Goal: Task Accomplishment & Management: Use online tool/utility

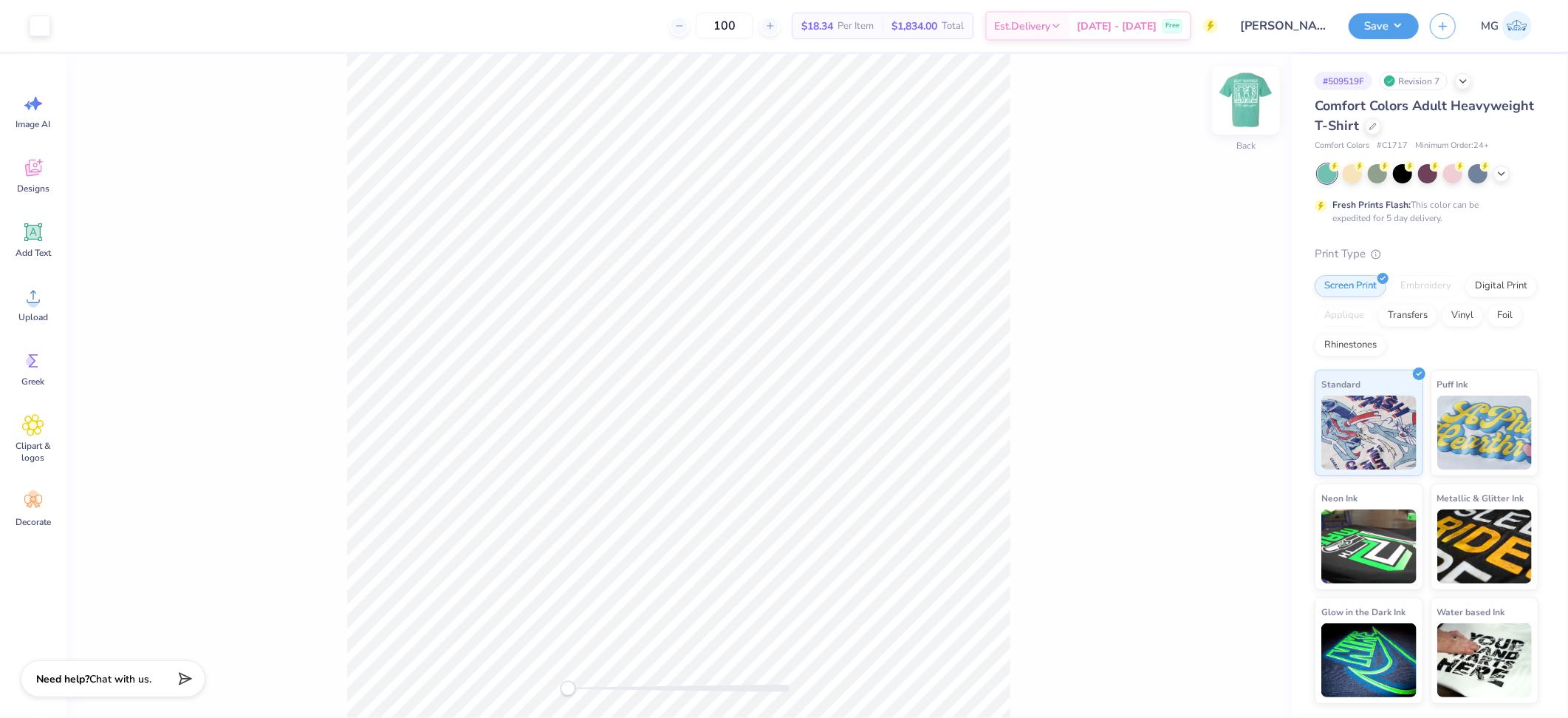
click at [1239, 108] on img at bounding box center [1246, 100] width 59 height 59
click at [1230, 92] on img at bounding box center [1246, 100] width 59 height 59
drag, startPoint x: 574, startPoint y: 684, endPoint x: 606, endPoint y: 684, distance: 32.0
click at [606, 684] on div at bounding box center [678, 688] width 222 height 8
click at [653, 695] on div "Back W 9.26 9.26 " H 3.50 3.50 " Y 3.00 3.00 " Center Middle Top Bottom" at bounding box center [678, 385] width 1225 height 663
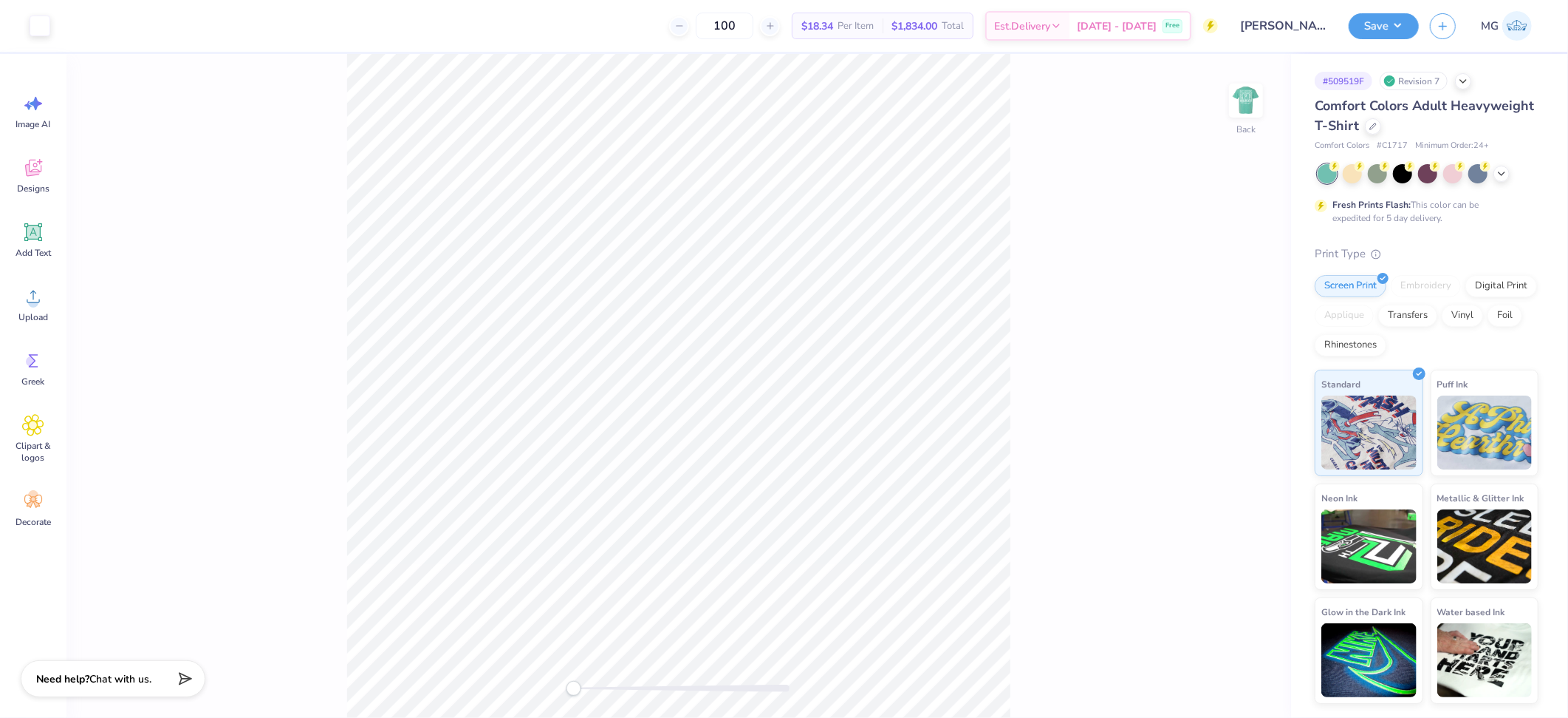
click at [574, 697] on div "Back" at bounding box center [678, 385] width 1225 height 663
type input "0.66"
type input "0.95"
type input "3.41"
click at [46, 303] on div "Upload" at bounding box center [33, 304] width 53 height 56
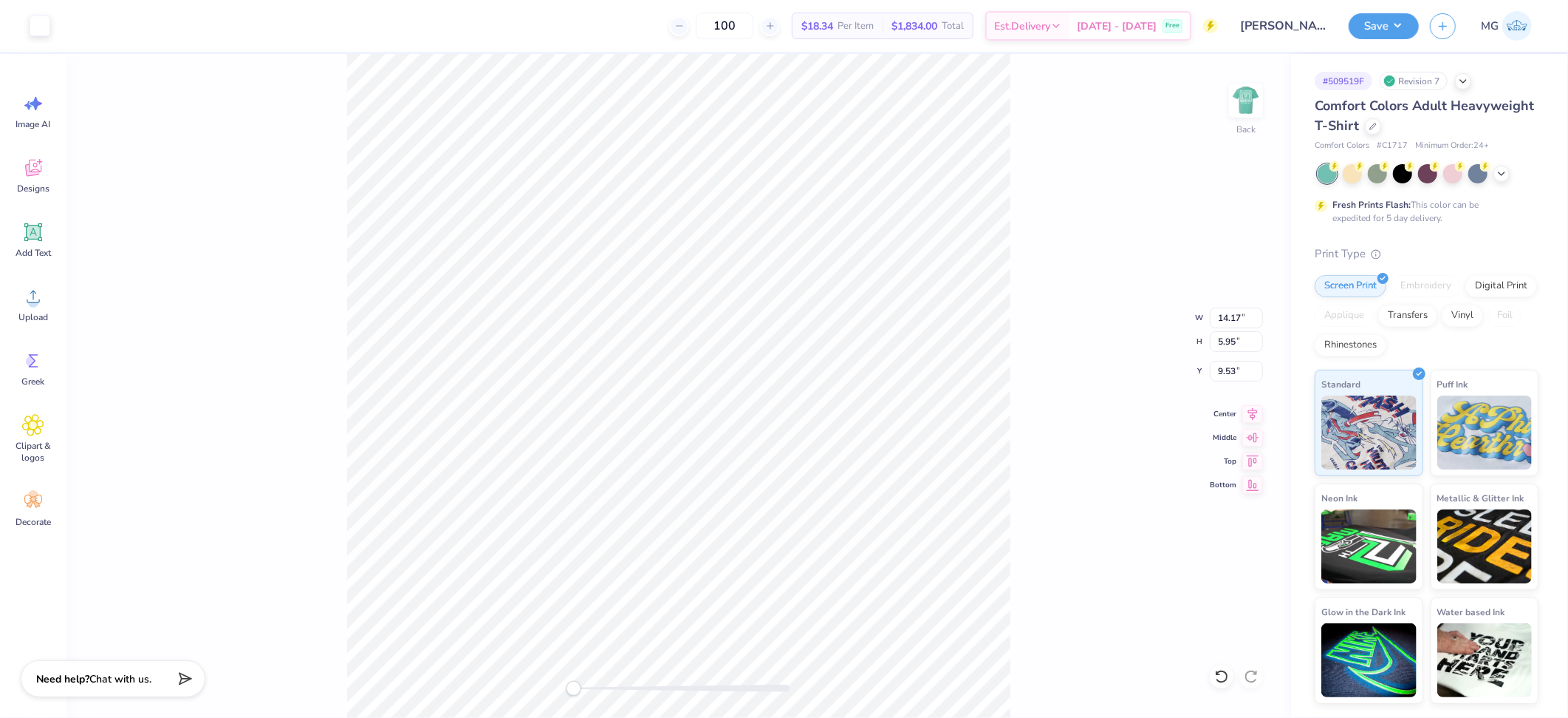
type input "4.24"
type input "1.78"
type input "13.69"
click at [1233, 321] on input "8.26" at bounding box center [1236, 318] width 53 height 21
type input "8"
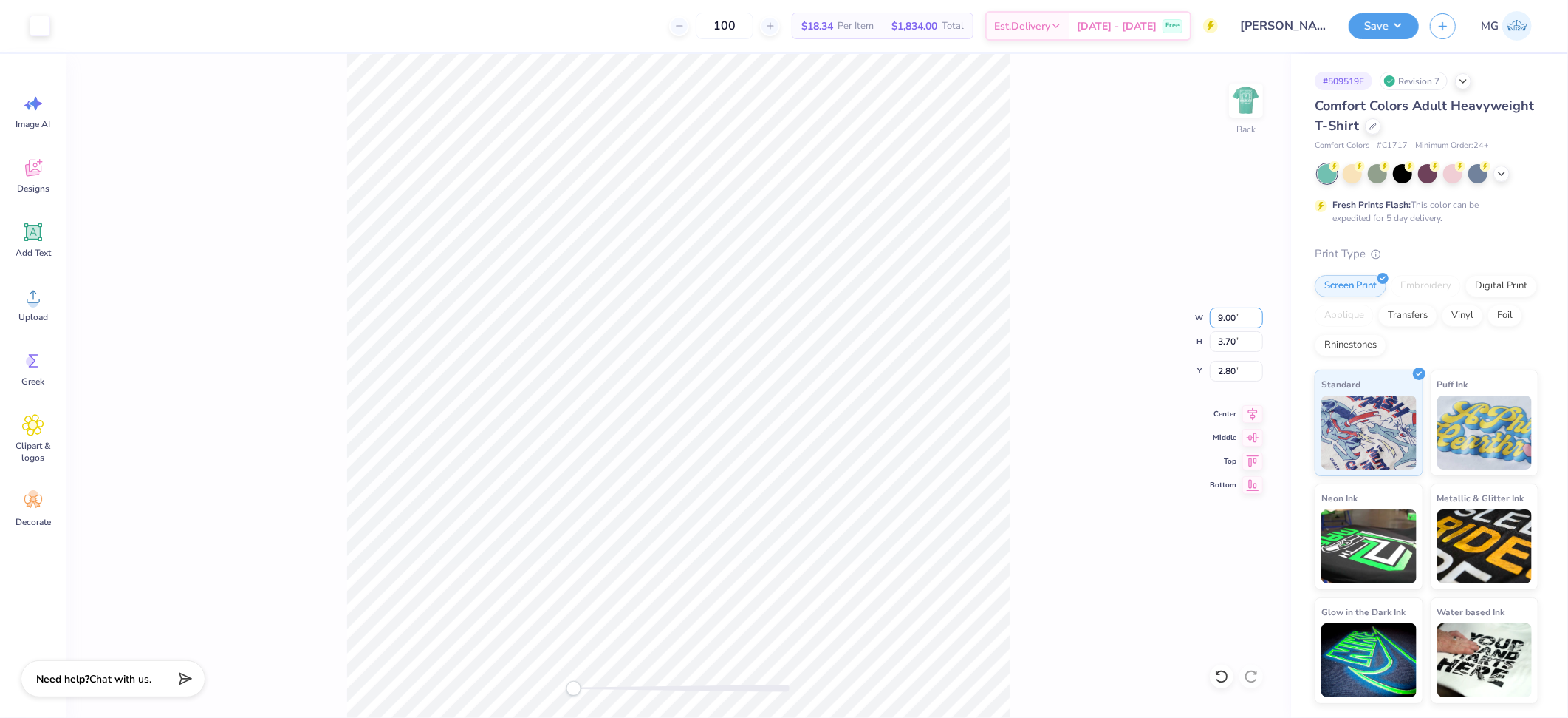
type input "9.00"
type input "4.02"
click at [1237, 370] on input "2.64" at bounding box center [1236, 371] width 53 height 21
type input "2"
type input "3.00"
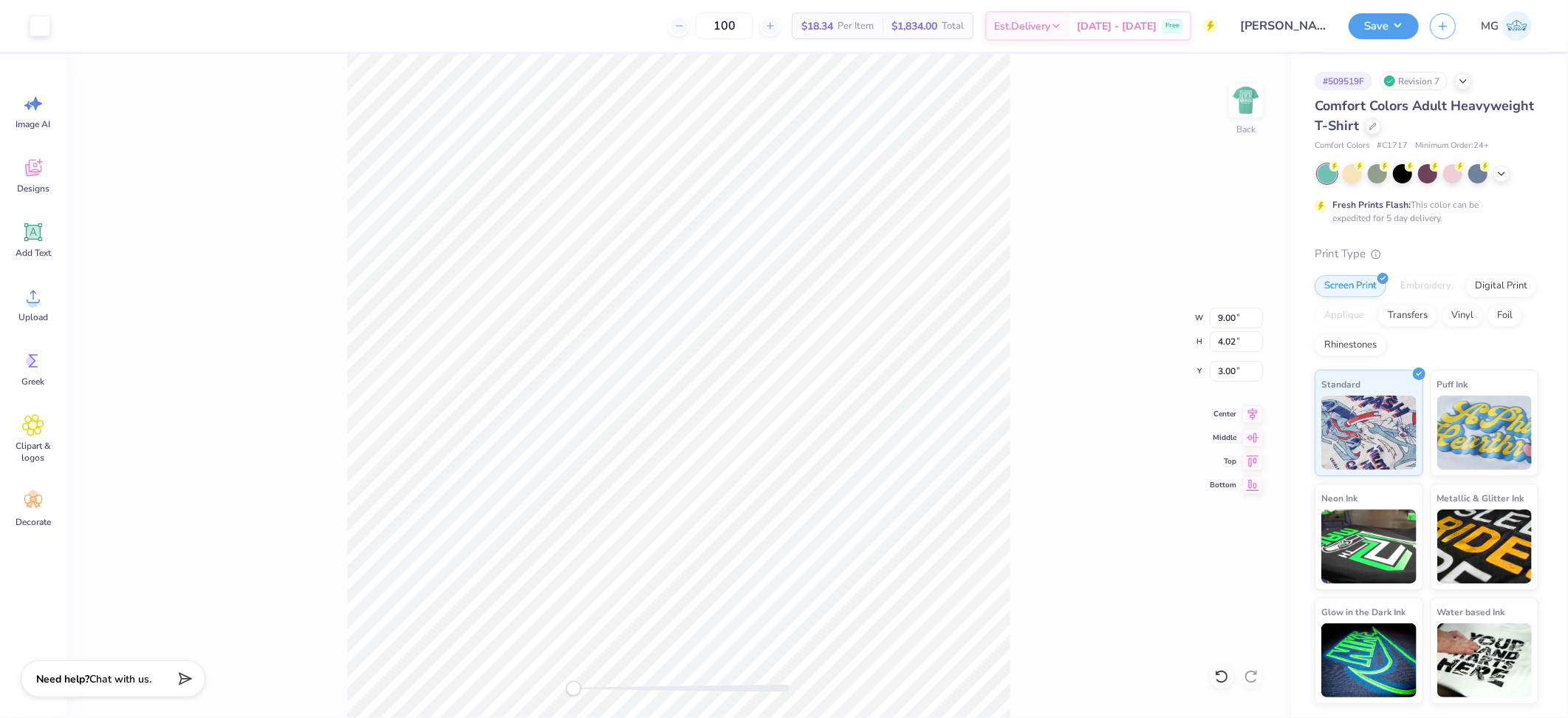
click at [1056, 355] on div "Back W 9.00 9.00 " H 4.02 4.02 " Y 3.00 3.00 " Center Middle Top Bottom" at bounding box center [678, 385] width 1225 height 663
click at [1040, 327] on div "Back W 9.00 H 4.02 Y 3.00 Center Middle Top Bottom" at bounding box center [678, 385] width 1225 height 663
click at [1238, 97] on img at bounding box center [1246, 100] width 59 height 59
click at [1239, 328] on input "12.50" at bounding box center [1236, 329] width 53 height 21
type input "1"
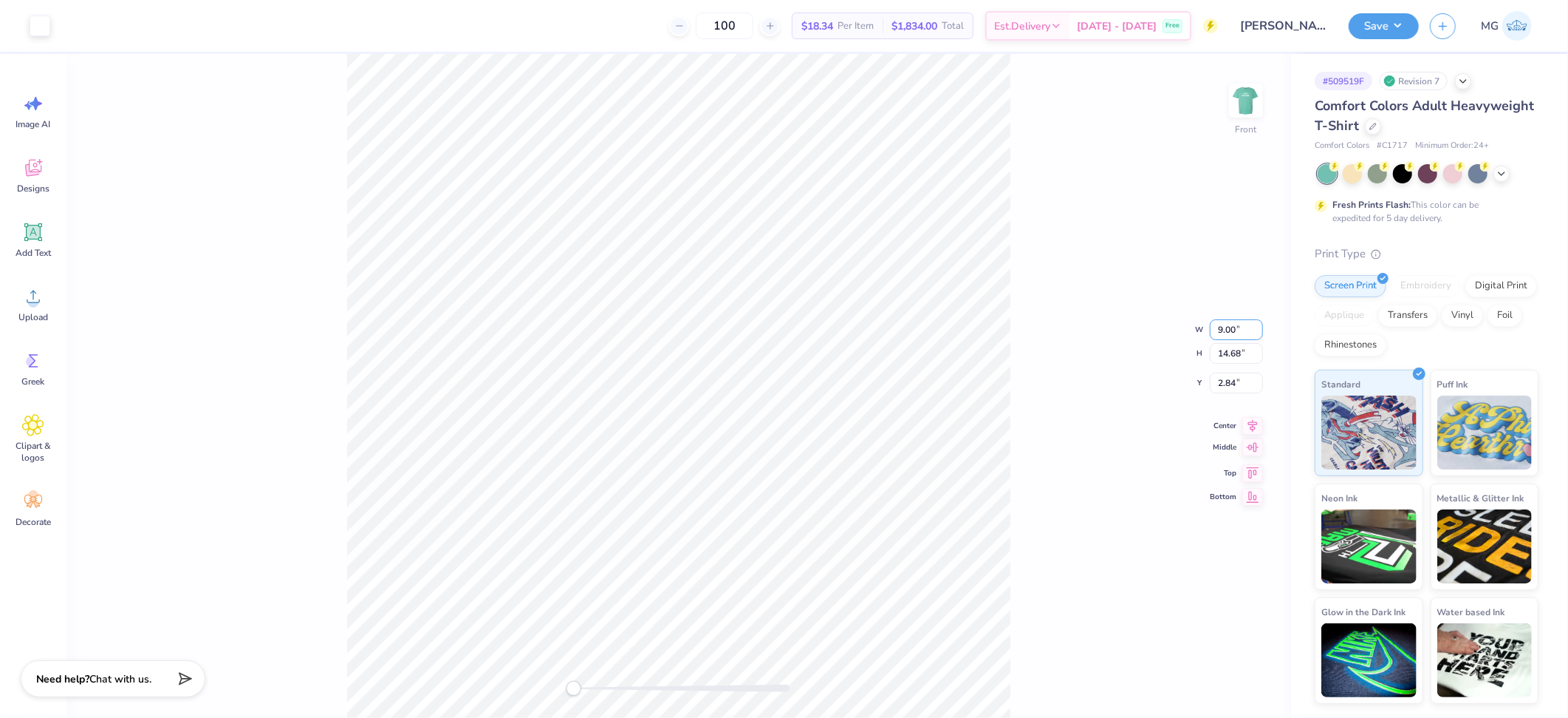
type input "9.00"
type input "10.57"
type input "4.89"
drag, startPoint x: 1048, startPoint y: 300, endPoint x: 1023, endPoint y: 273, distance: 36.8
click at [1048, 300] on div "Front W 9.00 9.00 " H 10.57 10.57 " Y 4.89 4.89 " Center Middle Top Bottom" at bounding box center [678, 385] width 1225 height 663
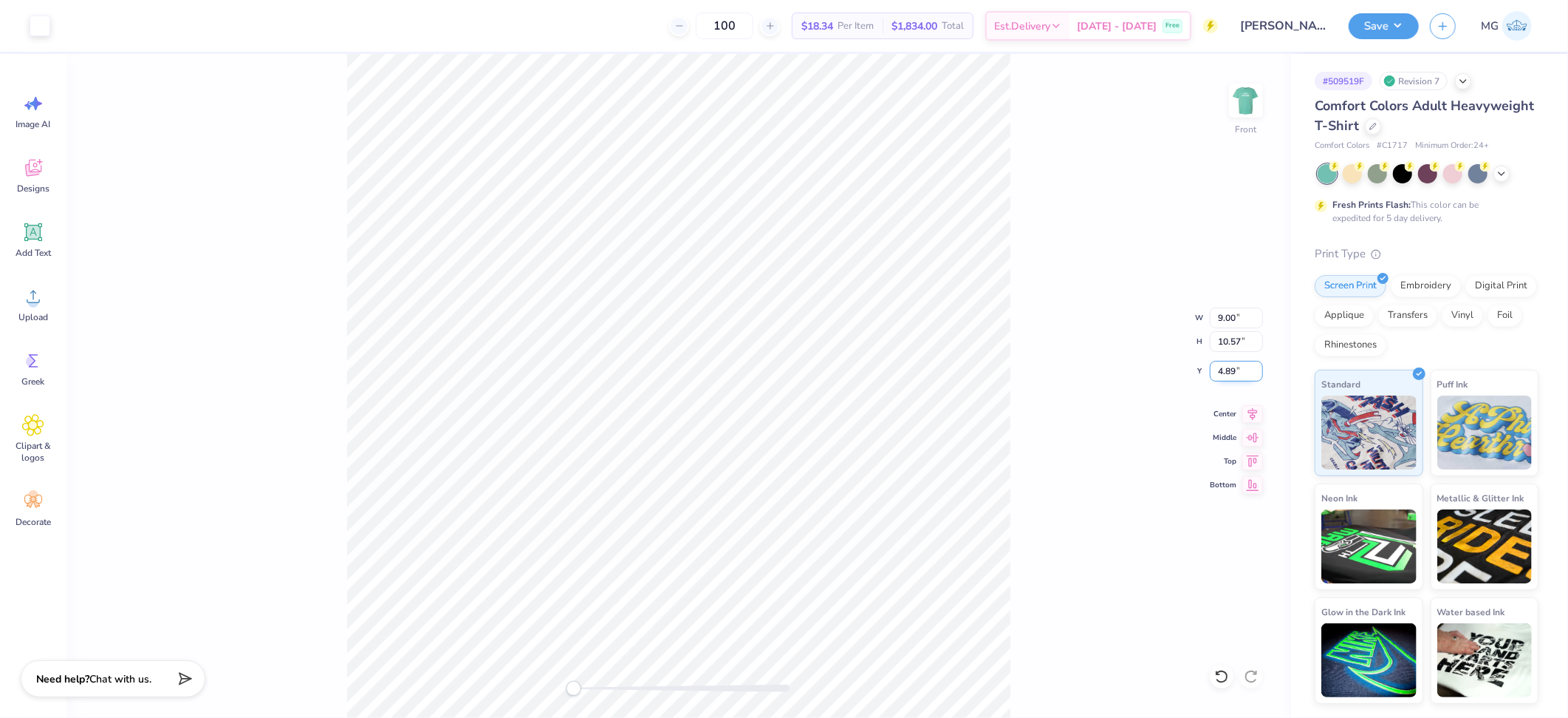
click at [1234, 365] on input "4.89" at bounding box center [1236, 371] width 53 height 21
type input "4"
type input "3.00"
click at [1150, 282] on div "Front W 9.00 9.00 " H 10.57 10.57 " Y 3.00 3.00 " Center Middle Top Bottom" at bounding box center [678, 385] width 1225 height 663
click at [1261, 91] on img at bounding box center [1246, 100] width 59 height 59
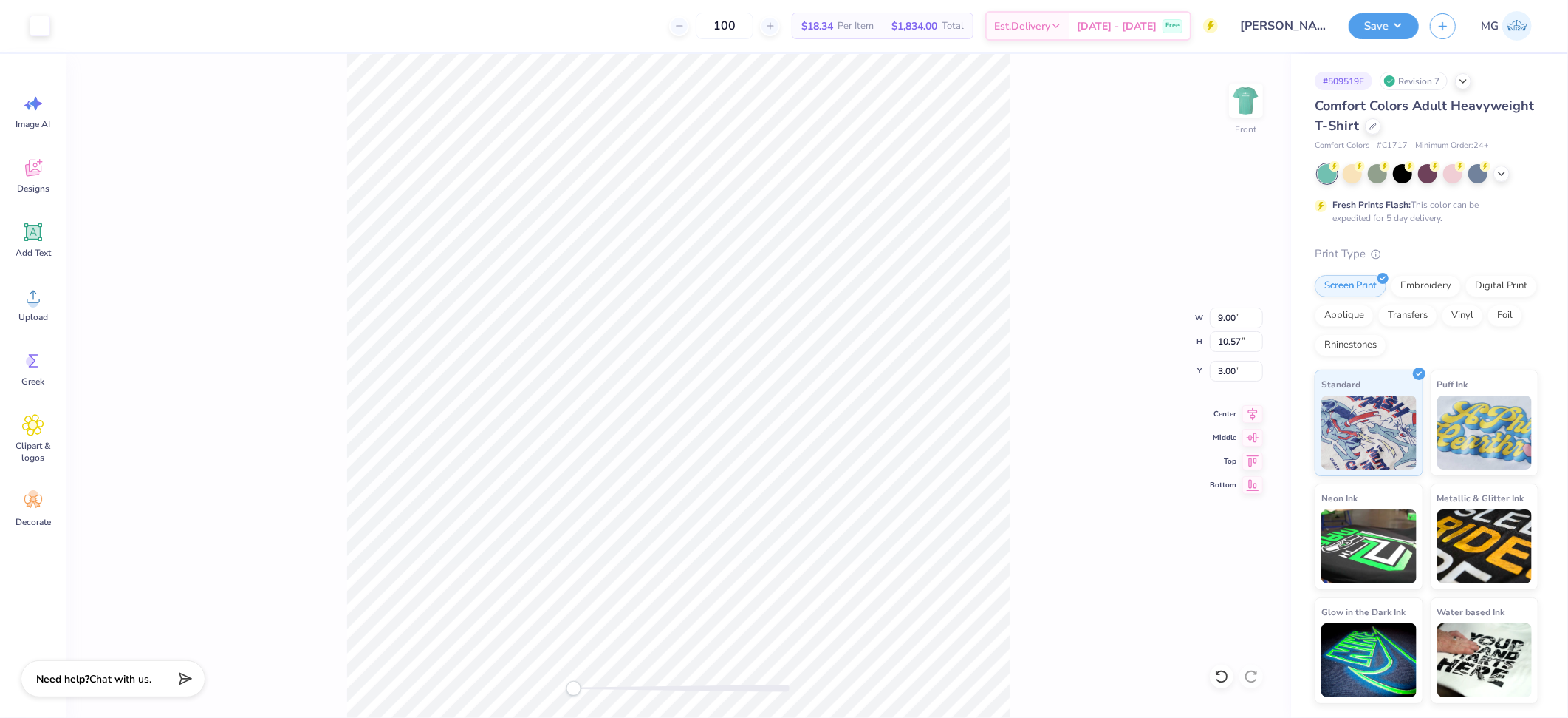
click at [1251, 101] on img at bounding box center [1246, 100] width 29 height 29
type input "8.85"
type input "10.40"
type input "0.65"
click at [1017, 93] on div "Back W 8.85 8.85 " H 10.40 10.40 " Y 0.65 0.65 " Center Middle Top Bottom" at bounding box center [678, 385] width 1225 height 663
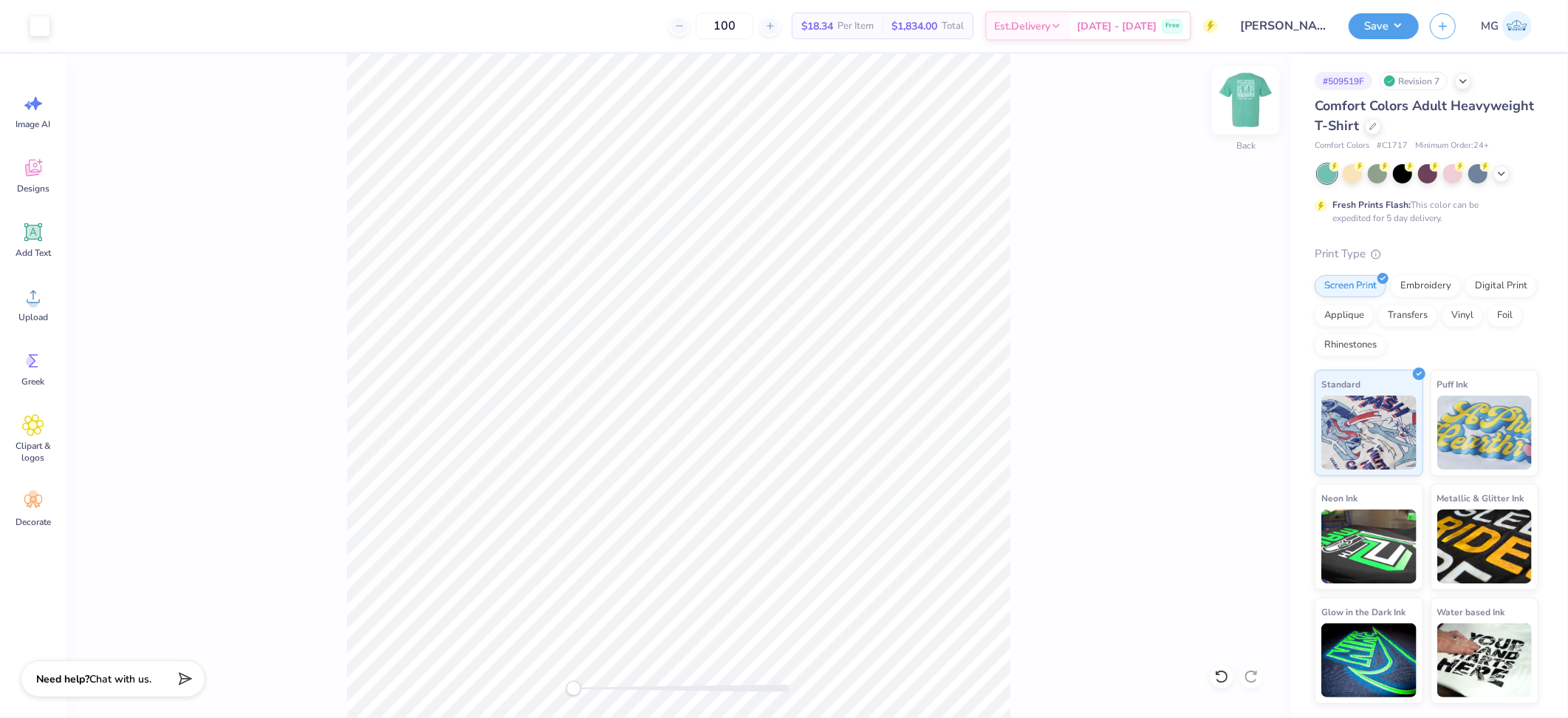
click at [1250, 97] on img at bounding box center [1246, 100] width 59 height 59
click at [1386, 25] on button "Save" at bounding box center [1383, 24] width 70 height 25
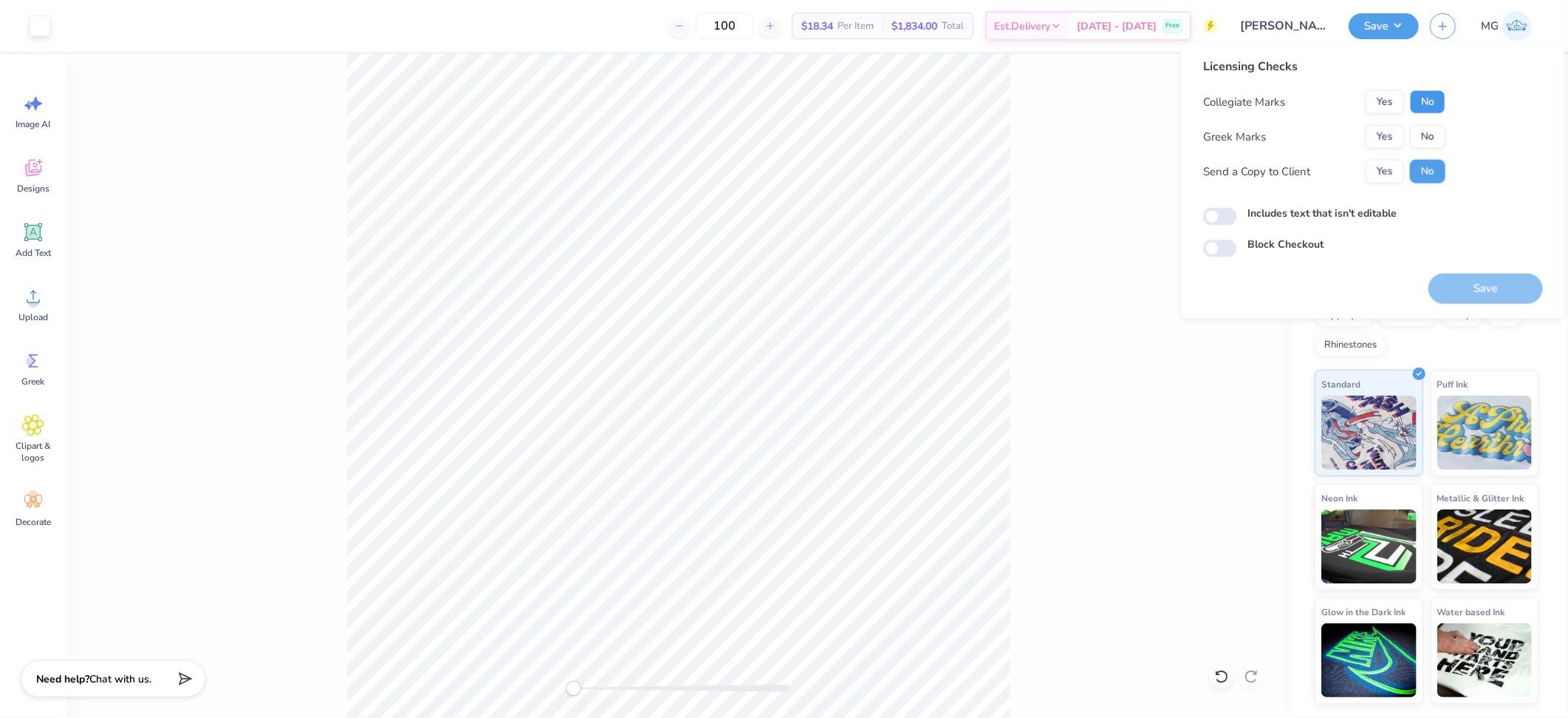
click at [1420, 97] on button "No" at bounding box center [1428, 102] width 36 height 24
click at [1420, 129] on button "No" at bounding box center [1428, 136] width 36 height 24
click at [1384, 170] on button "Yes" at bounding box center [1384, 171] width 39 height 24
click at [1218, 219] on input "Includes text that isn't editable" at bounding box center [1220, 216] width 34 height 18
checkbox input "true"
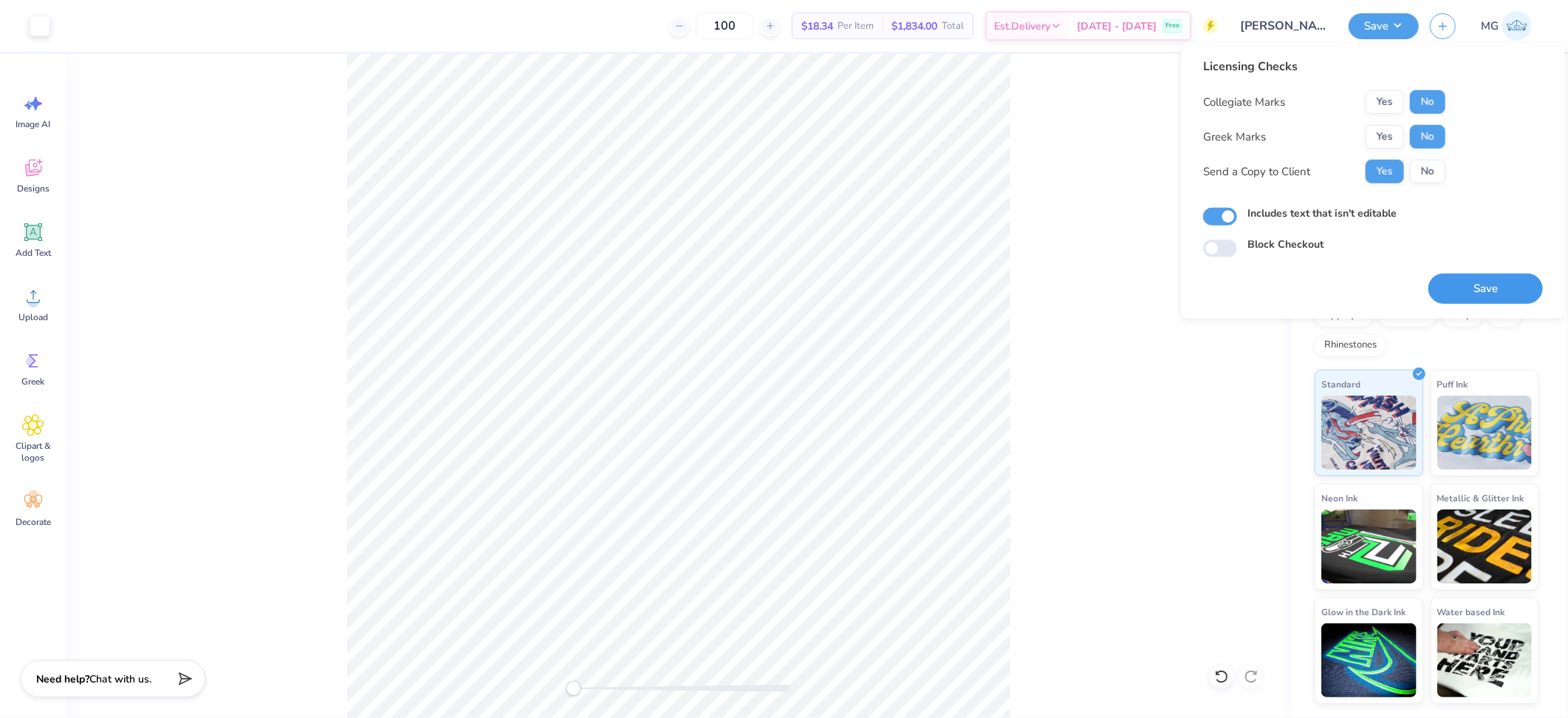
click at [1487, 278] on button "Save" at bounding box center [1485, 289] width 114 height 30
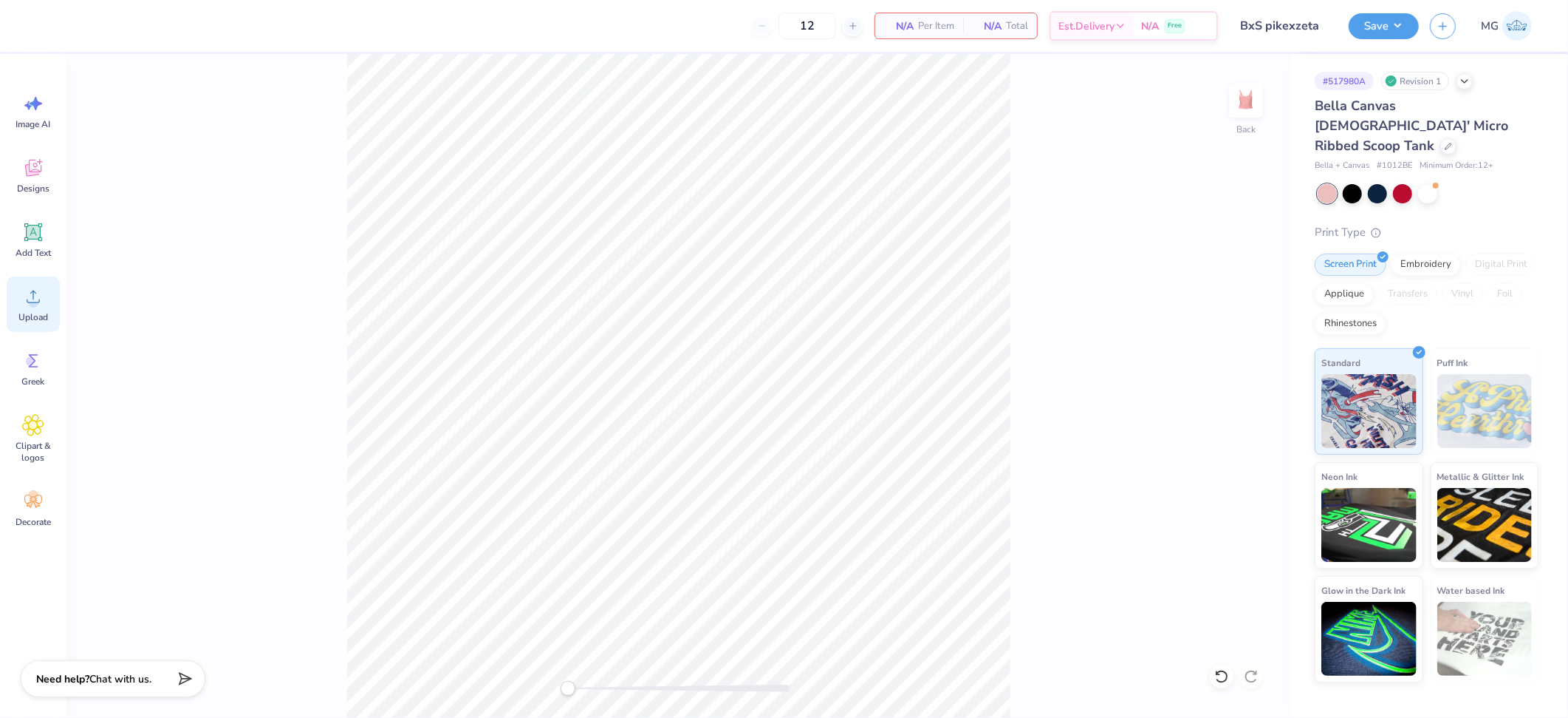
click at [53, 302] on div "Upload" at bounding box center [33, 304] width 53 height 56
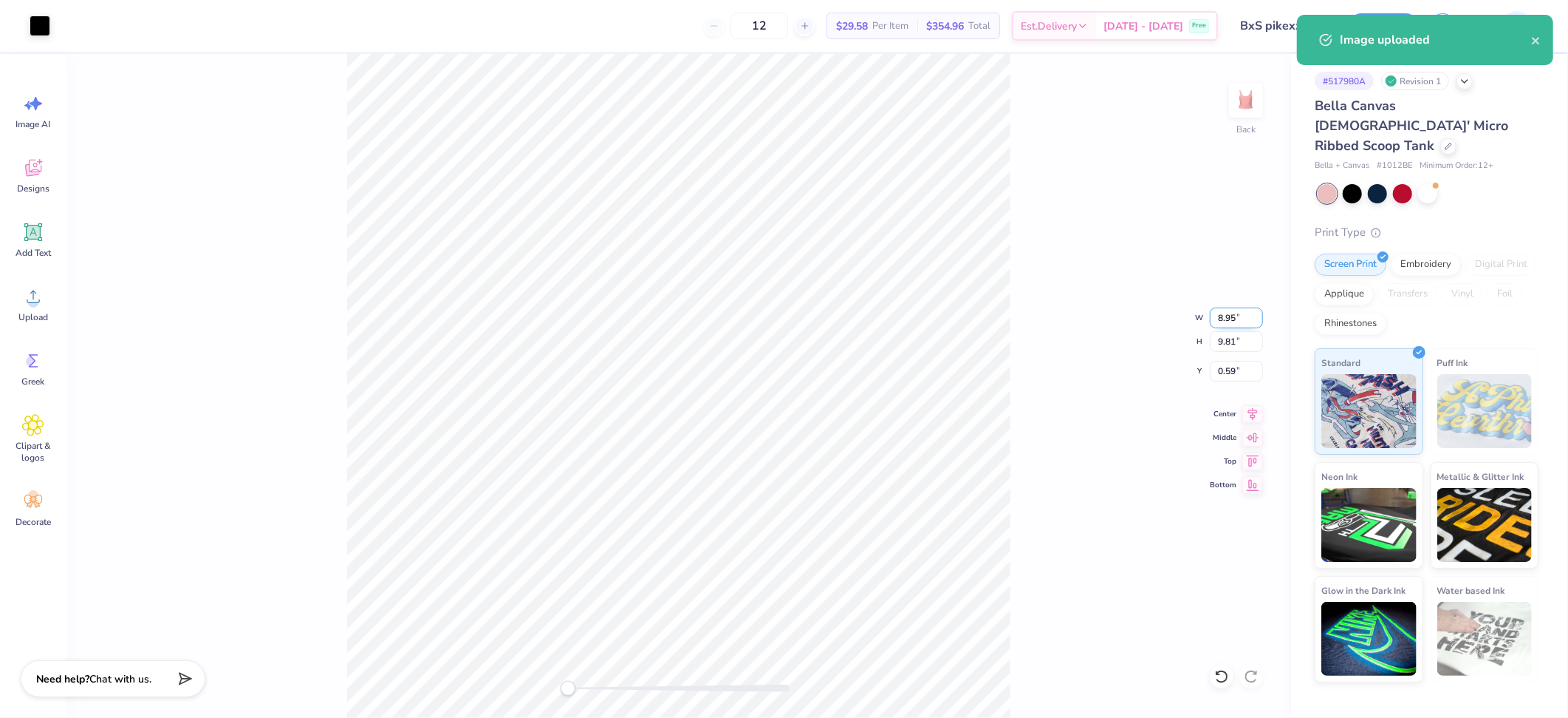
click at [1236, 315] on input "8.95" at bounding box center [1236, 318] width 53 height 21
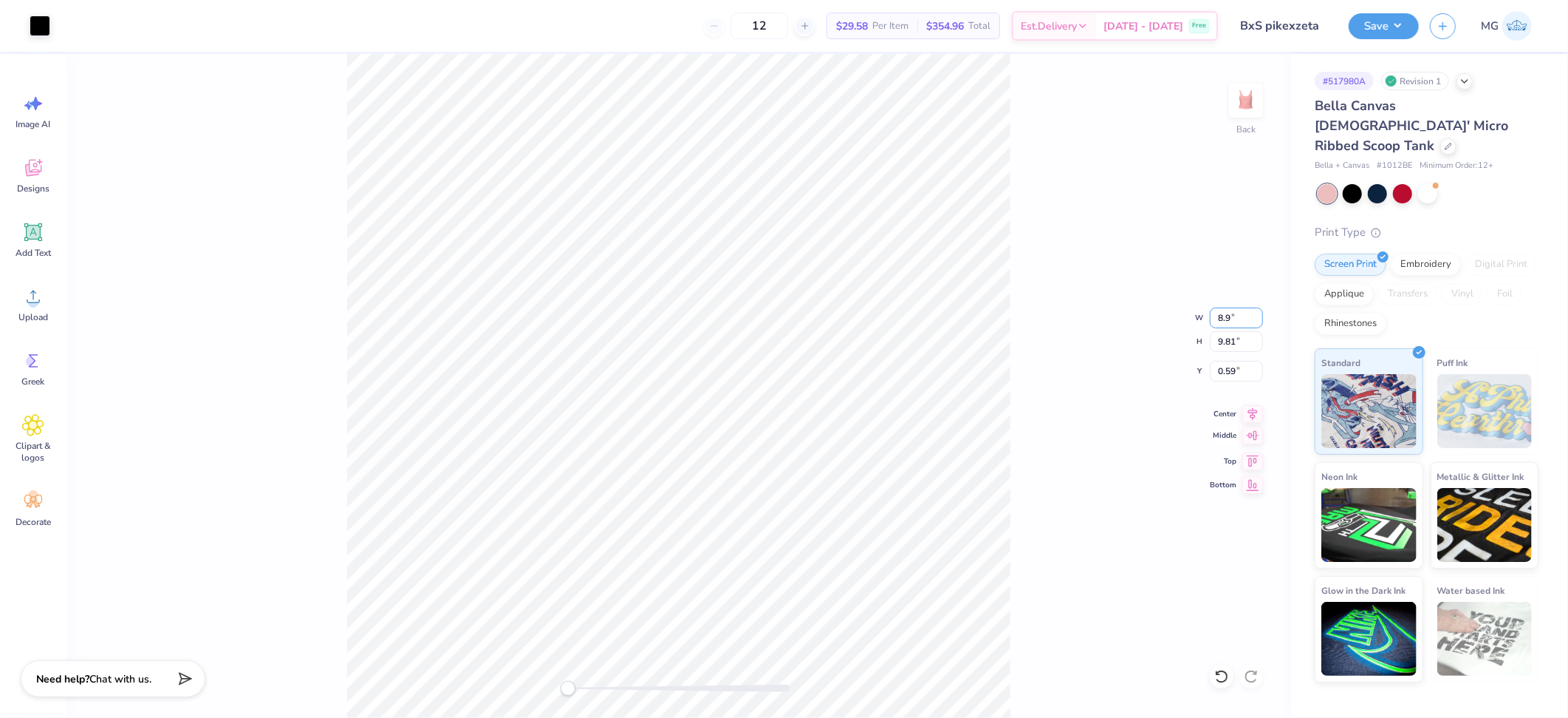
type input "8"
type input "7.00"
type input "7.67"
type input "1.66"
drag, startPoint x: 1235, startPoint y: 369, endPoint x: 1213, endPoint y: 479, distance: 112.2
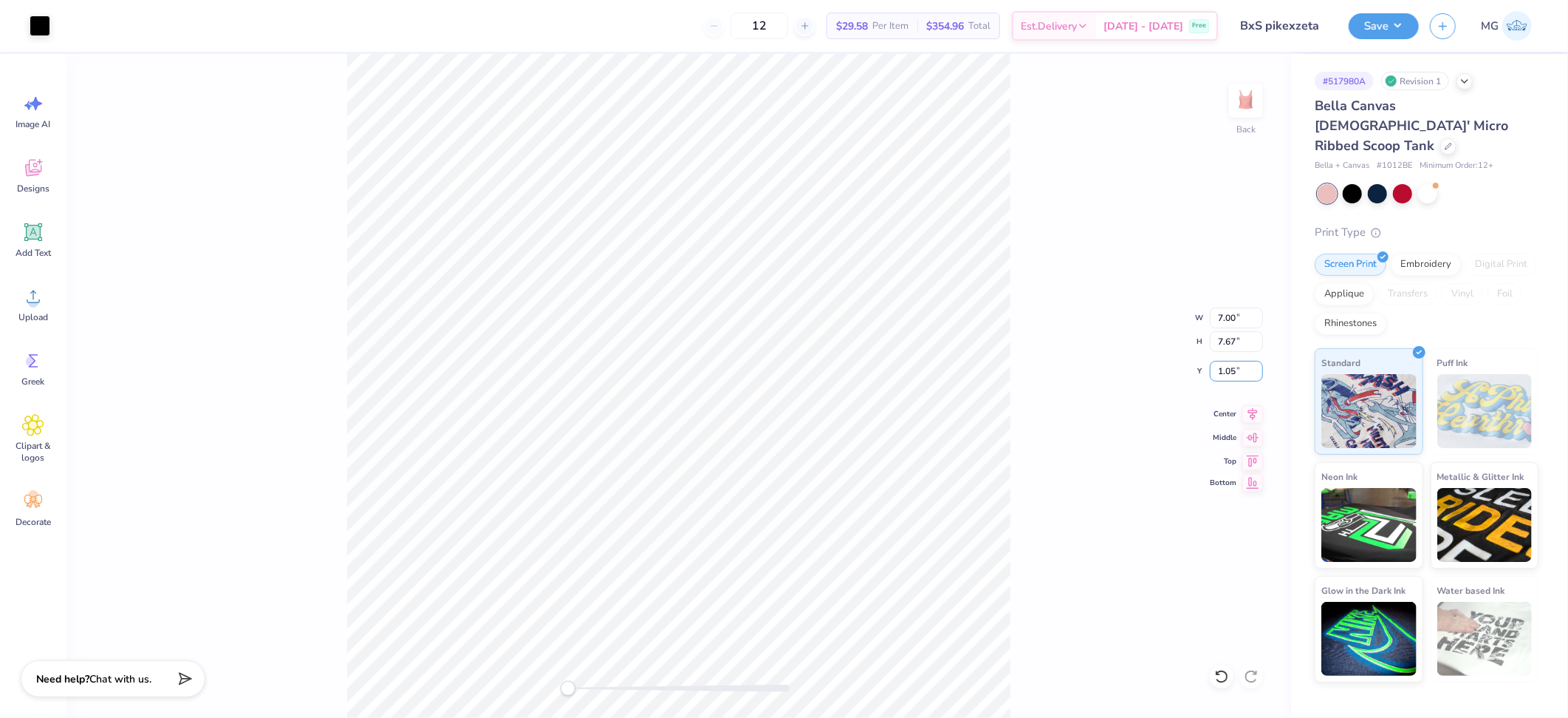
click at [1235, 369] on input "1.05" at bounding box center [1236, 371] width 53 height 21
type input "1.00"
type input "6.59"
type input "7.23"
type input "1.44"
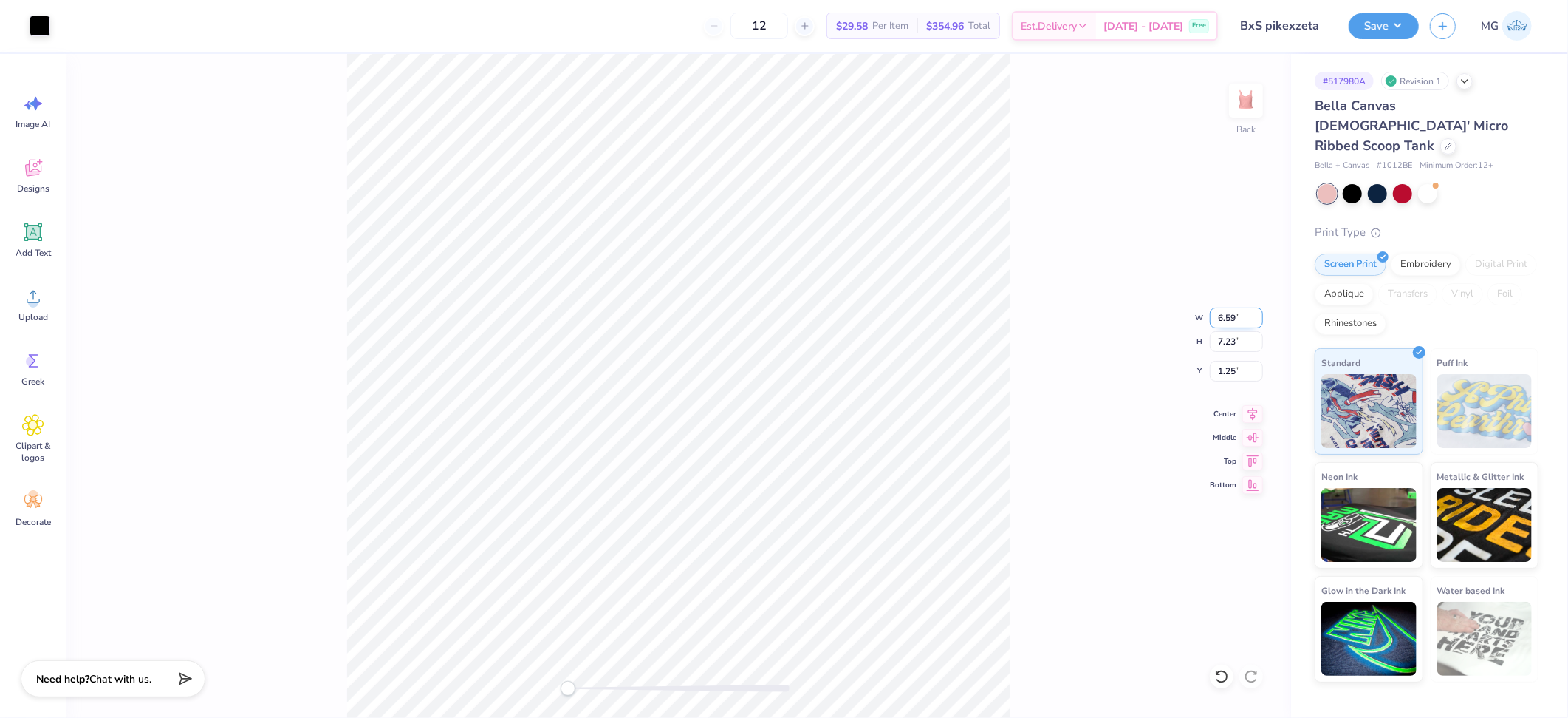
click at [1235, 315] on input "6.59" at bounding box center [1236, 318] width 53 height 21
type input "6"
type input "7.00"
type input "7.67"
type input "1.03"
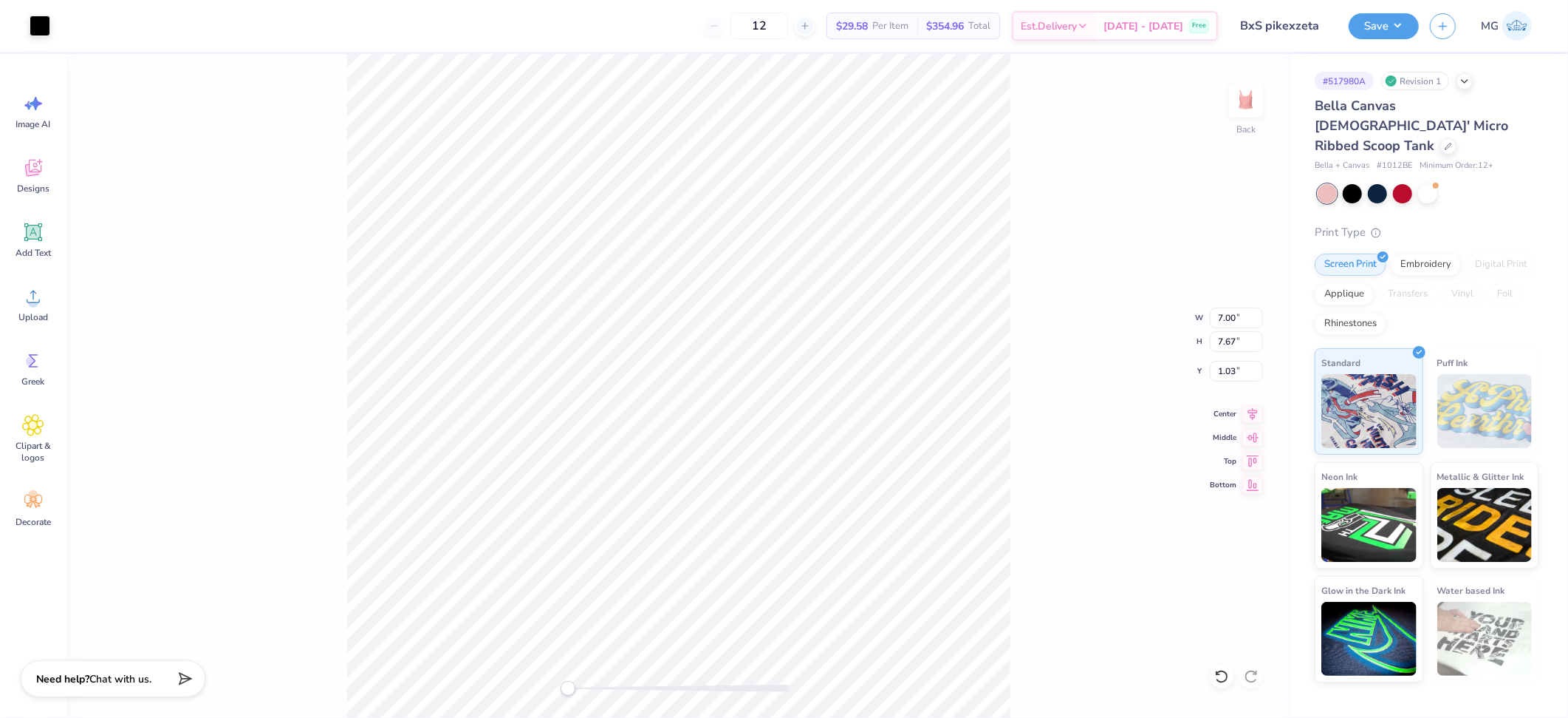
click at [1086, 384] on div "Back W 7.00 7.00 " H 7.67 7.67 " Y 1.03 1.03 " Center Middle Top Bottom" at bounding box center [678, 385] width 1225 height 663
click at [1252, 417] on icon at bounding box center [1252, 411] width 21 height 18
drag, startPoint x: 1233, startPoint y: 367, endPoint x: 1266, endPoint y: 455, distance: 94.0
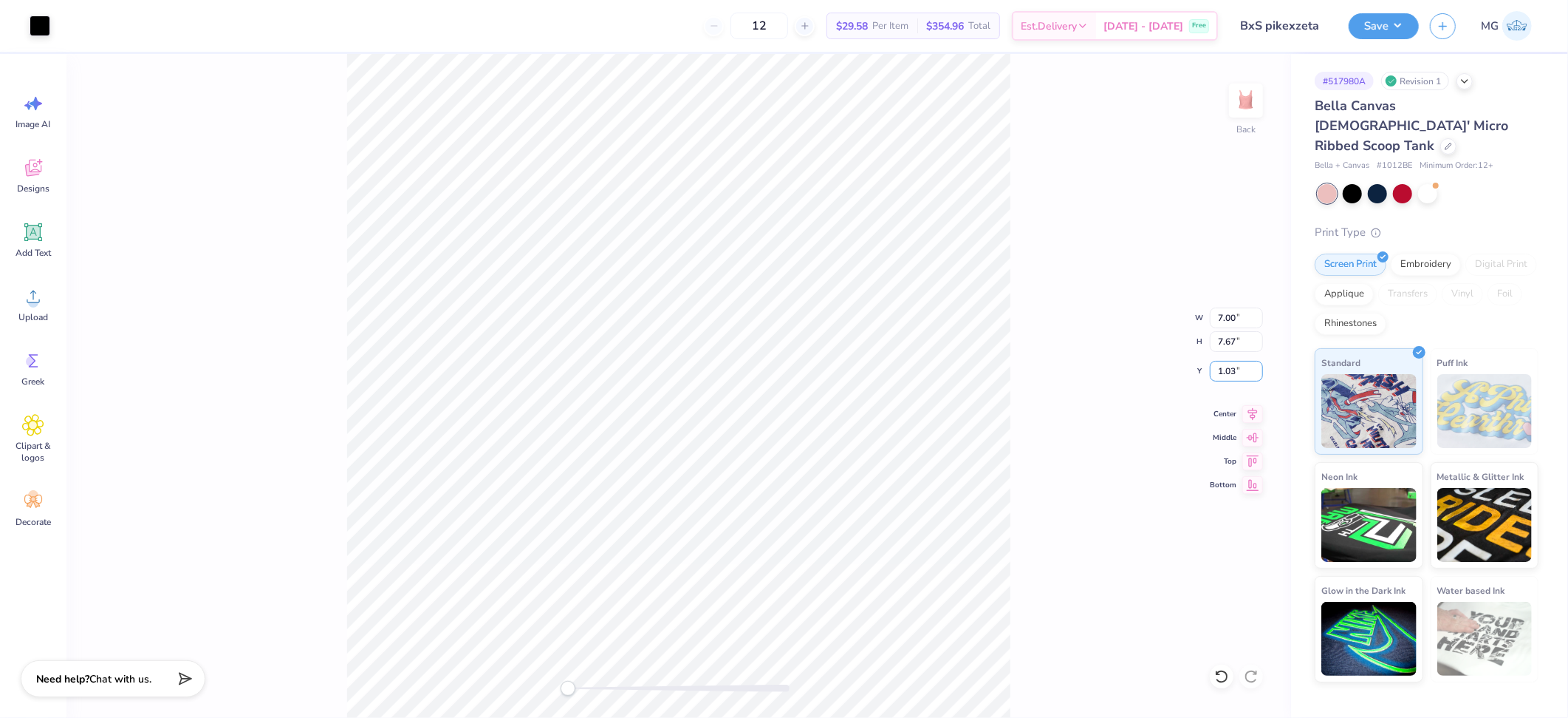
click at [1233, 367] on input "1.03" at bounding box center [1236, 371] width 53 height 21
type input "1.00"
click at [1399, 25] on button "Save" at bounding box center [1383, 24] width 70 height 25
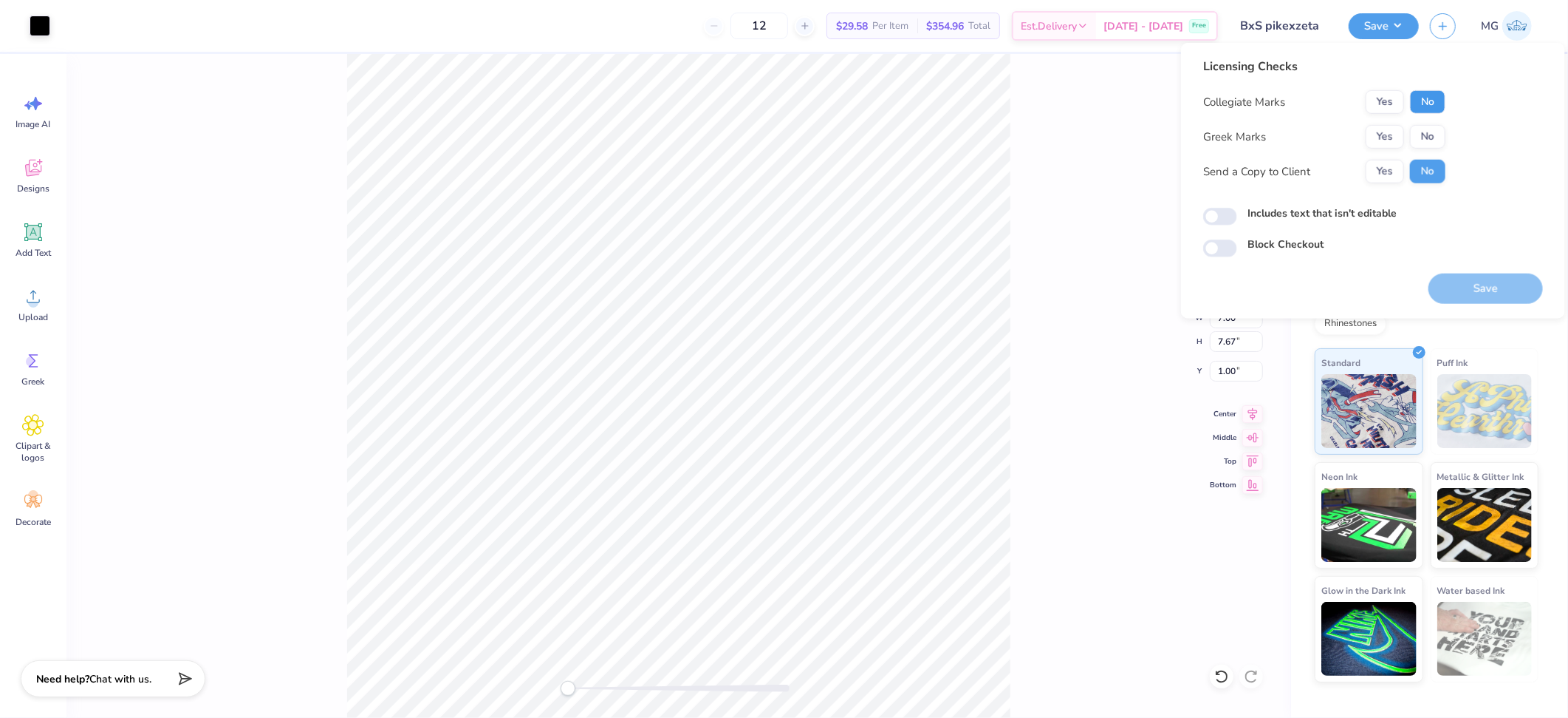
click at [1422, 102] on button "No" at bounding box center [1428, 102] width 36 height 24
click at [1389, 134] on button "Yes" at bounding box center [1384, 136] width 39 height 24
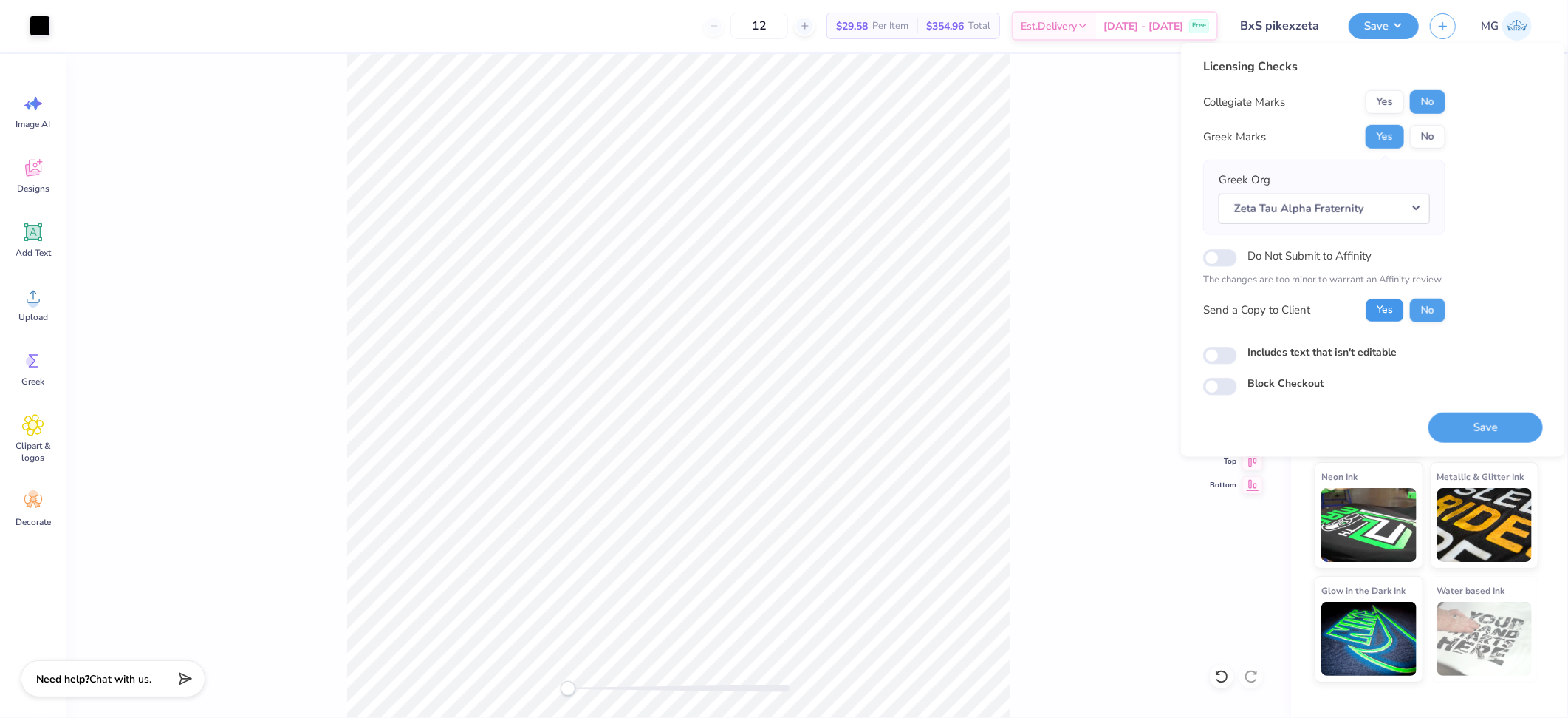
click at [1389, 309] on button "Yes" at bounding box center [1384, 309] width 39 height 24
click at [1296, 350] on label "Includes text that isn't editable" at bounding box center [1322, 351] width 149 height 15
click at [1237, 350] on input "Includes text that isn't editable" at bounding box center [1220, 355] width 34 height 18
checkbox input "true"
click at [1491, 413] on button "Save" at bounding box center [1485, 426] width 114 height 30
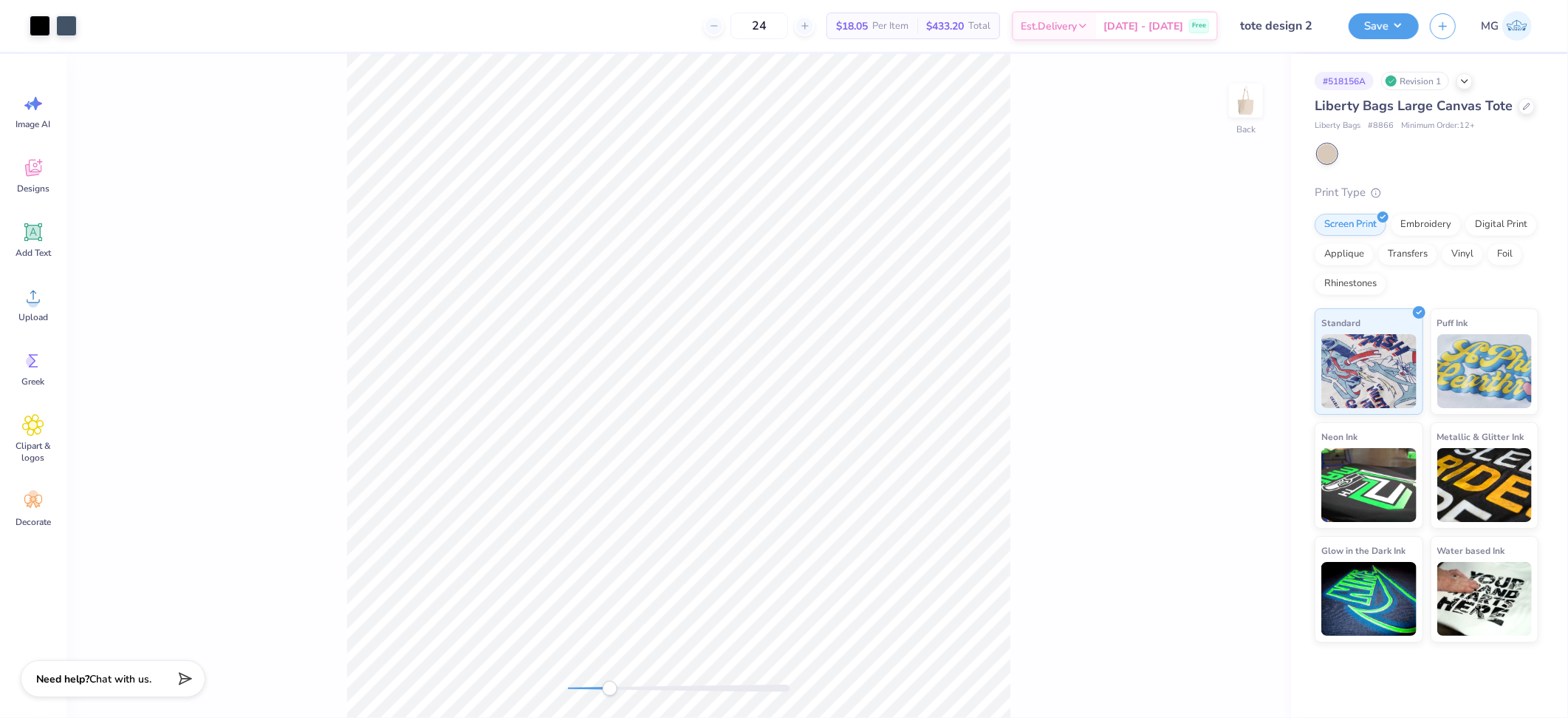
click at [610, 697] on div "Back" at bounding box center [678, 385] width 1225 height 663
click at [534, 676] on div "Back" at bounding box center [678, 385] width 1225 height 663
click at [276, 367] on div "Back" at bounding box center [678, 385] width 1225 height 663
click at [22, 298] on icon at bounding box center [32, 295] width 22 height 22
click at [1219, 318] on input "9.40" at bounding box center [1218, 319] width 53 height 21
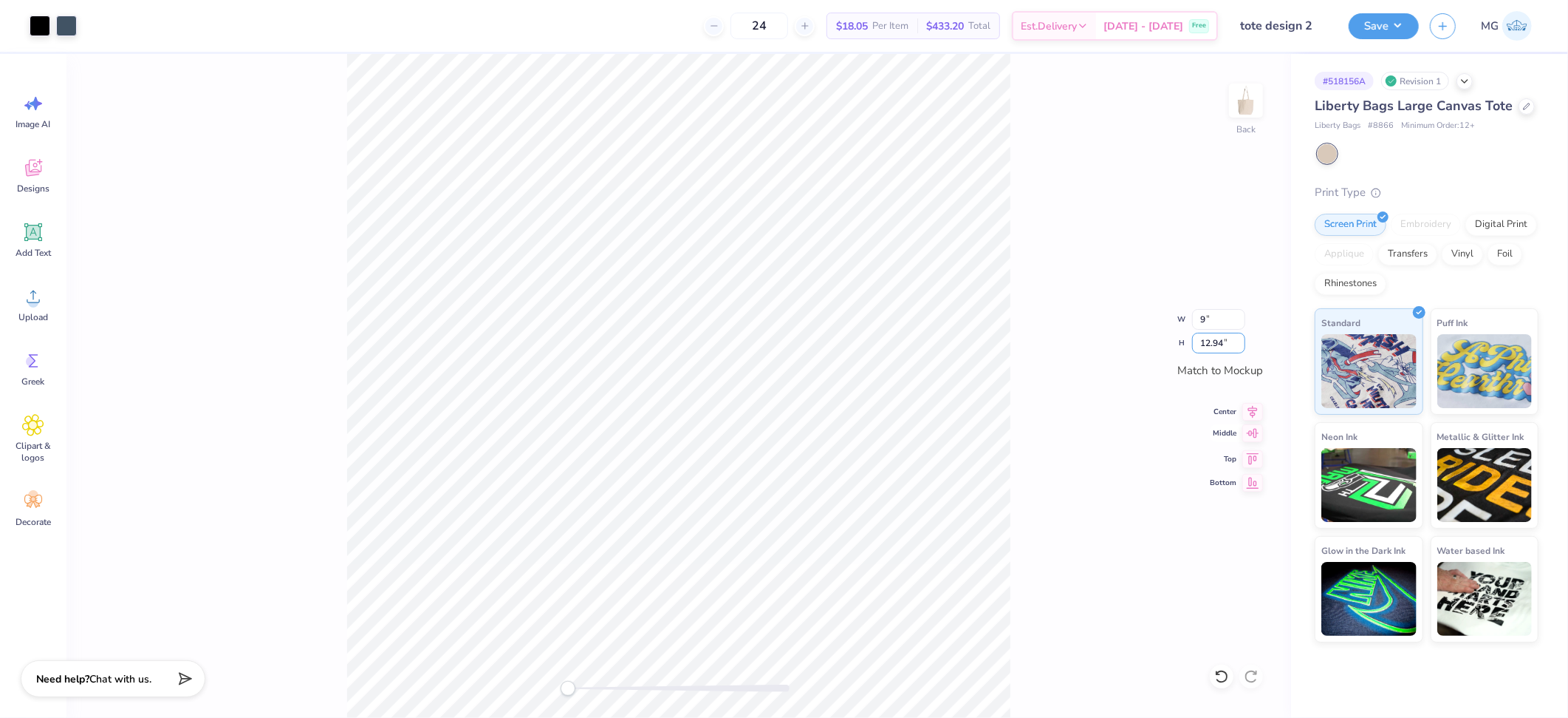
click at [1222, 342] on input "12.94" at bounding box center [1218, 342] width 53 height 21
type input "9.00"
type input "1"
type input "11"
type input "7.99"
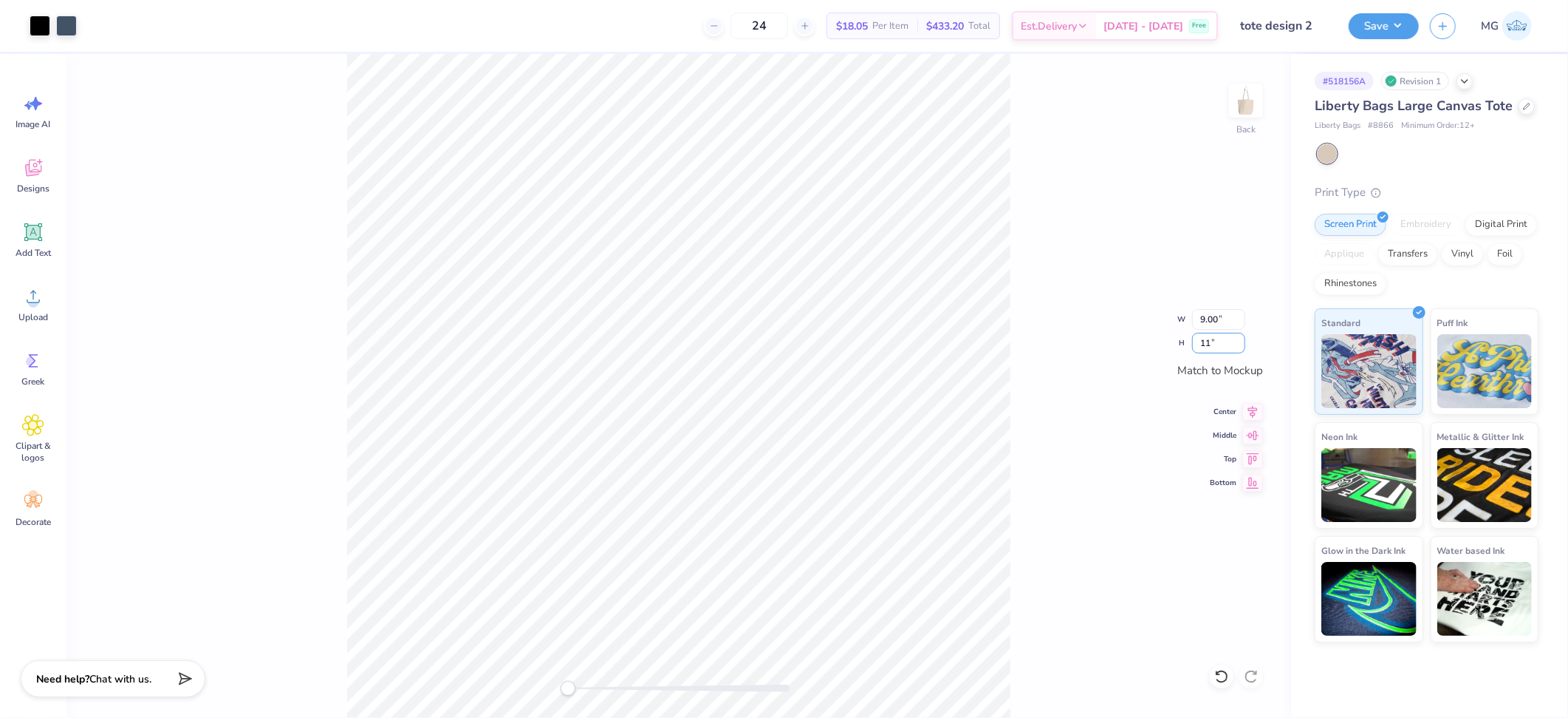
type input "11.00"
click at [1220, 342] on input "11.00" at bounding box center [1218, 342] width 53 height 21
type input "11.50"
type input "8.35"
click at [1392, 23] on button "Save" at bounding box center [1383, 24] width 70 height 25
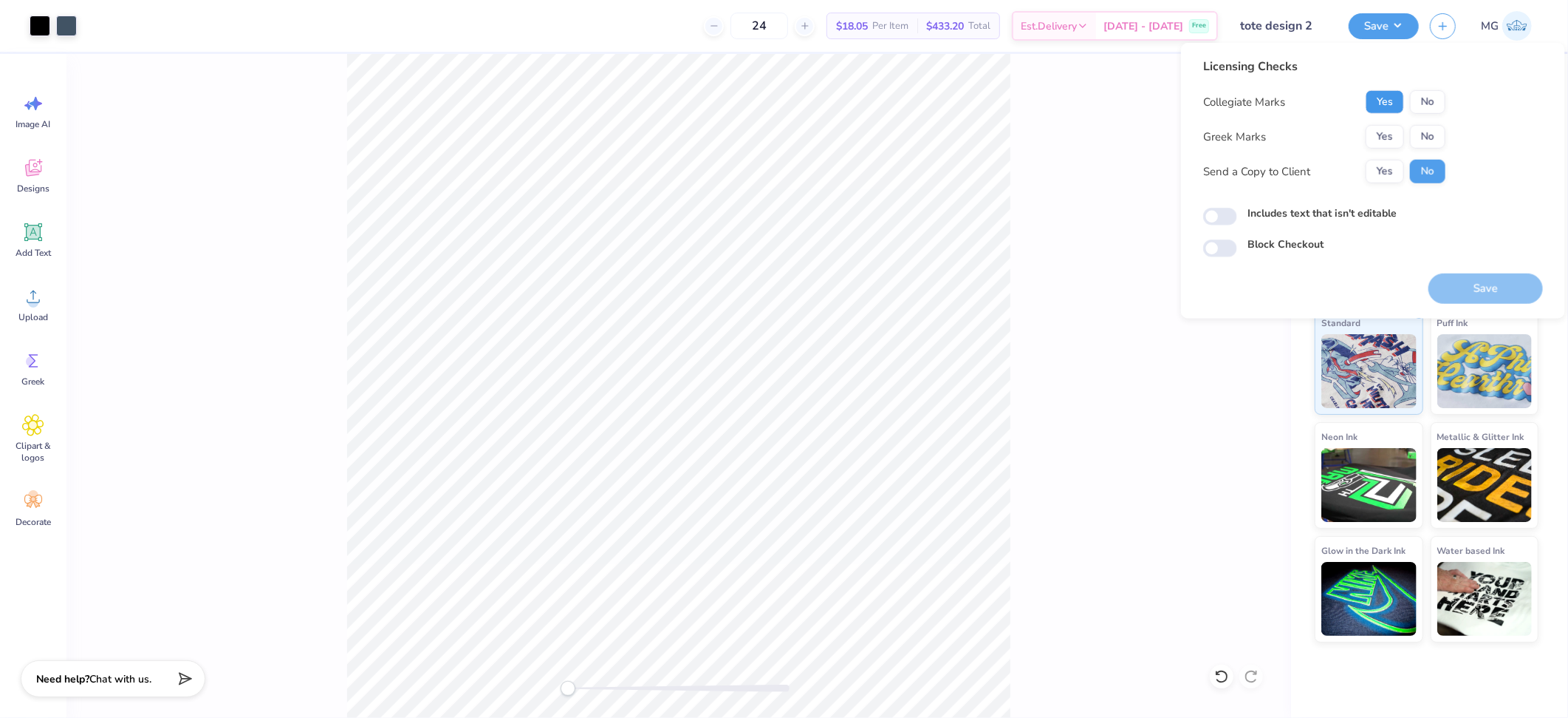
click at [1389, 102] on button "Yes" at bounding box center [1384, 102] width 39 height 24
click at [1429, 141] on button "No" at bounding box center [1428, 136] width 36 height 24
click at [1381, 183] on div "Licensing Checks Collegiate Marks Yes No Greek Marks Yes No Send a Copy to Clie…" at bounding box center [1324, 125] width 242 height 137
click at [1381, 179] on button "Yes" at bounding box center [1384, 171] width 39 height 24
click at [1266, 211] on label "Includes text that isn't editable" at bounding box center [1322, 213] width 149 height 15
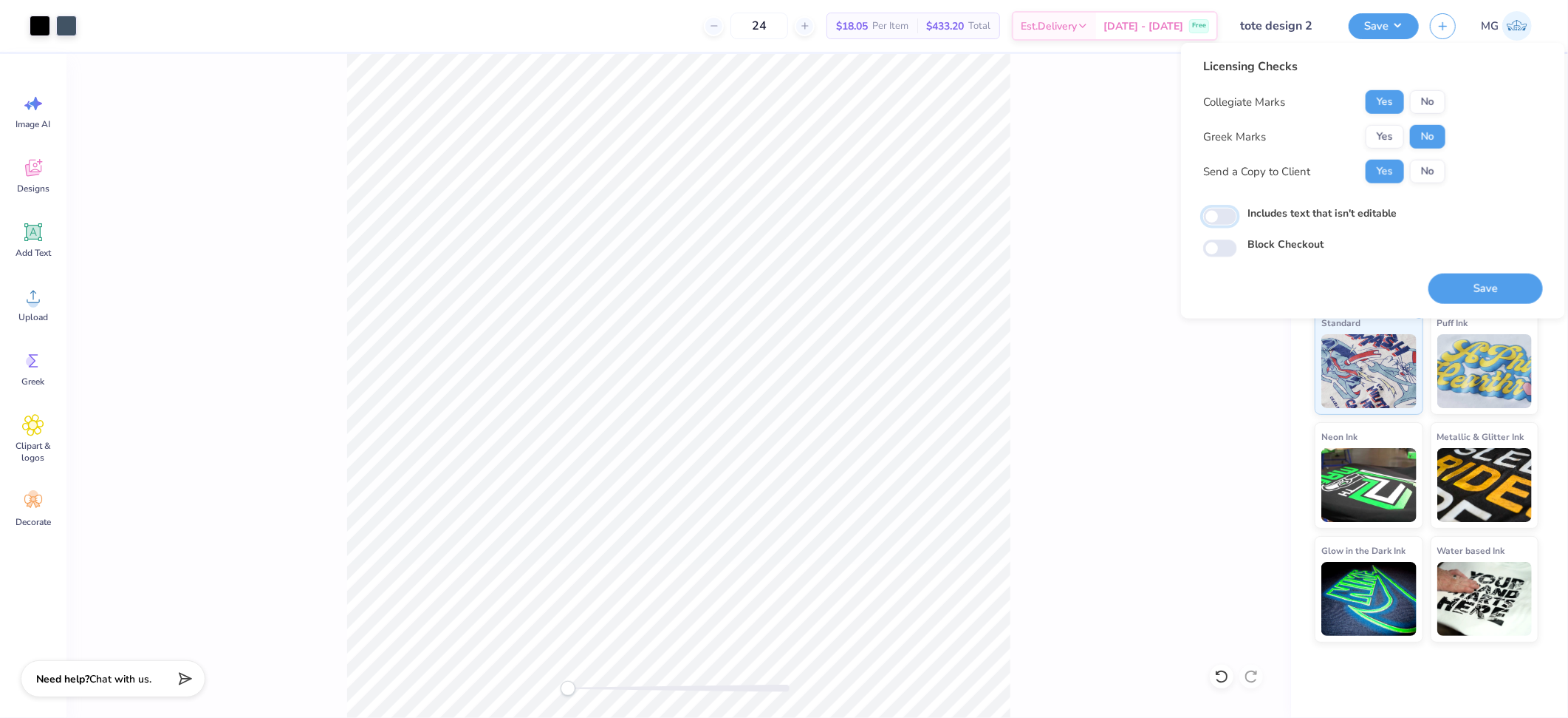
click at [1237, 211] on input "Includes text that isn't editable" at bounding box center [1220, 216] width 34 height 18
checkbox input "true"
click at [1478, 298] on button "Save" at bounding box center [1485, 289] width 114 height 30
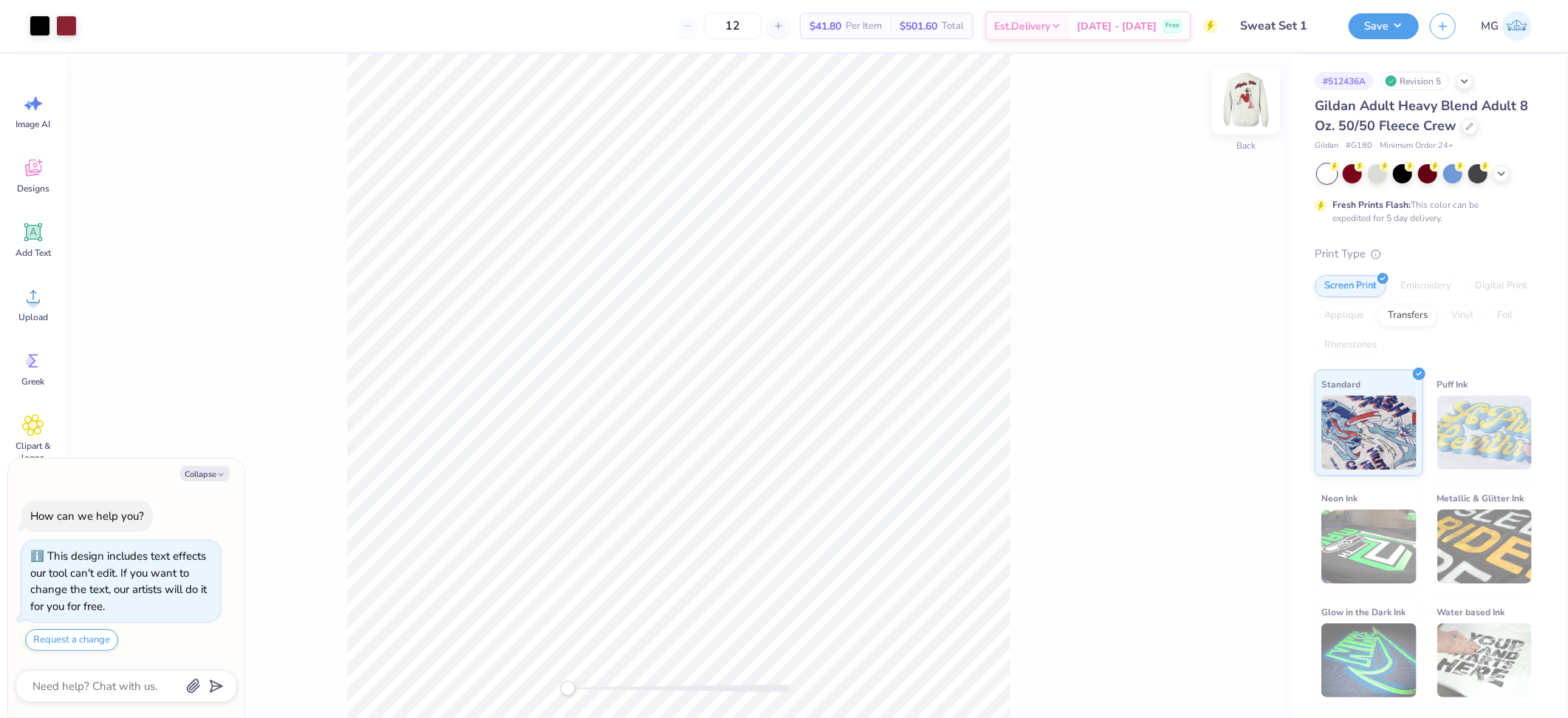
click at [1240, 101] on img at bounding box center [1246, 100] width 59 height 59
click at [1023, 284] on div "Front" at bounding box center [678, 385] width 1225 height 663
click at [1045, 271] on div "Front W 11.51 11.51 " H 15.00 15.00 " Y 3.00 3.00 " Center Middle Top Bottom" at bounding box center [678, 385] width 1225 height 663
click at [20, 311] on span "Upload" at bounding box center [33, 317] width 29 height 12
type textarea "x"
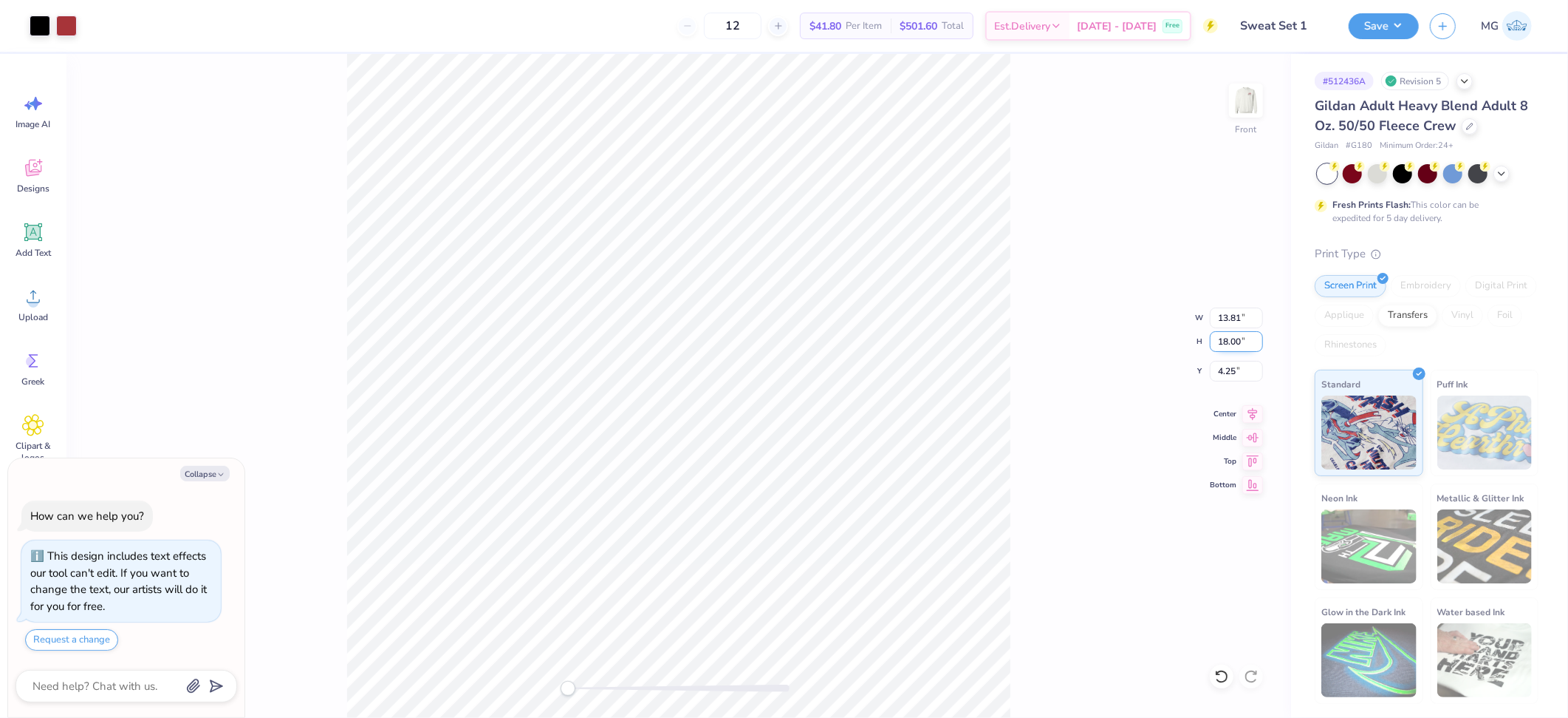
click at [1226, 341] on input "18.00" at bounding box center [1236, 342] width 53 height 21
type input "14.00"
type textarea "x"
type input "10.74"
type input "6.25"
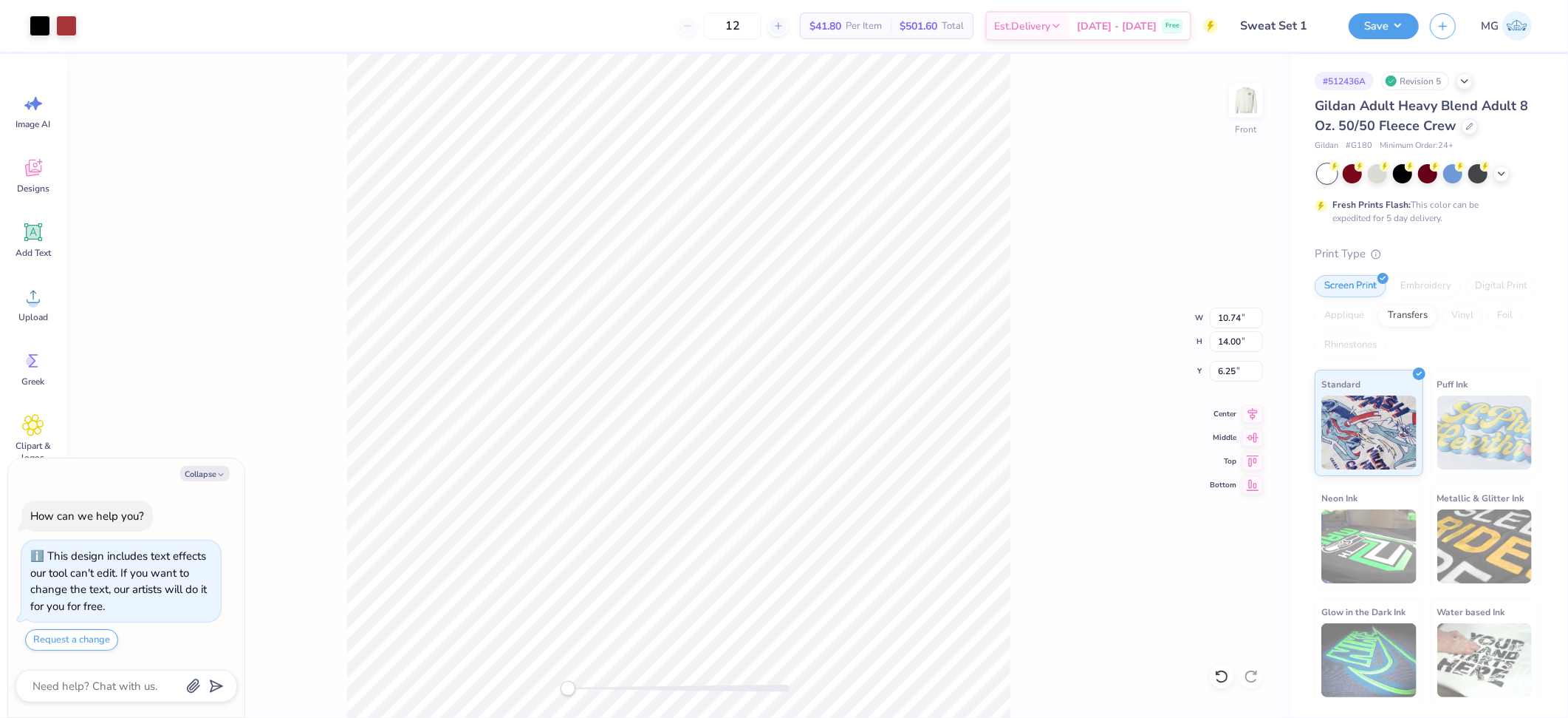
click at [1017, 390] on div "Front W 10.74 10.74 " H 14.00 14.00 " Y 6.25 6.25 " Center Middle Top Bottom" at bounding box center [678, 385] width 1225 height 663
type textarea "x"
drag, startPoint x: 1234, startPoint y: 369, endPoint x: 1231, endPoint y: 402, distance: 33.1
click at [1234, 368] on input "6.25" at bounding box center [1236, 371] width 53 height 21
type input "6.00"
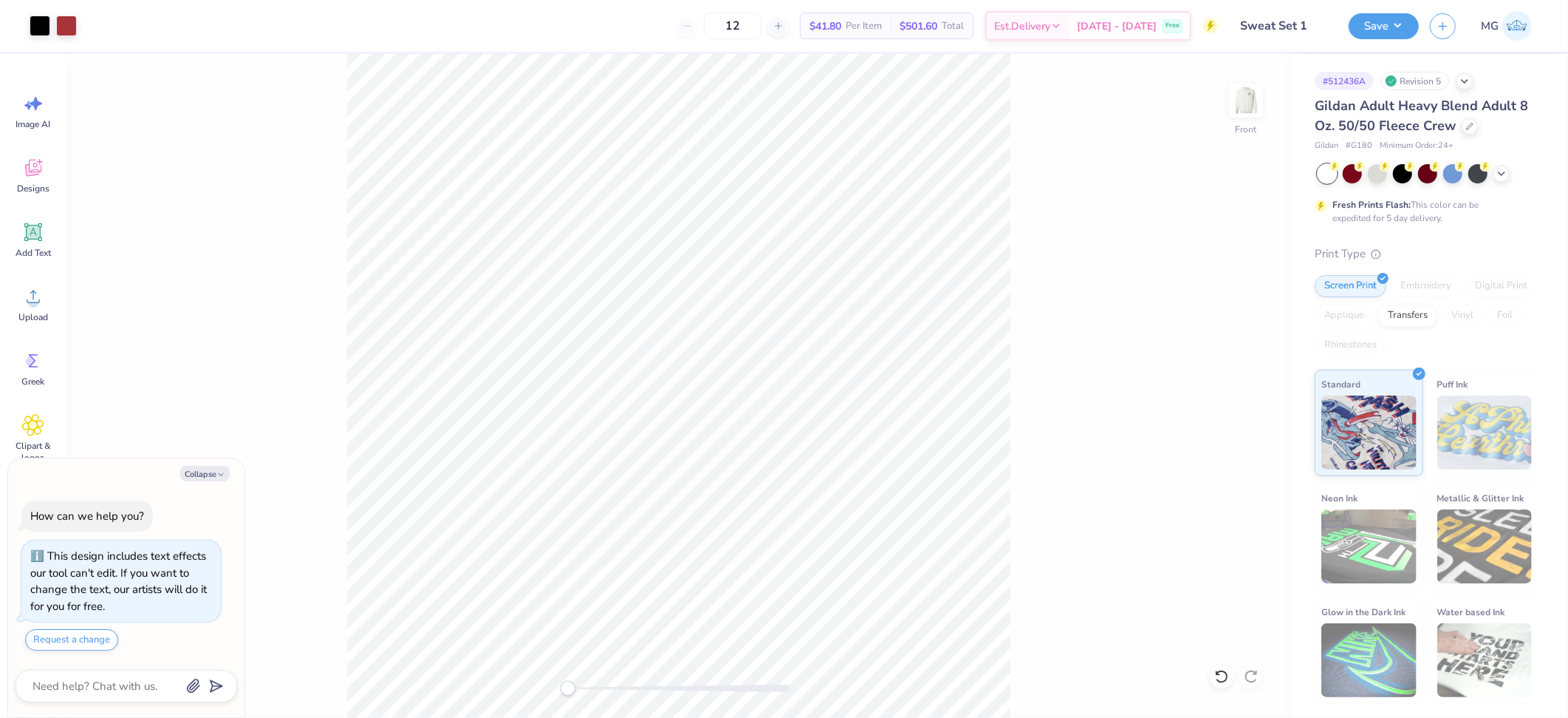
type textarea "x"
click at [1228, 342] on input "14.00" at bounding box center [1236, 342] width 53 height 21
type input "15.00"
type textarea "x"
type input "11.51"
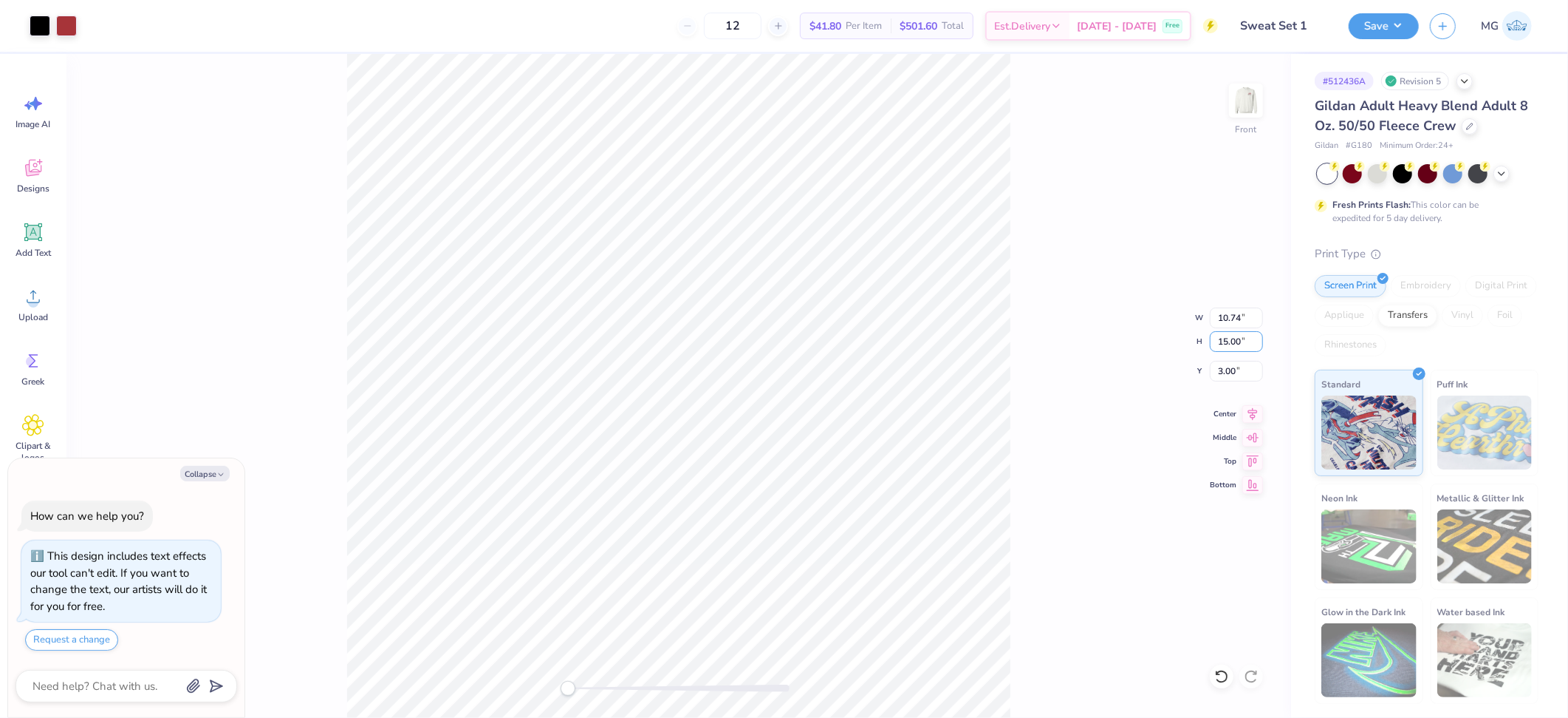
type input "2.50"
click at [1255, 408] on icon at bounding box center [1252, 411] width 21 height 18
click at [1255, 408] on icon at bounding box center [1253, 410] width 9 height 12
click at [1393, 27] on button "Save" at bounding box center [1383, 24] width 70 height 25
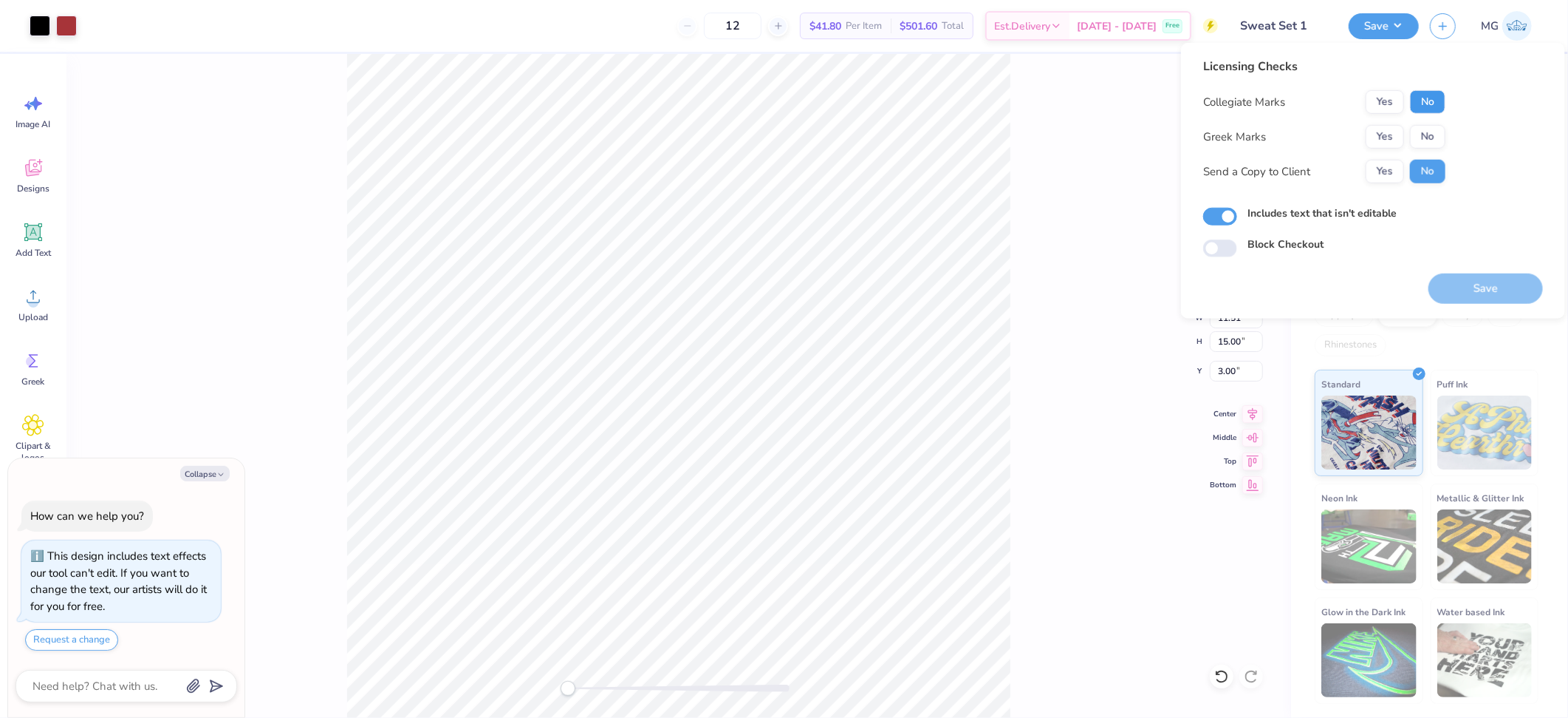
click at [1426, 104] on button "No" at bounding box center [1428, 102] width 36 height 24
click at [1376, 139] on button "Yes" at bounding box center [1384, 136] width 39 height 24
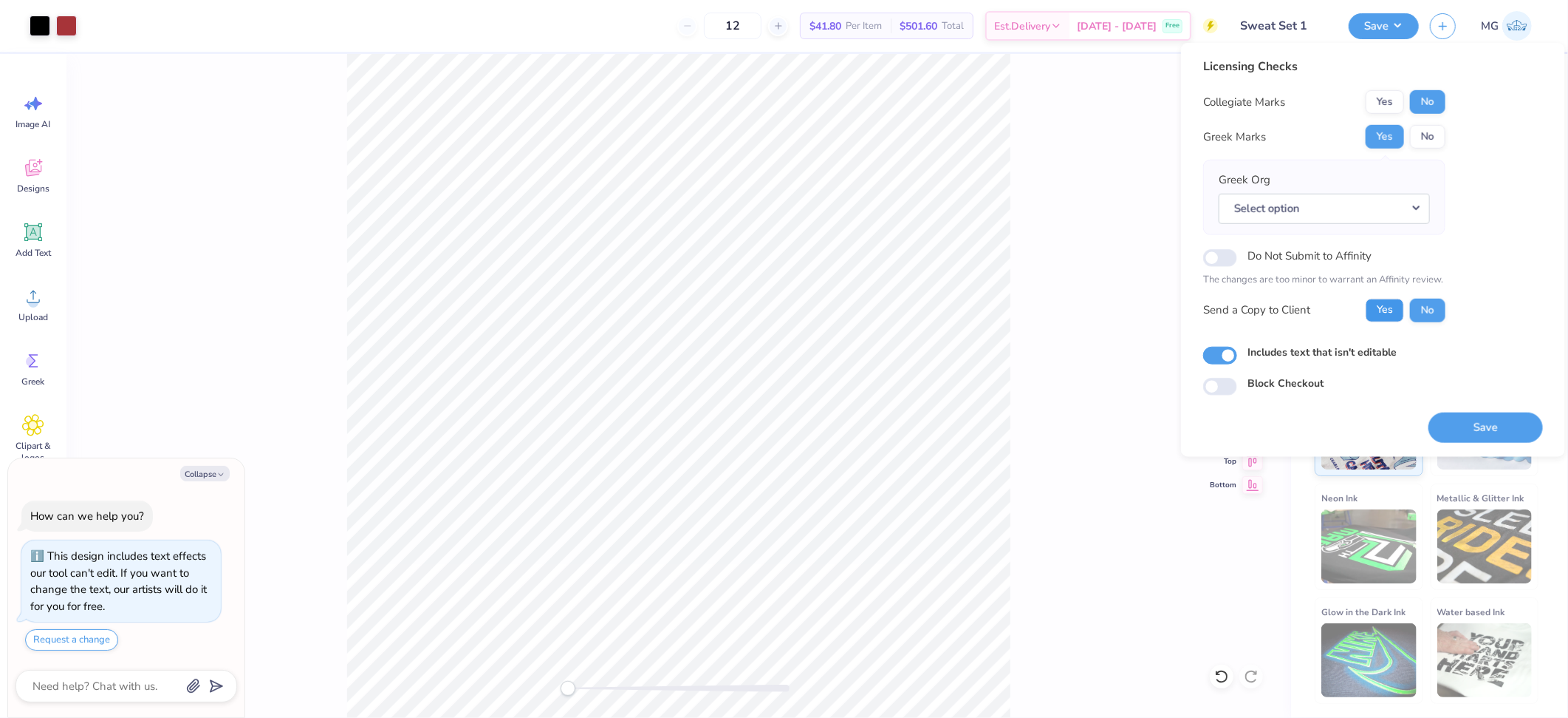
click at [1392, 309] on button "Yes" at bounding box center [1384, 309] width 39 height 24
click at [1361, 197] on button "Select option" at bounding box center [1324, 208] width 211 height 30
click at [1341, 198] on button "Select option" at bounding box center [1324, 208] width 211 height 30
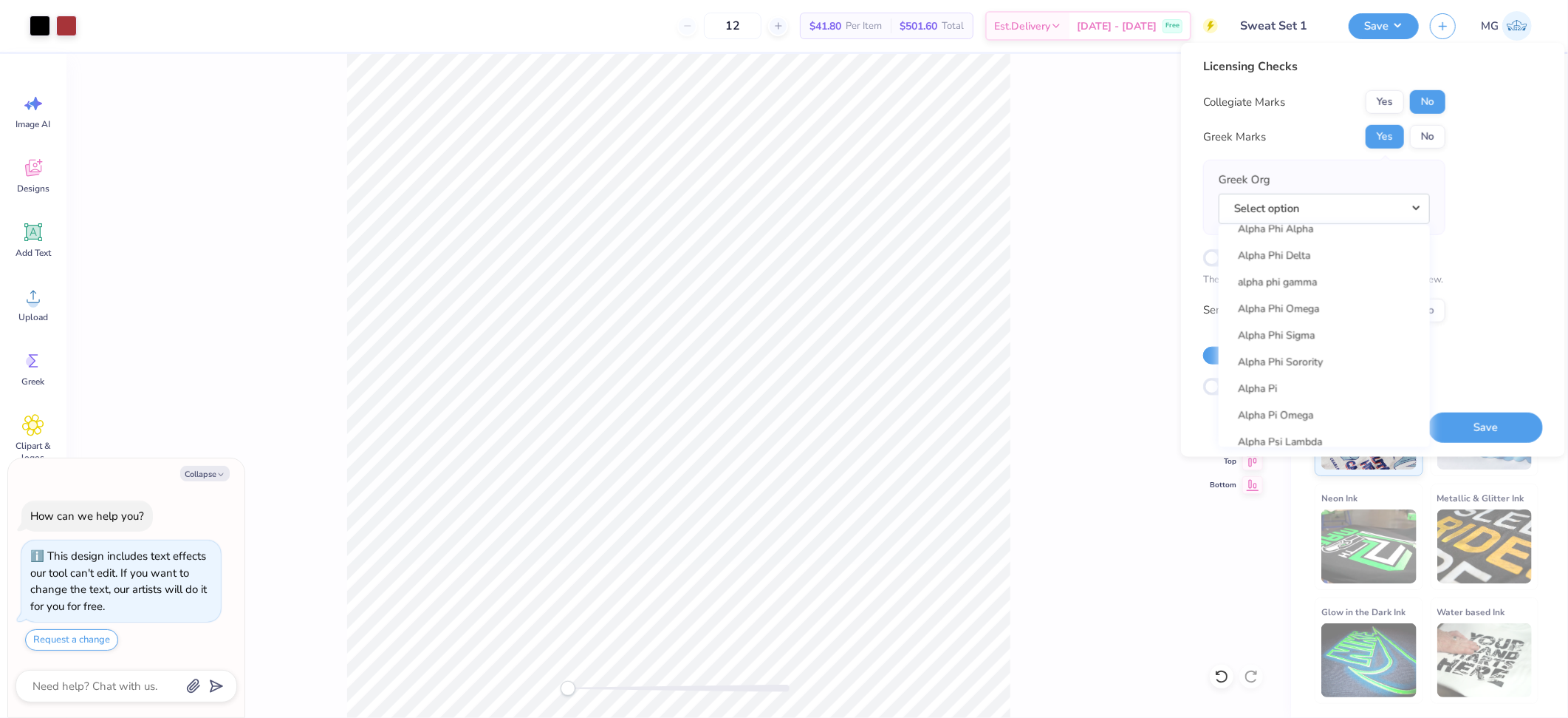
scroll to position [963, 0]
click at [1079, 227] on div "Front W 11.51 11.51 " H 15.00 15.00 " Y 3.00 3.00 " Center Middle Top Bottom" at bounding box center [678, 385] width 1225 height 663
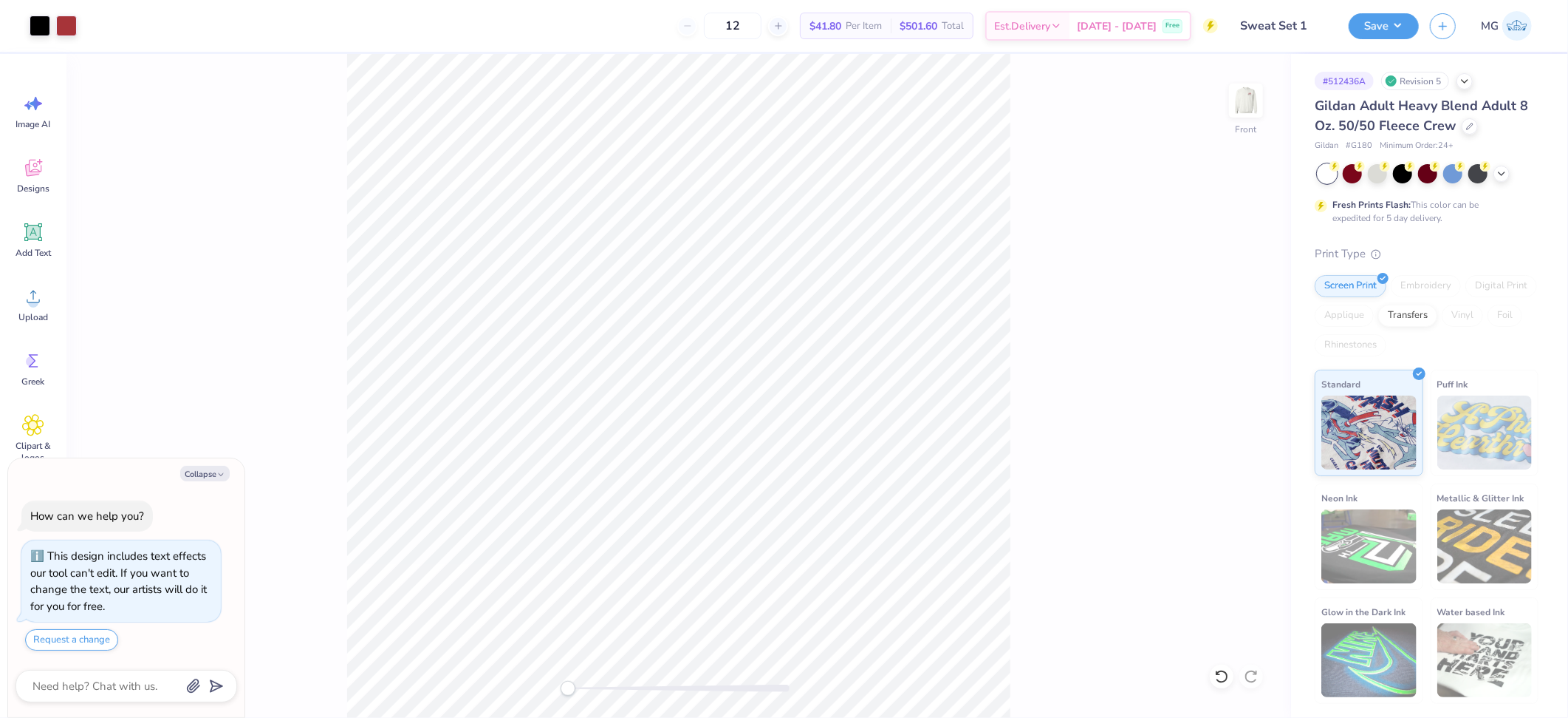
click at [1081, 322] on div "Front" at bounding box center [678, 385] width 1225 height 663
click at [1392, 24] on button "Save" at bounding box center [1383, 24] width 70 height 25
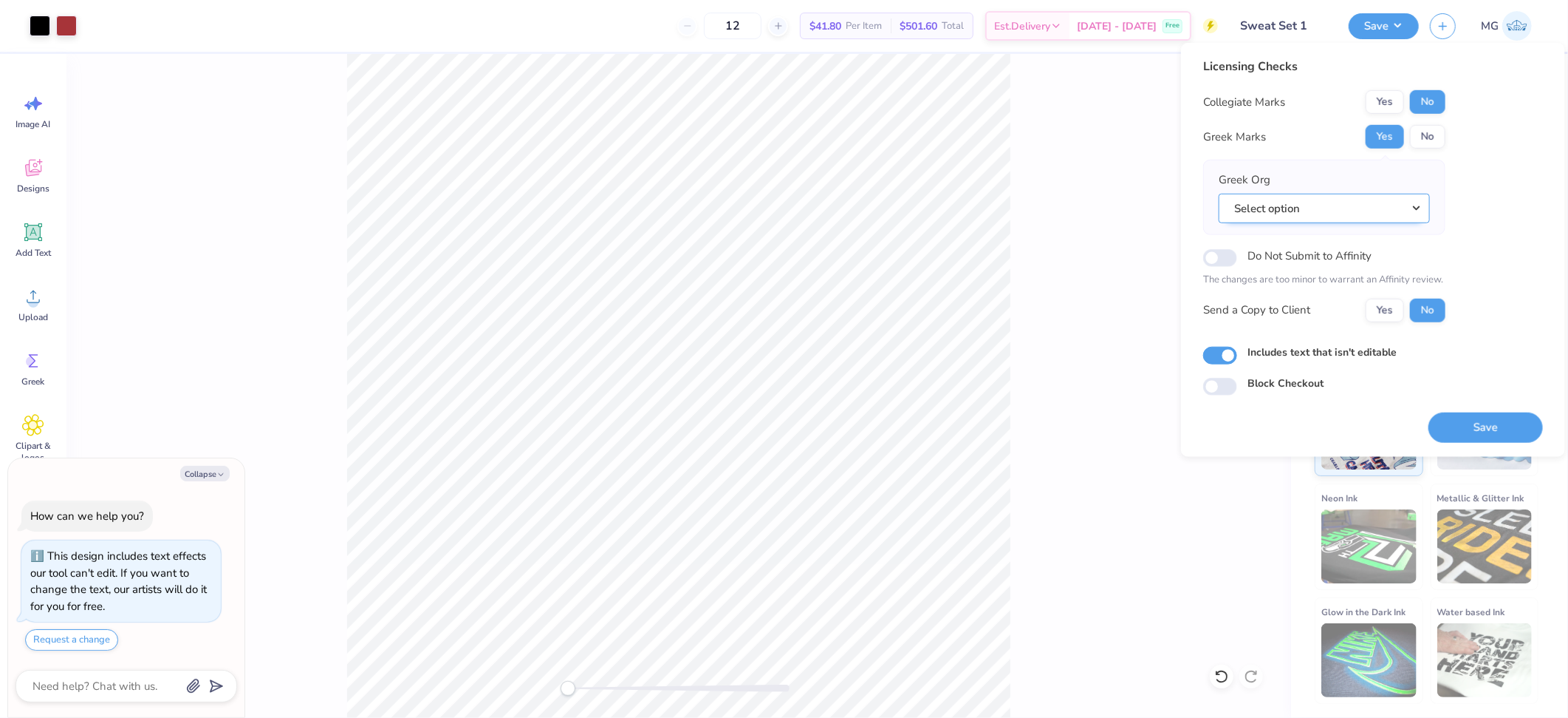
click at [1394, 212] on button "Select option" at bounding box center [1324, 208] width 211 height 30
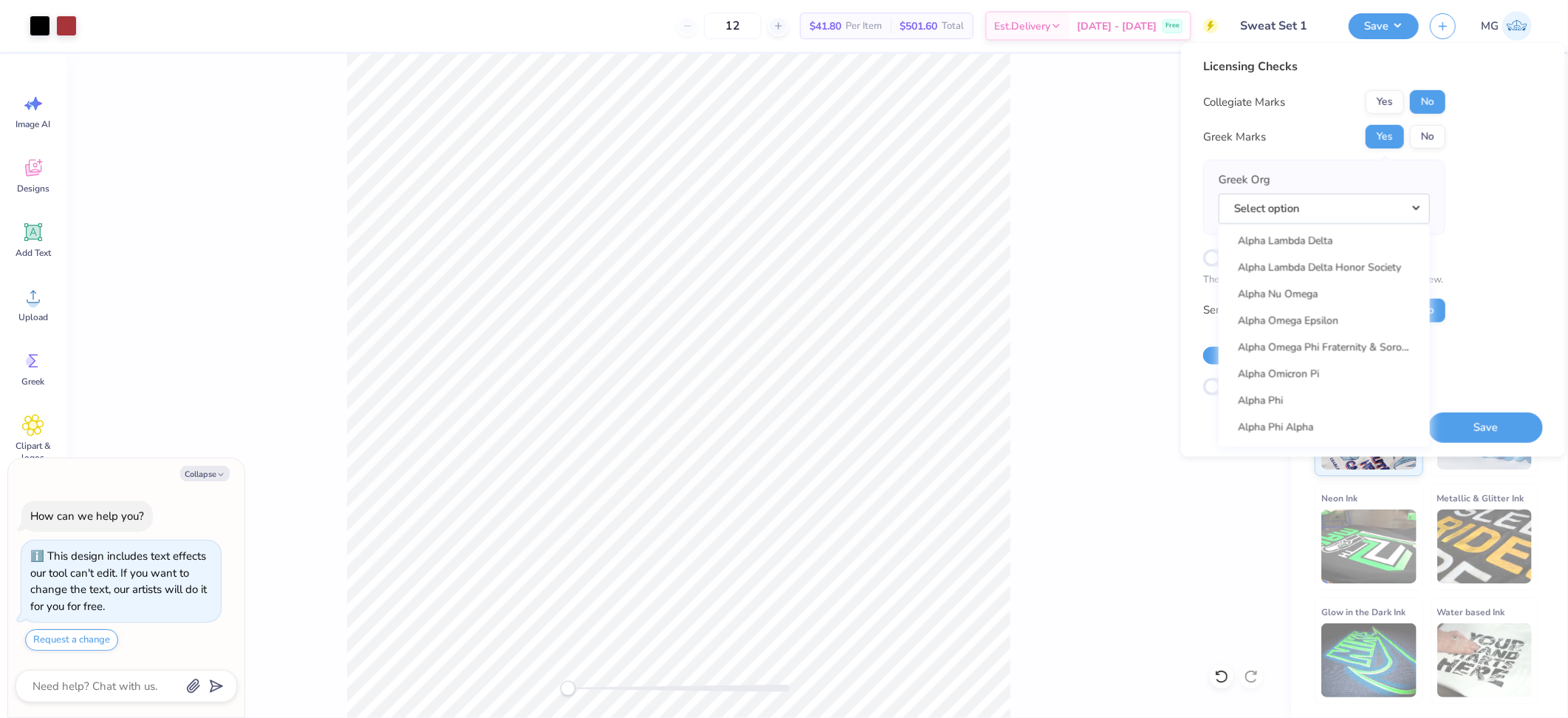
scroll to position [803, 0]
click at [1269, 361] on link "Alpha Phi" at bounding box center [1324, 372] width 199 height 25
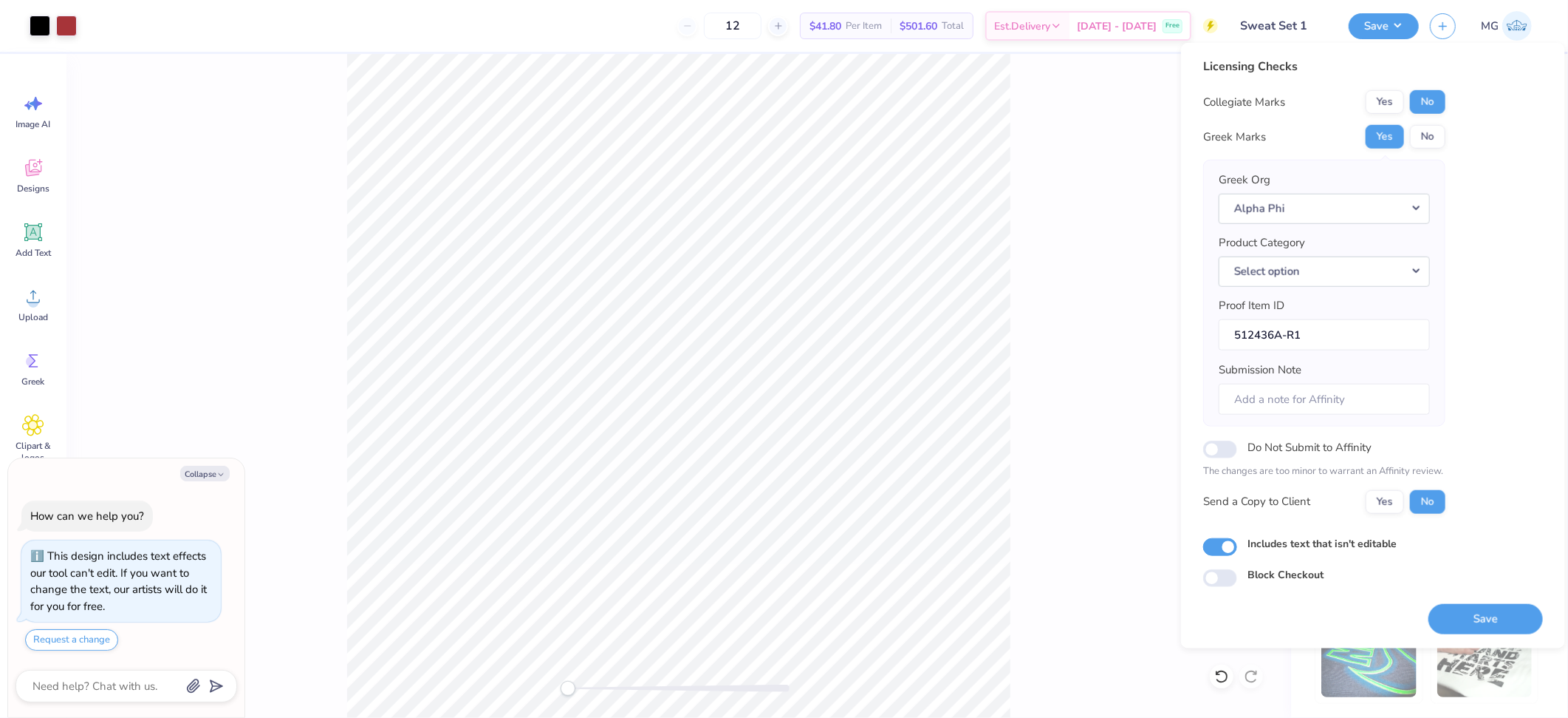
click at [1495, 298] on div "Licensing Checks Collegiate Marks Yes No Greek Marks Yes No Greek Org Alpha Phi…" at bounding box center [1373, 322] width 339 height 529
click at [1378, 508] on button "Yes" at bounding box center [1384, 501] width 39 height 24
click at [1396, 282] on button "Select option" at bounding box center [1324, 271] width 211 height 30
click at [1453, 609] on button "Save" at bounding box center [1485, 618] width 114 height 30
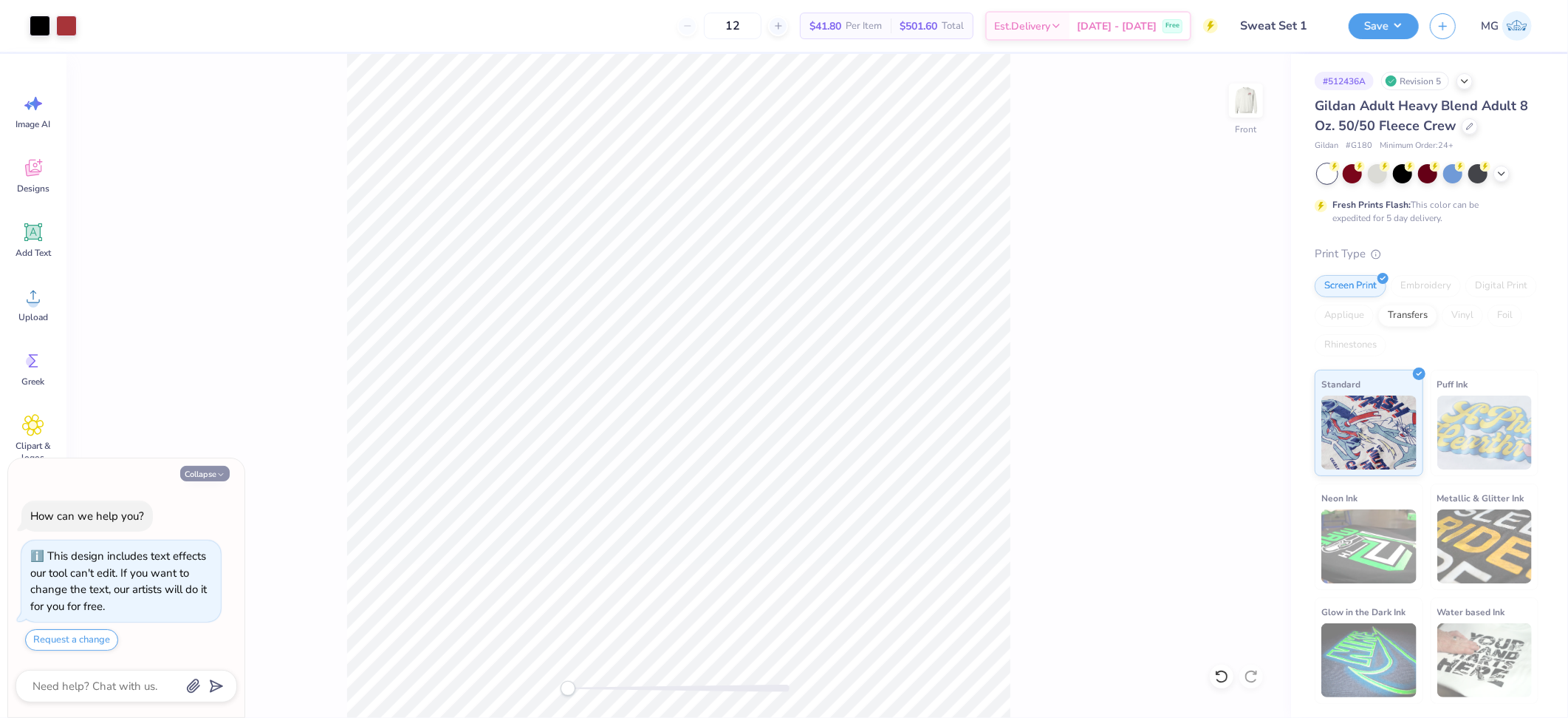
click at [213, 476] on button "Collapse" at bounding box center [205, 473] width 49 height 15
type textarea "x"
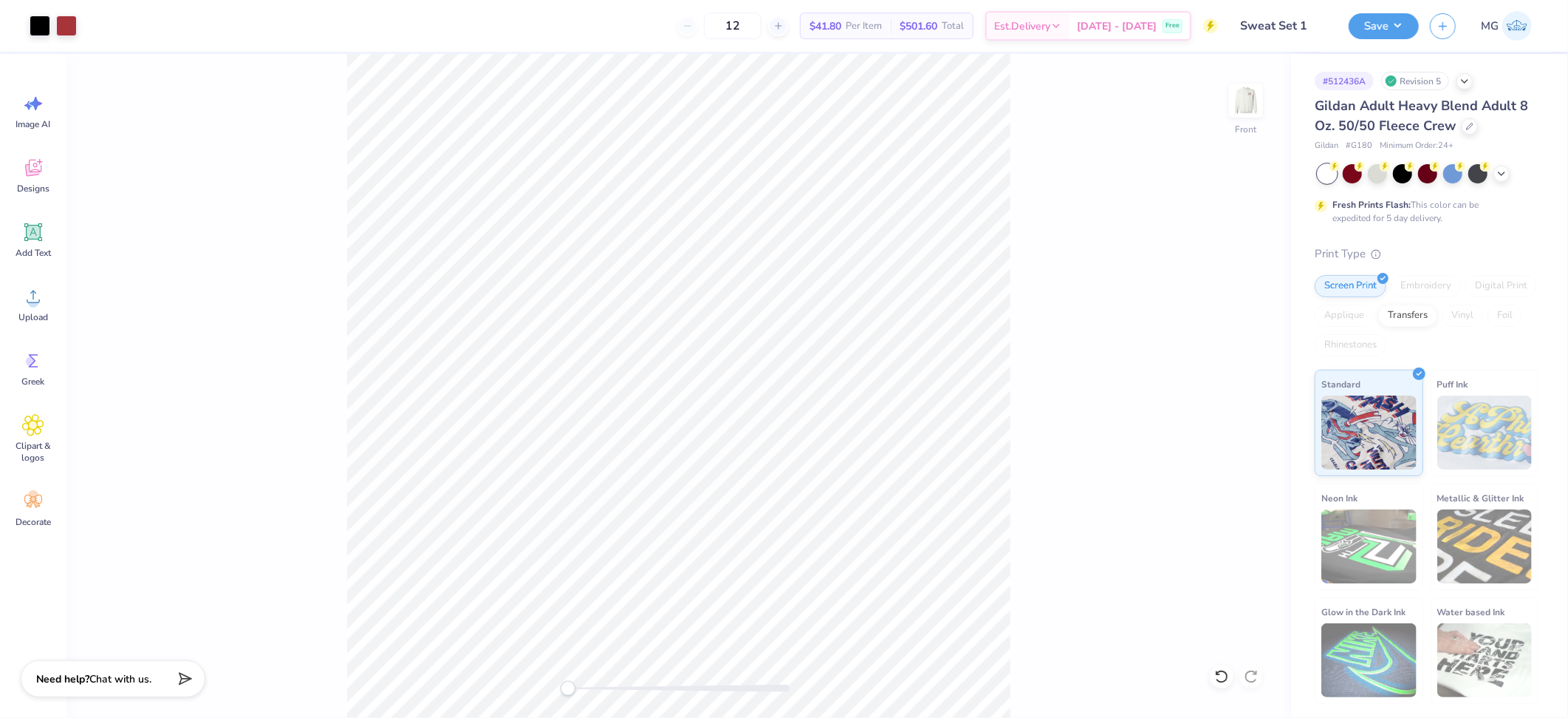
click at [1032, 357] on div "Front" at bounding box center [678, 385] width 1225 height 663
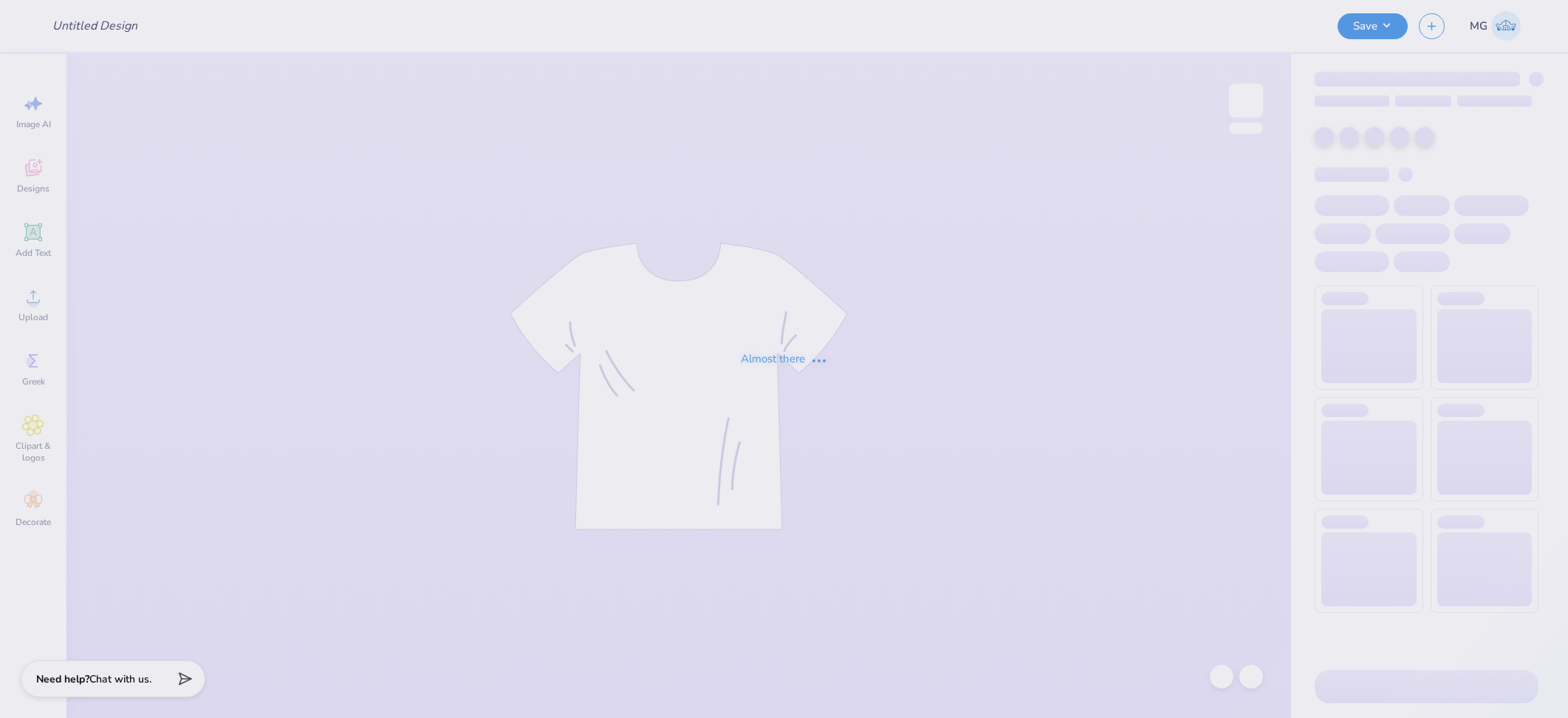
type input "Casino Night Fall 2025"
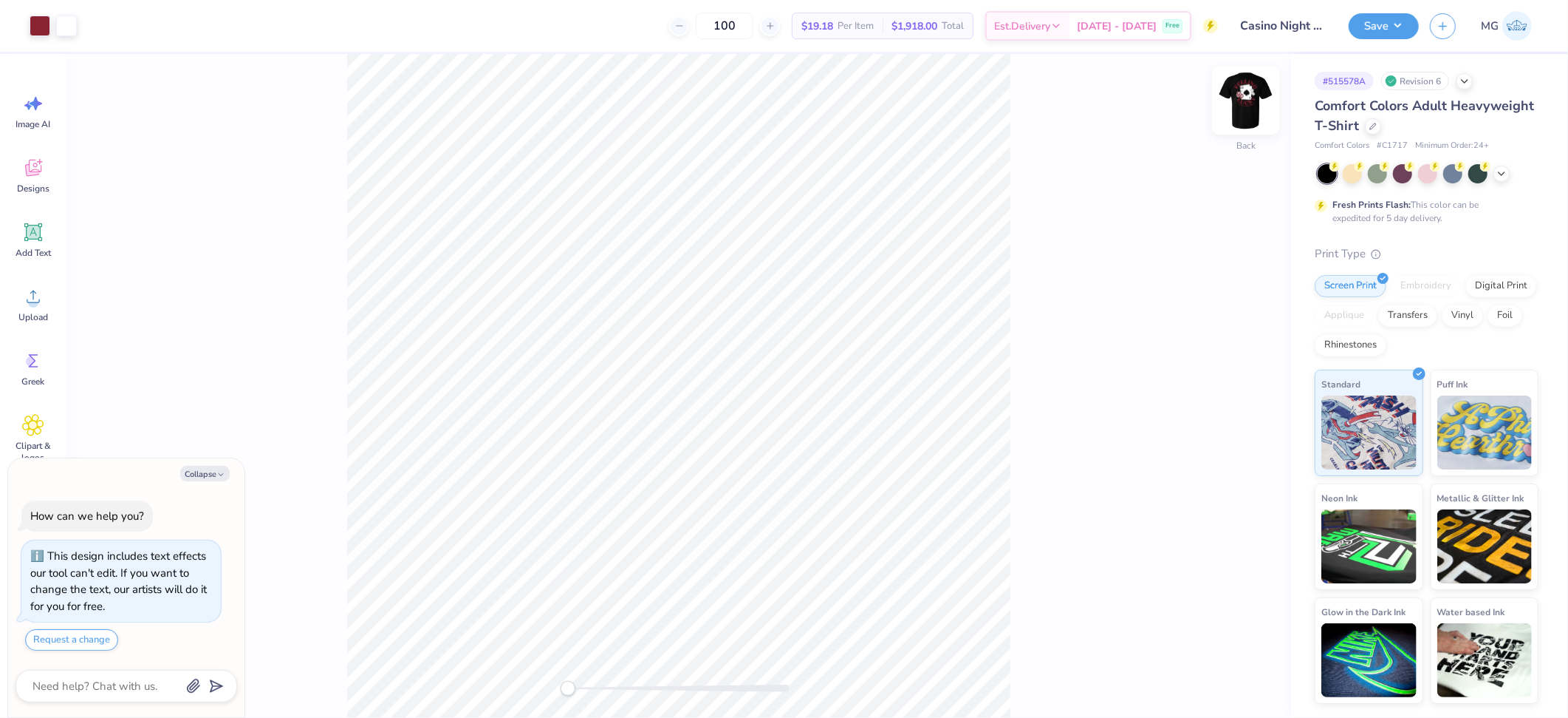
click at [1242, 91] on img at bounding box center [1246, 100] width 59 height 59
type textarea "x"
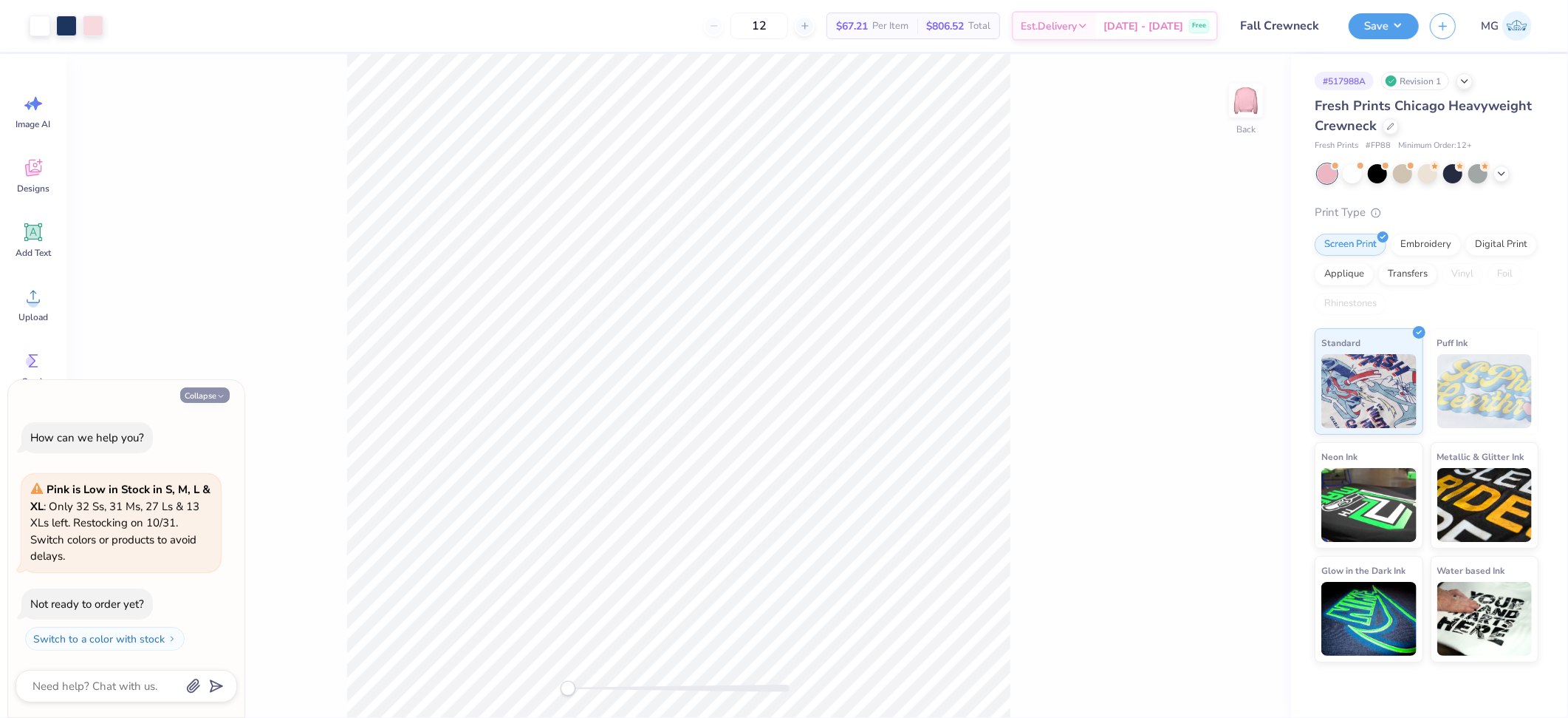
click at [204, 390] on button "Collapse" at bounding box center [205, 394] width 49 height 15
type textarea "x"
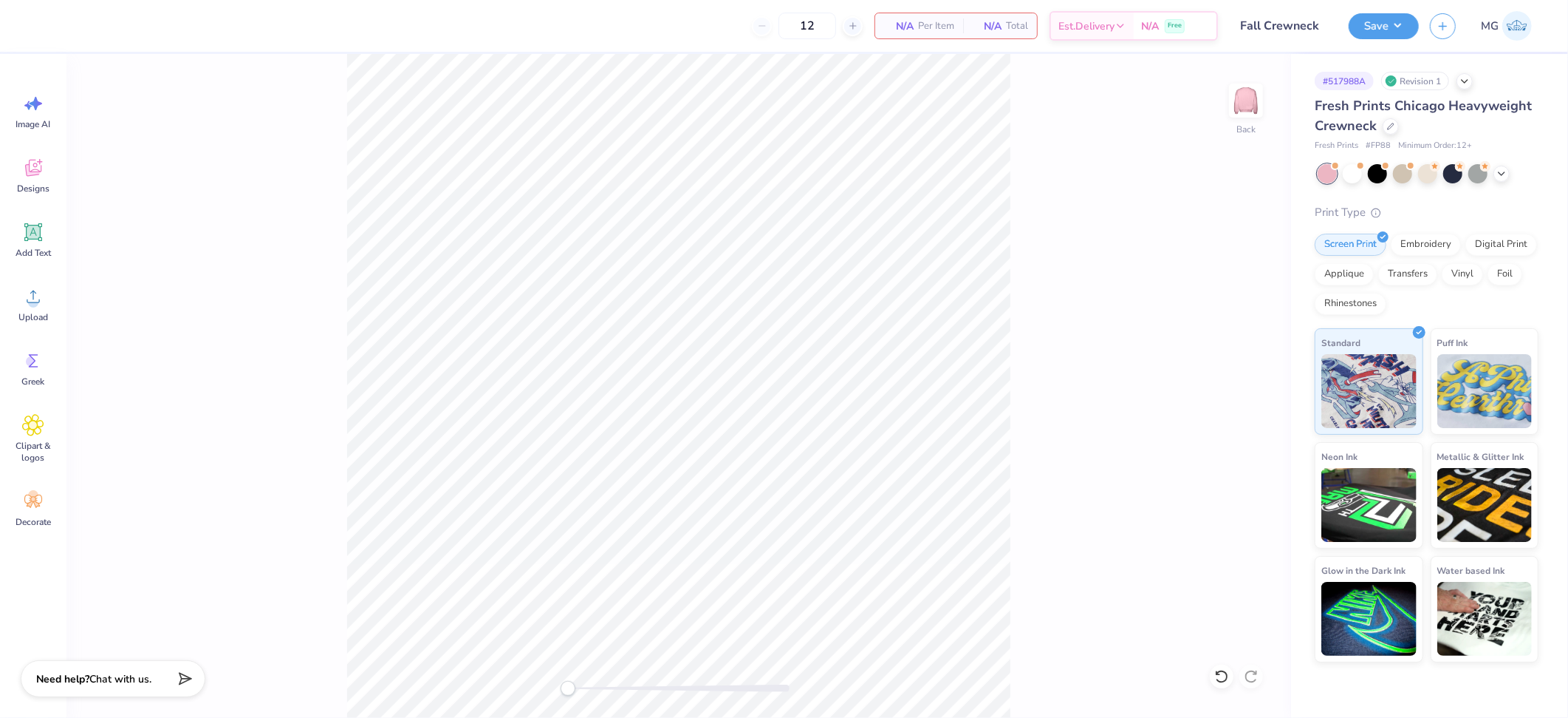
click at [169, 259] on div "Back" at bounding box center [678, 385] width 1225 height 663
click at [36, 301] on circle at bounding box center [33, 302] width 10 height 10
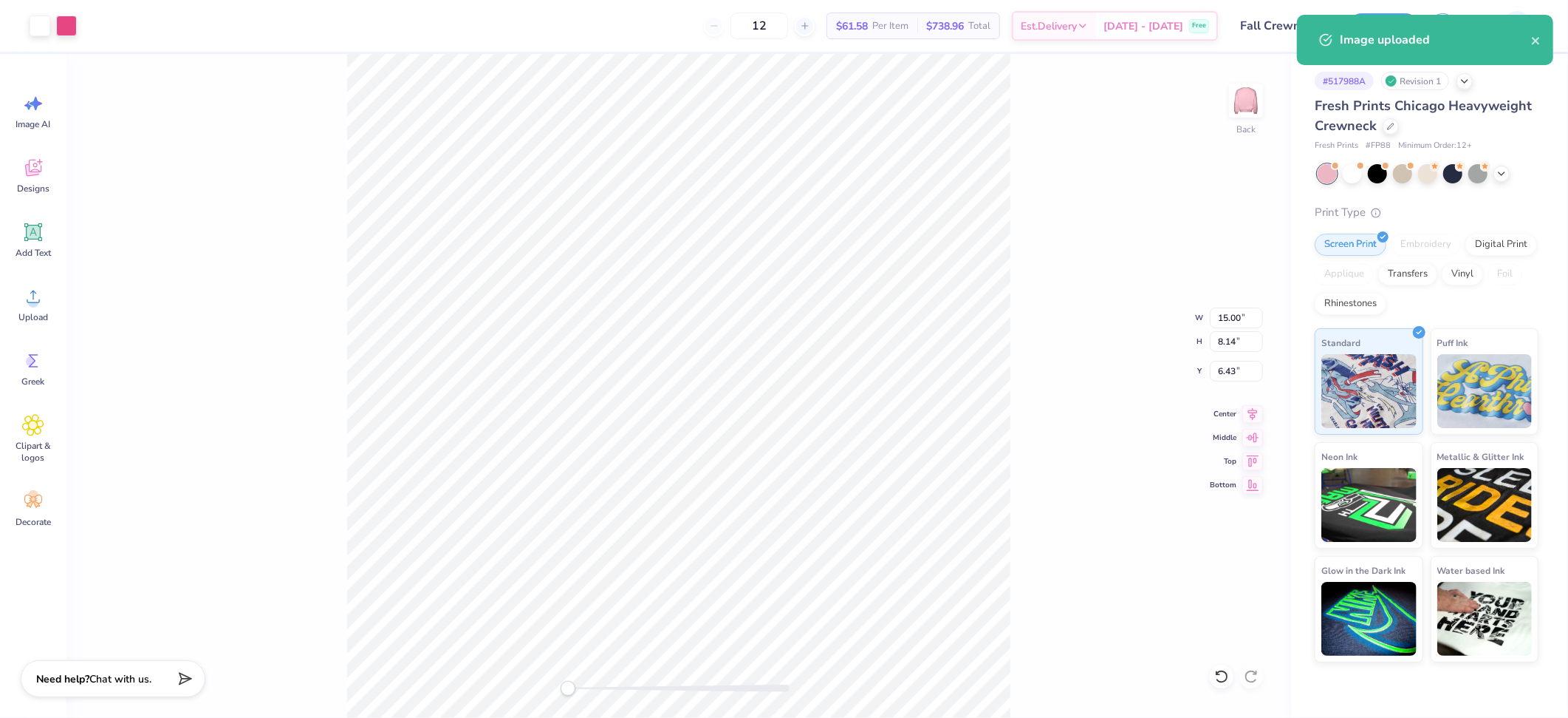
type input "11.61"
type input "6.30"
type input "4.84"
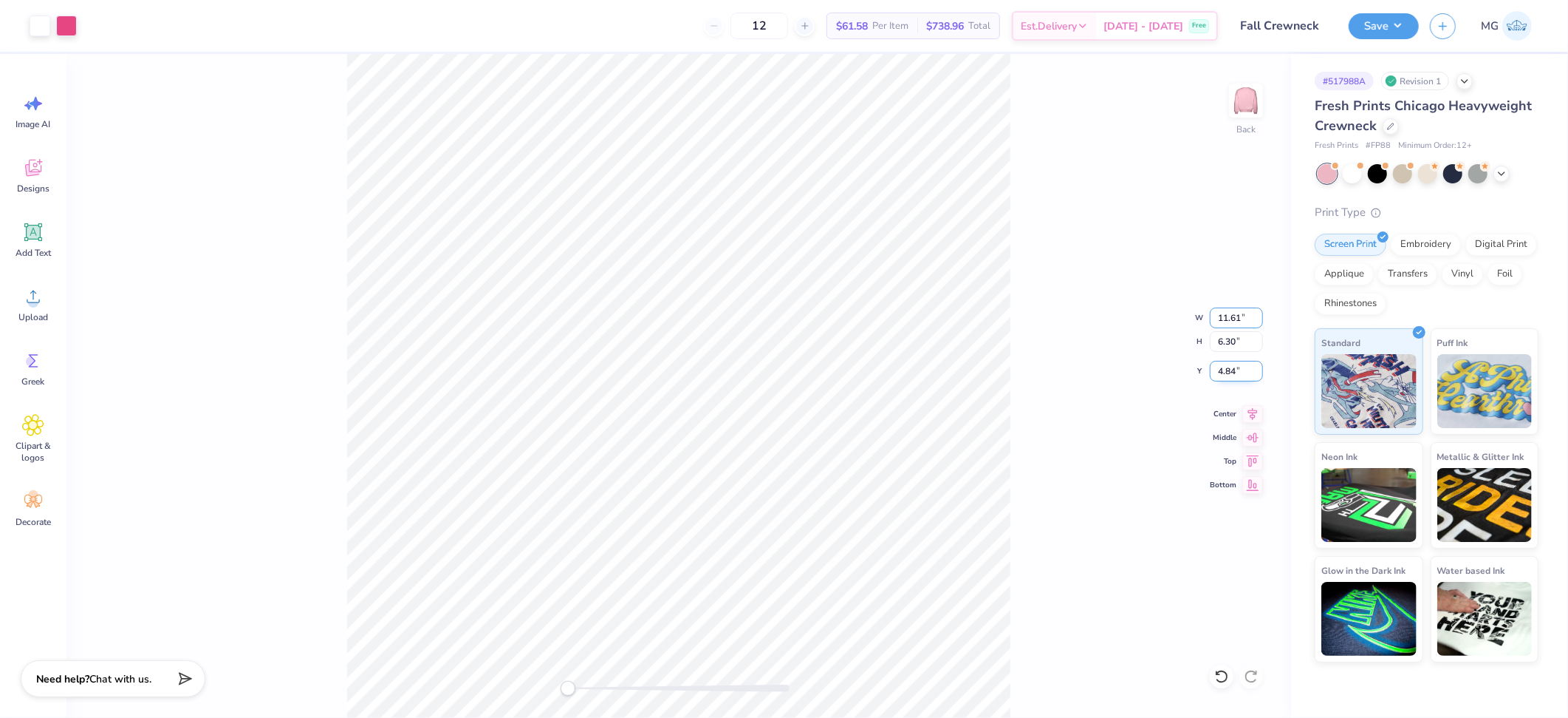
drag, startPoint x: 1238, startPoint y: 314, endPoint x: 1250, endPoint y: 372, distance: 59.2
click at [1239, 314] on input "11.61" at bounding box center [1236, 318] width 53 height 21
type input "11.00"
type input "5.97"
type input "3.17"
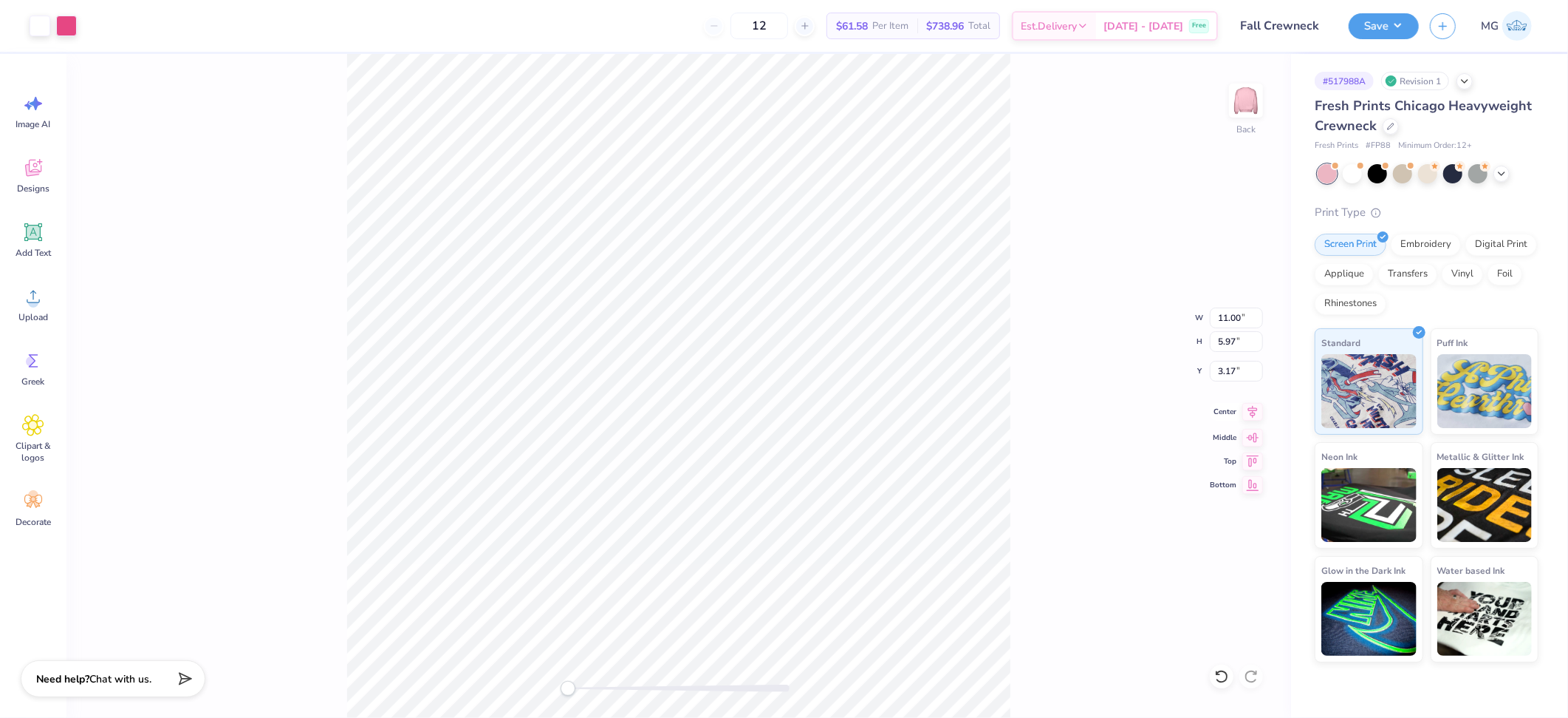
click at [1249, 412] on icon at bounding box center [1252, 411] width 21 height 18
click at [1237, 370] on input "3.17" at bounding box center [1236, 371] width 53 height 21
type input "3.00"
click at [453, 649] on div "Back W 11.00 11.00 " H 5.97 5.97 " Y 3.00 3.00 " Center Middle Top Bottom" at bounding box center [678, 385] width 1225 height 663
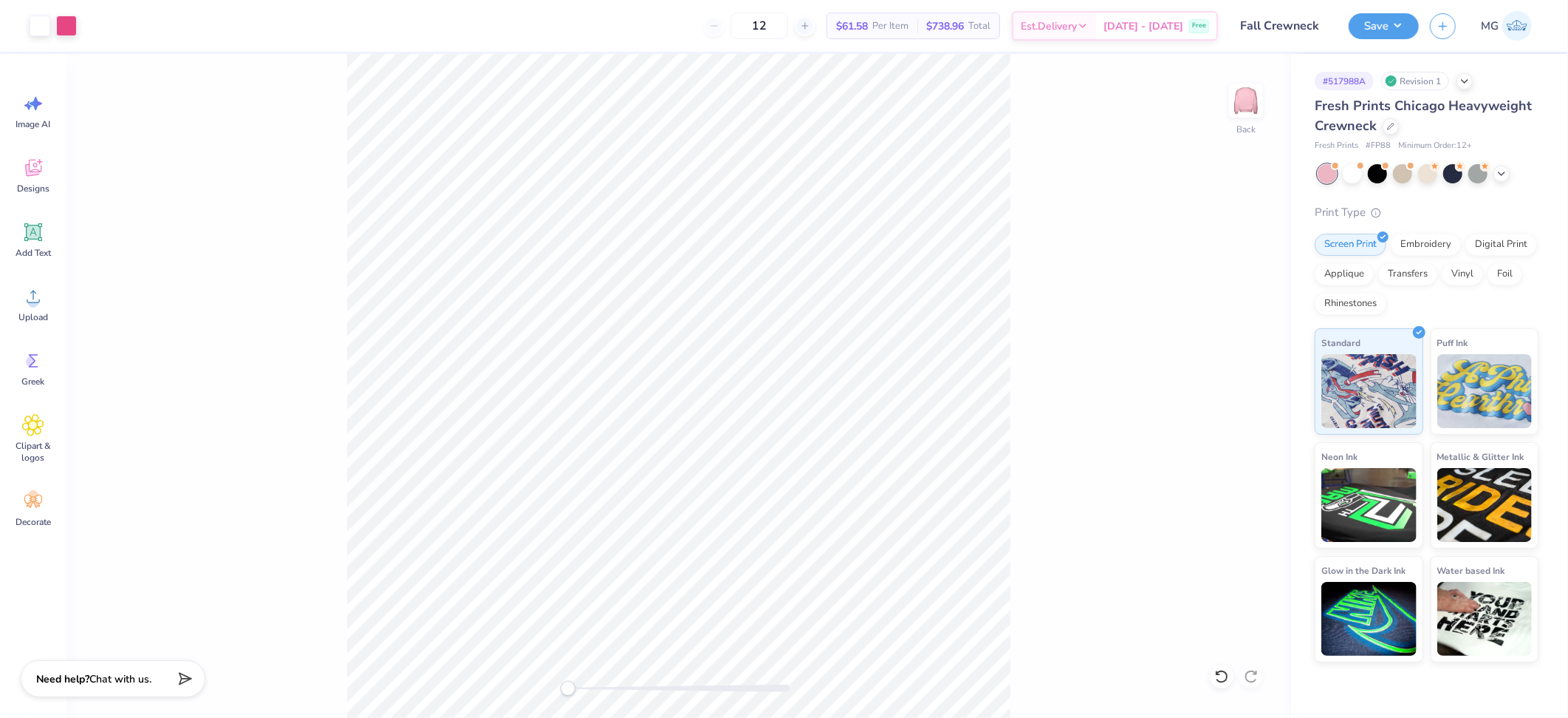
click at [1034, 258] on div "Back" at bounding box center [678, 385] width 1225 height 663
click at [509, 674] on div "Back" at bounding box center [678, 385] width 1225 height 663
click at [1401, 22] on button "Save" at bounding box center [1383, 24] width 70 height 25
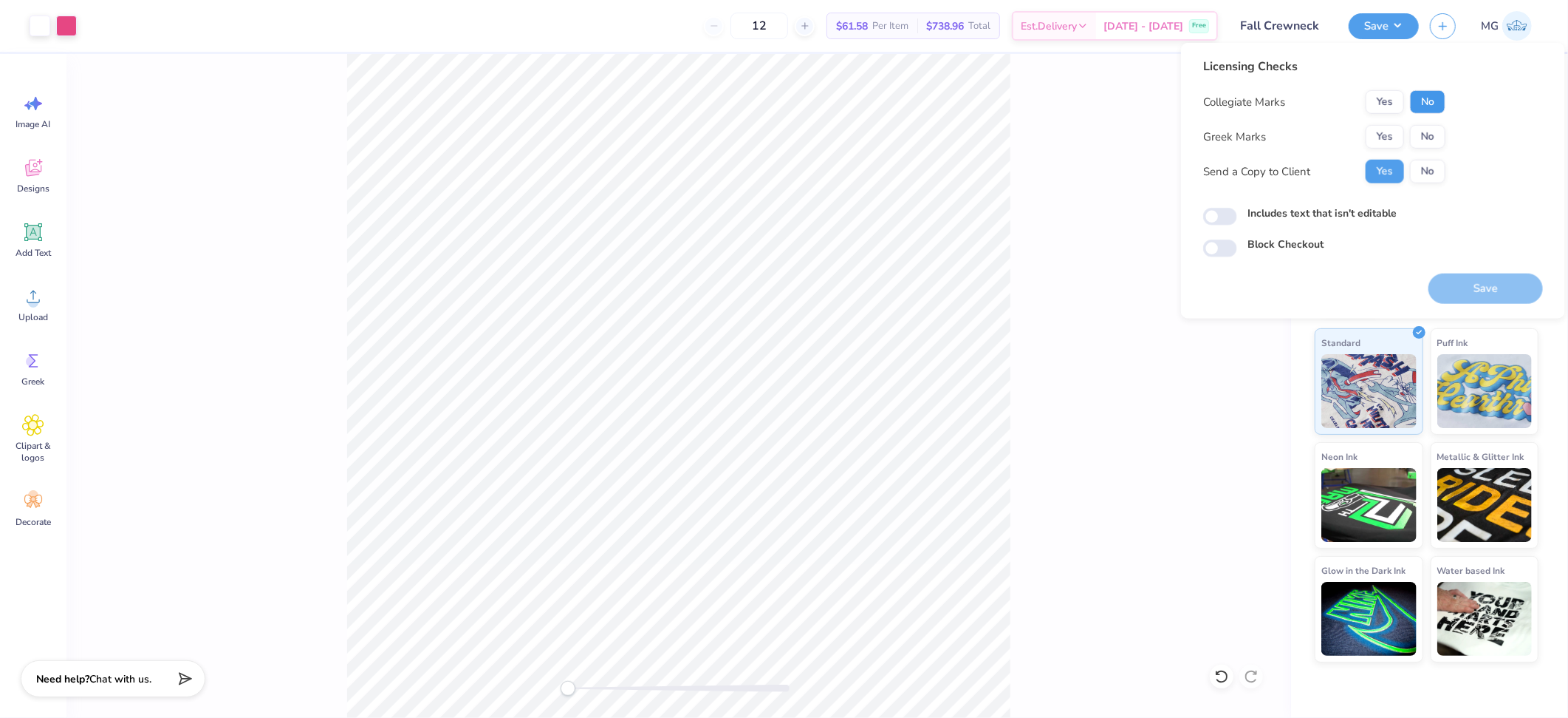
click at [1429, 101] on button "No" at bounding box center [1428, 102] width 36 height 24
click at [1389, 130] on button "Yes" at bounding box center [1384, 136] width 39 height 24
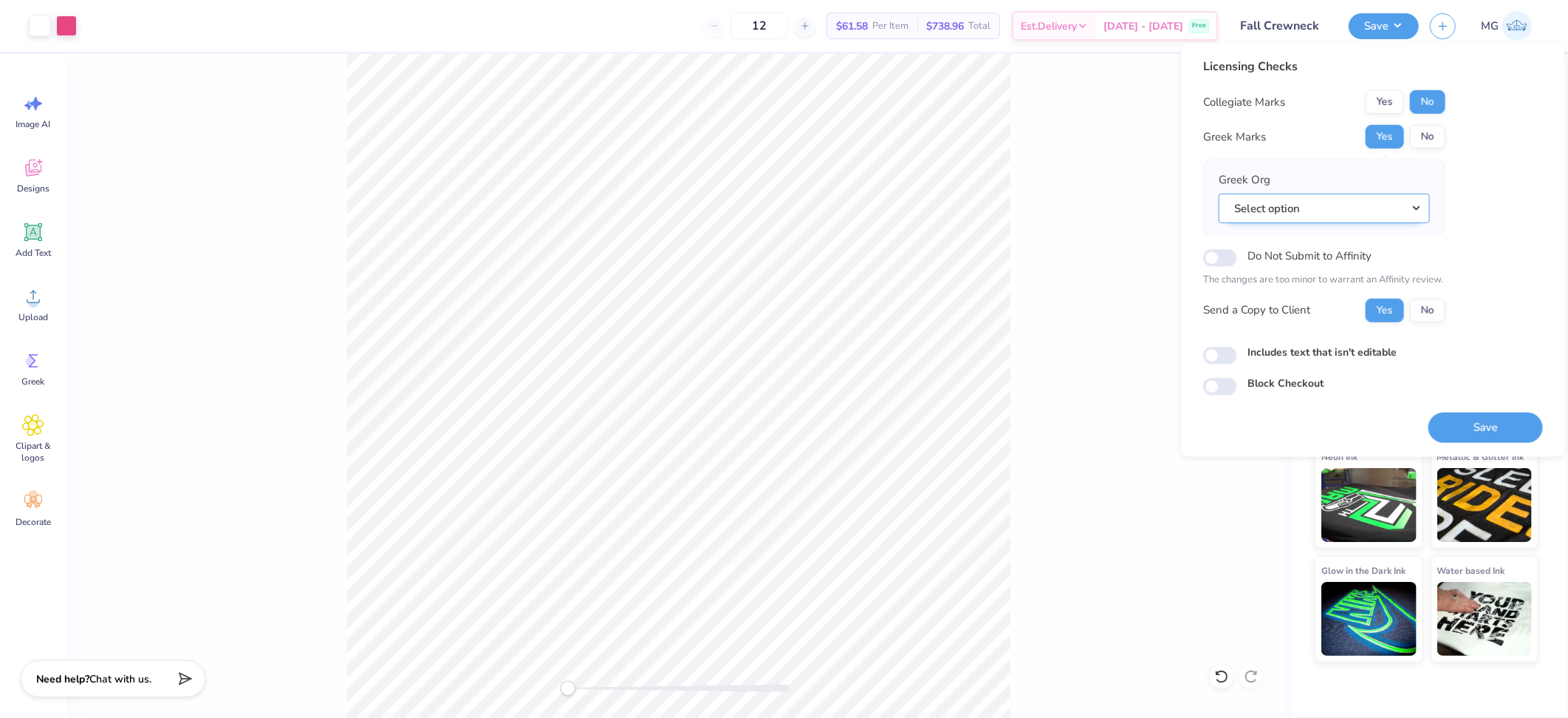
click at [1373, 202] on button "Select option" at bounding box center [1324, 208] width 211 height 30
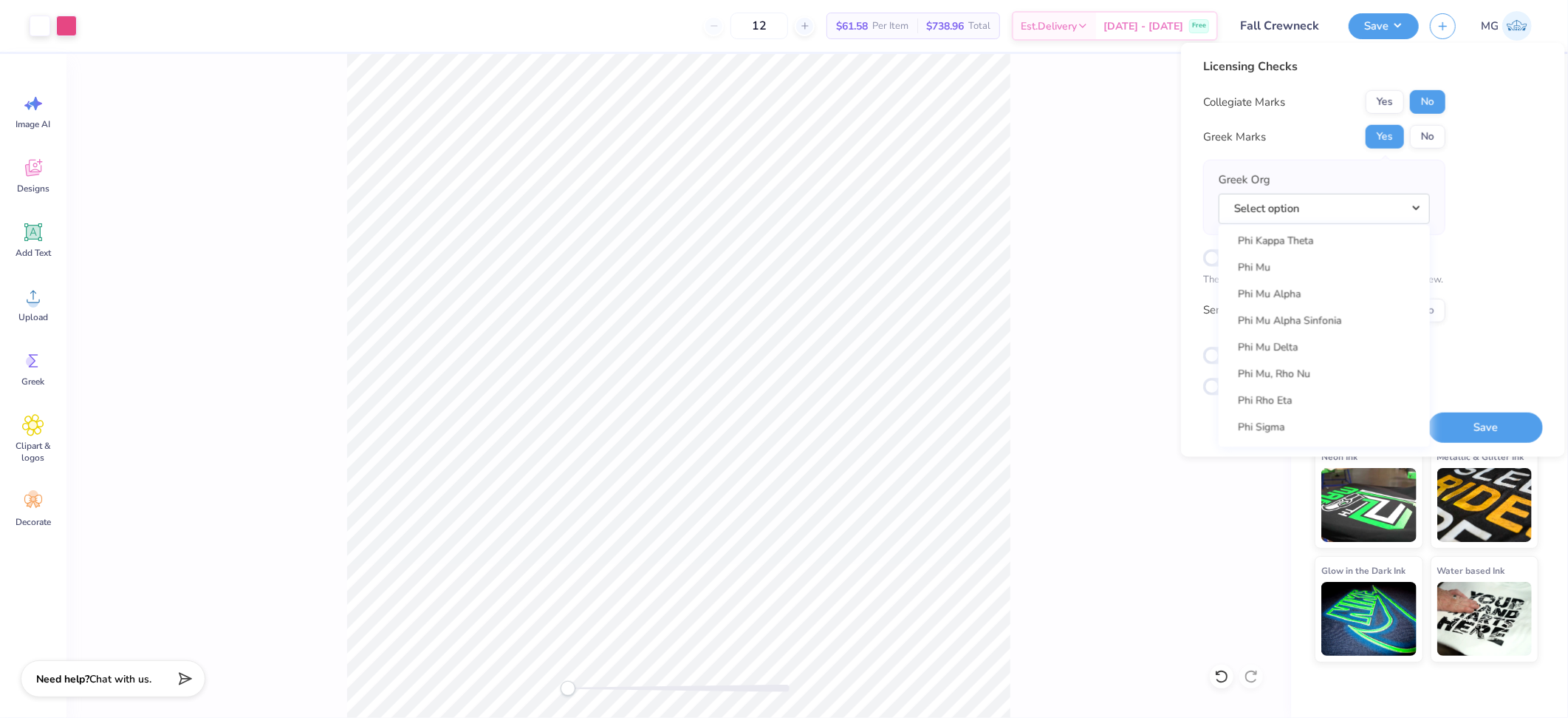
scroll to position [7963, 0]
click at [1303, 275] on link "Phi Mu" at bounding box center [1324, 287] width 199 height 25
click at [1255, 346] on label "Includes text that isn't editable" at bounding box center [1322, 351] width 149 height 15
click at [1237, 346] on input "Includes text that isn't editable" at bounding box center [1220, 355] width 34 height 18
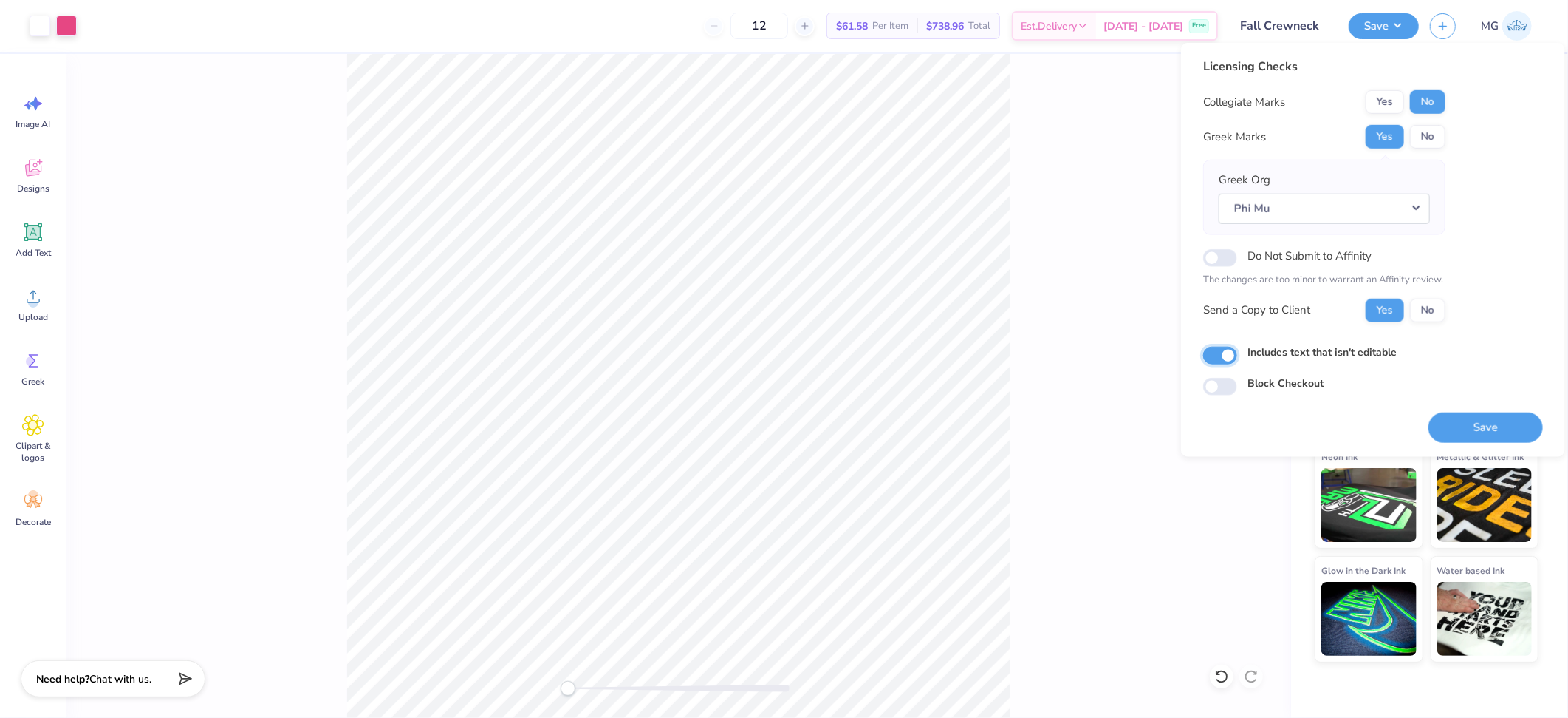
checkbox input "true"
click at [1515, 429] on button "Save" at bounding box center [1485, 426] width 114 height 30
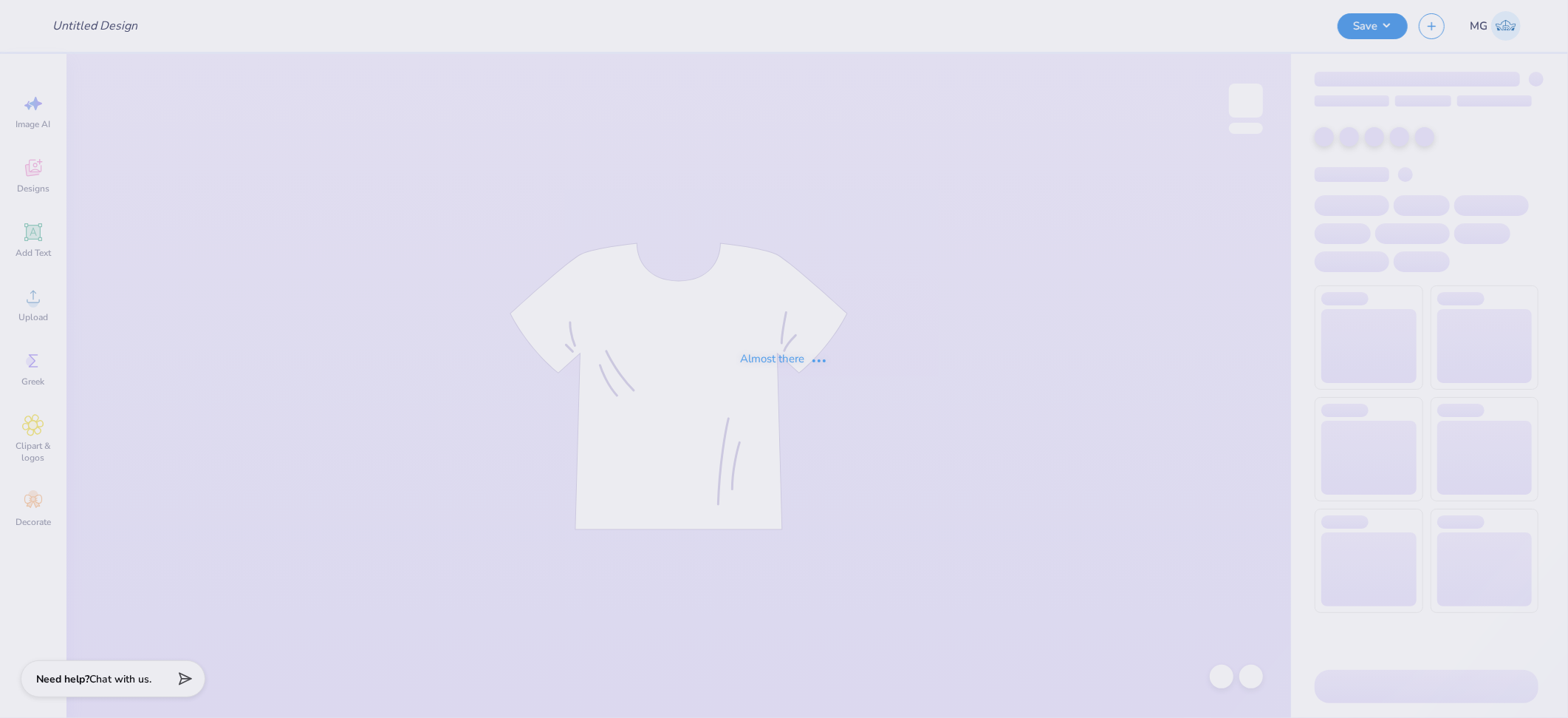
type input "Crewneck?"
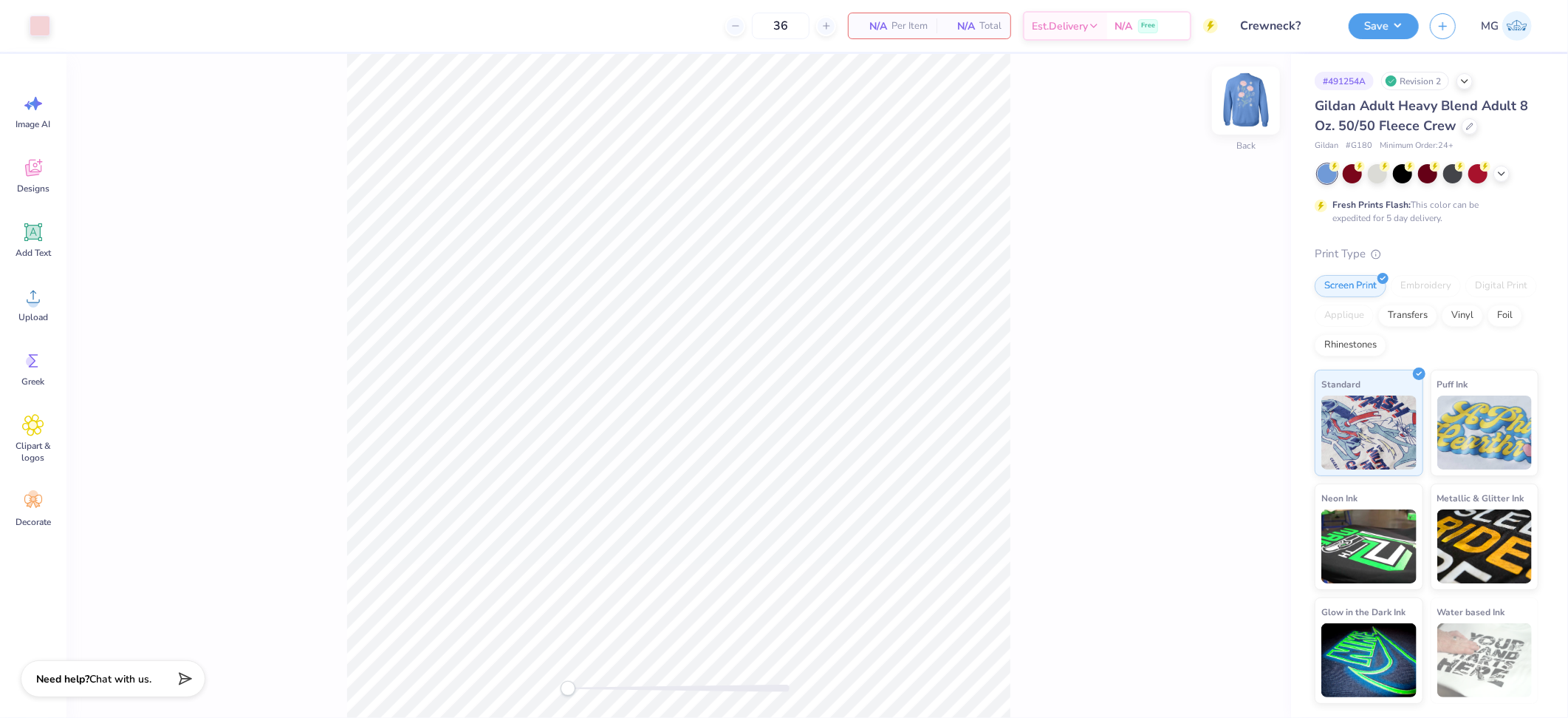
click at [1259, 102] on img at bounding box center [1246, 100] width 59 height 59
click at [1051, 185] on div "Front" at bounding box center [678, 385] width 1225 height 663
click at [38, 302] on icon at bounding box center [33, 296] width 13 height 12
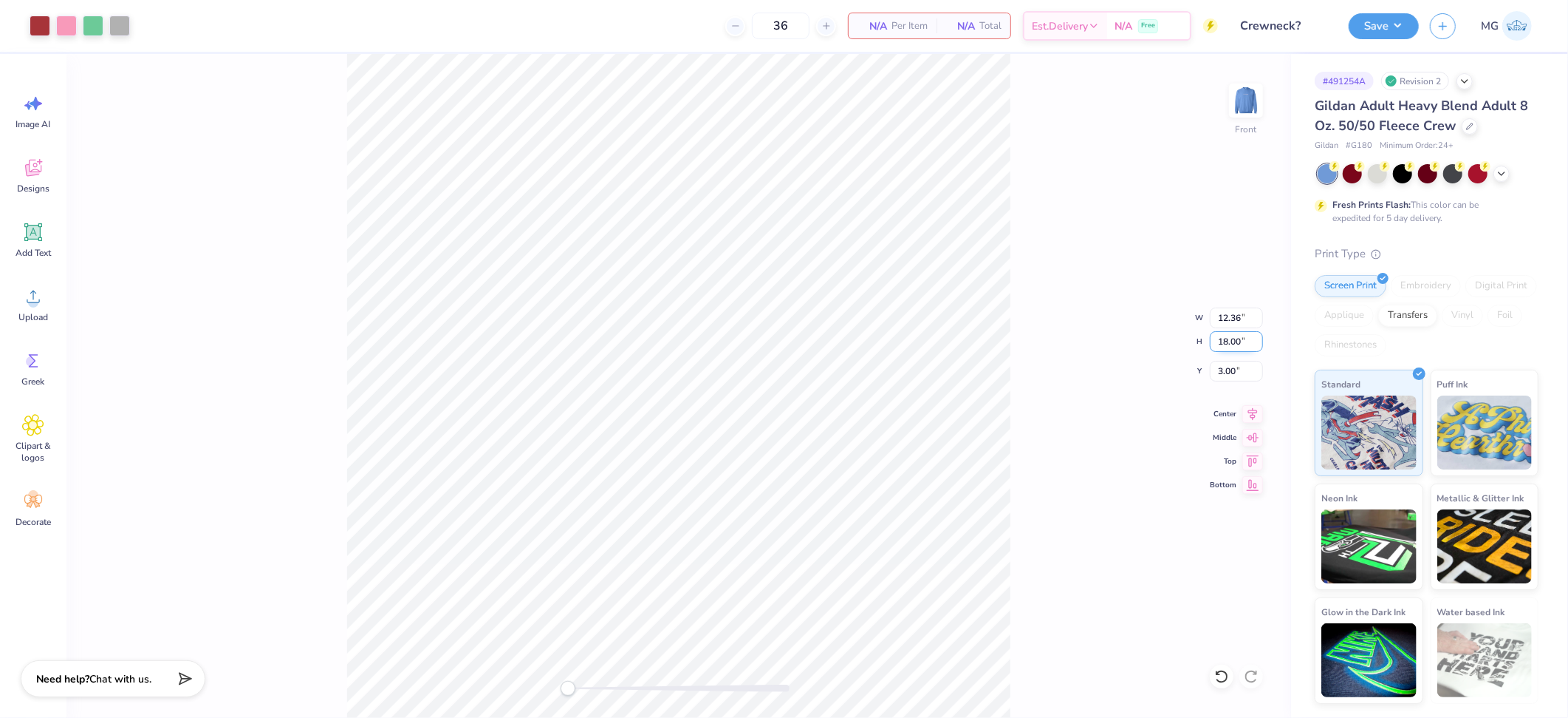
click at [1227, 338] on input "18.00" at bounding box center [1236, 342] width 53 height 21
type input "15.00"
type input "10.30"
type input "4.50"
click at [1013, 287] on div "Front W 10.30 10.30 " H 15.00 15.00 " Y 4.50 4.50 " Center Middle Top Bottom" at bounding box center [678, 385] width 1225 height 663
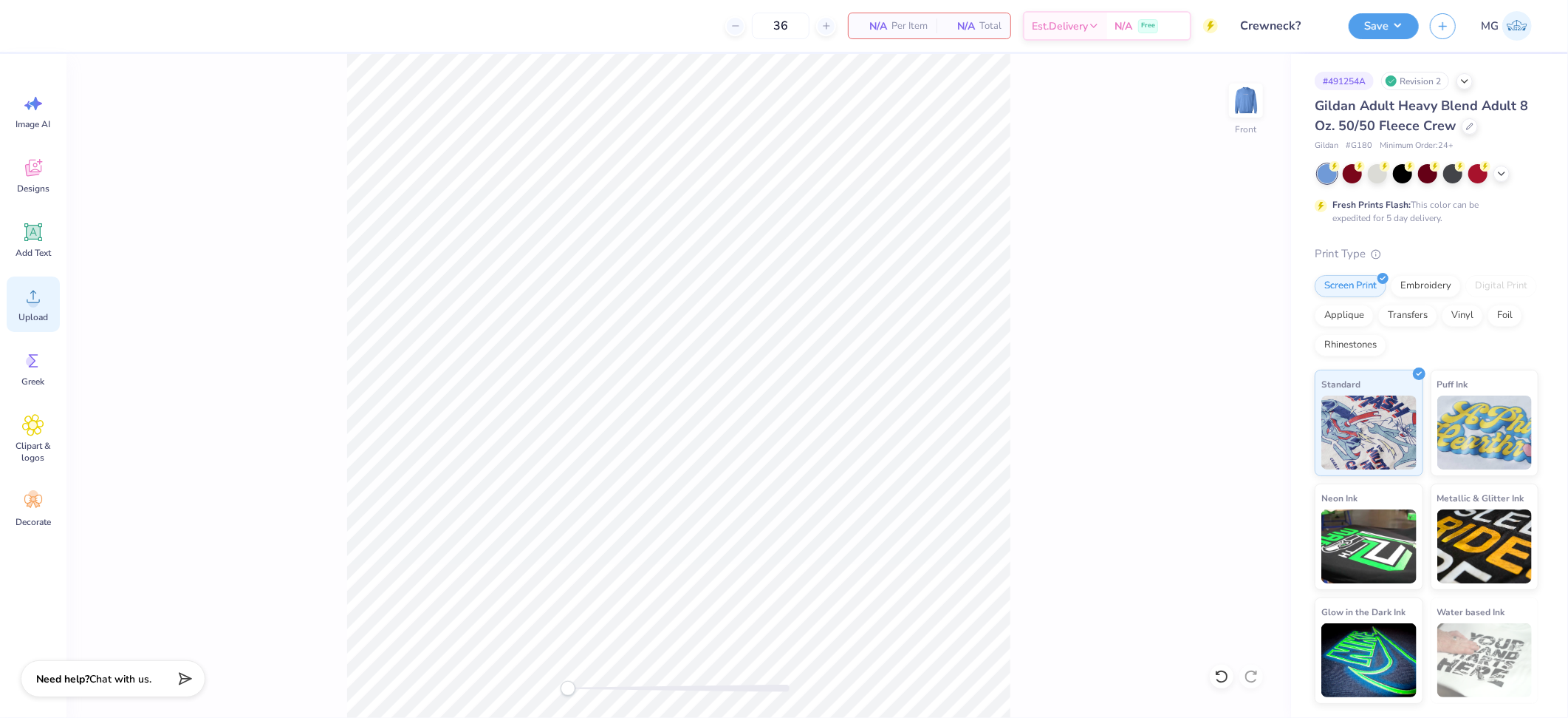
click at [36, 307] on icon at bounding box center [32, 295] width 22 height 22
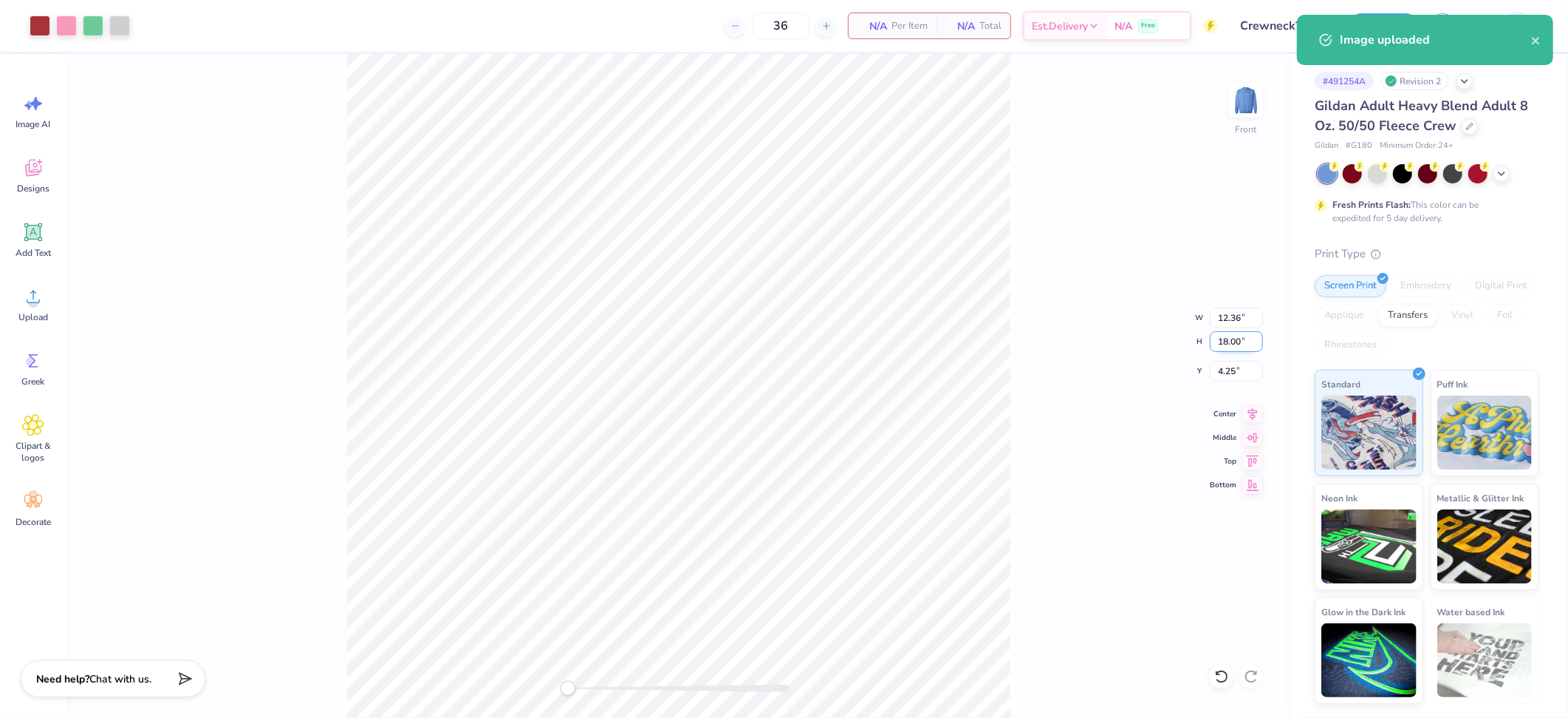
click at [1228, 343] on input "18.00" at bounding box center [1236, 342] width 53 height 21
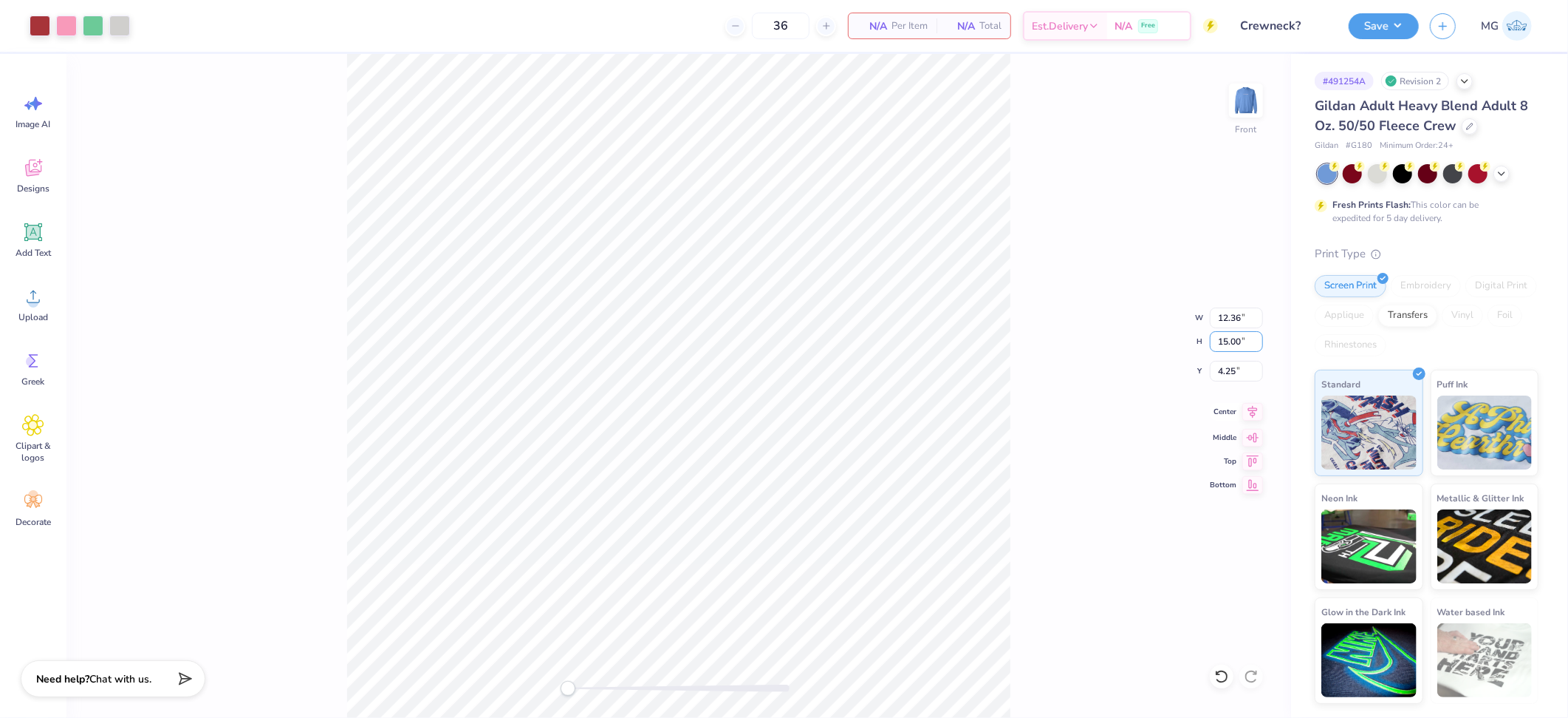
type input "15.00"
type input "10.30"
type input "4.76"
click at [1068, 305] on div "Front W 10.30 10.30 " H 15.00 15.00 " Y 4.76 4.76 " Center Middle Top Bottom" at bounding box center [678, 385] width 1225 height 663
click at [1233, 367] on input "4.76" at bounding box center [1236, 371] width 53 height 21
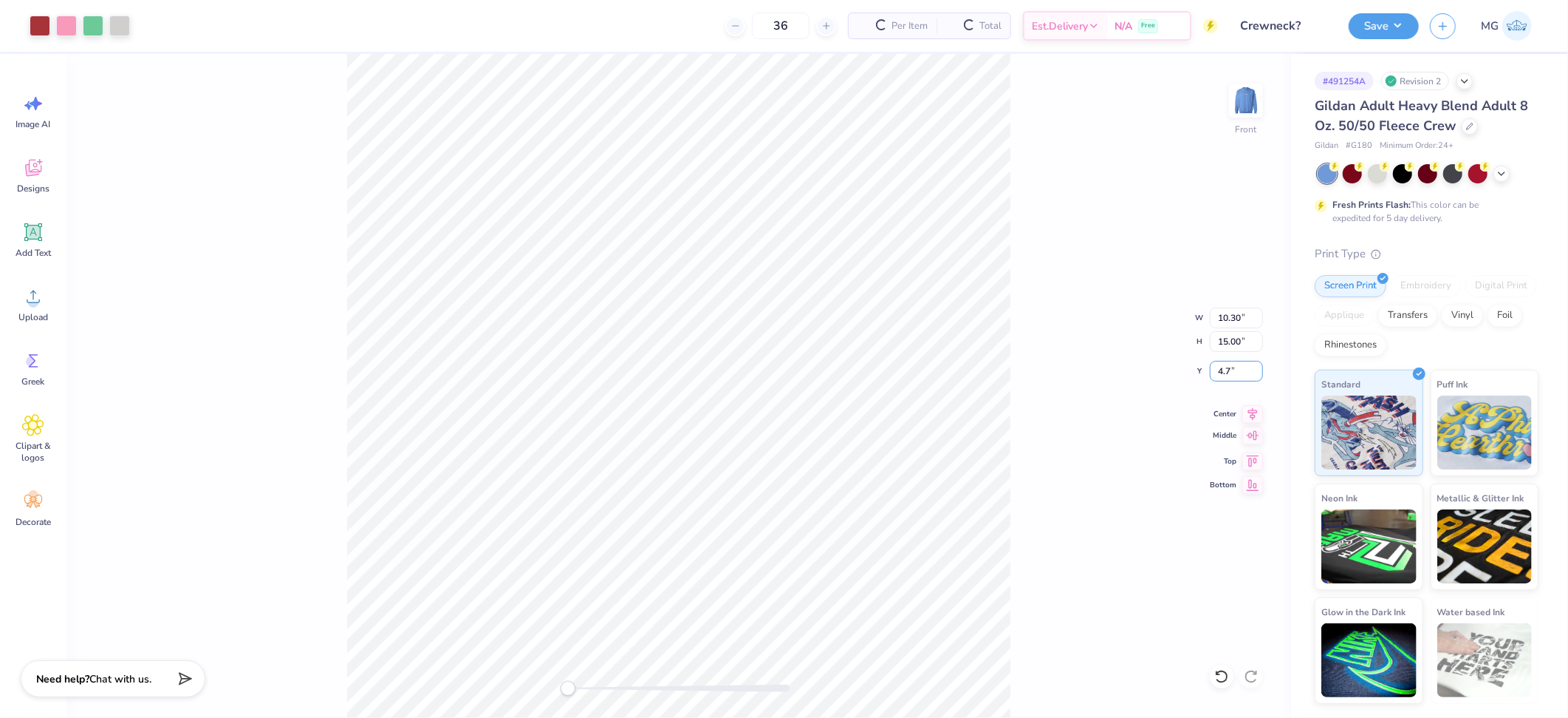
type input "4"
type input "3.00"
click at [1123, 385] on div "Front W 10.30 10.30 " H 15.00 15.00 " Y 3.00 3.00 " Center Middle Top Bottom" at bounding box center [678, 385] width 1225 height 663
click at [1254, 101] on img at bounding box center [1246, 100] width 59 height 59
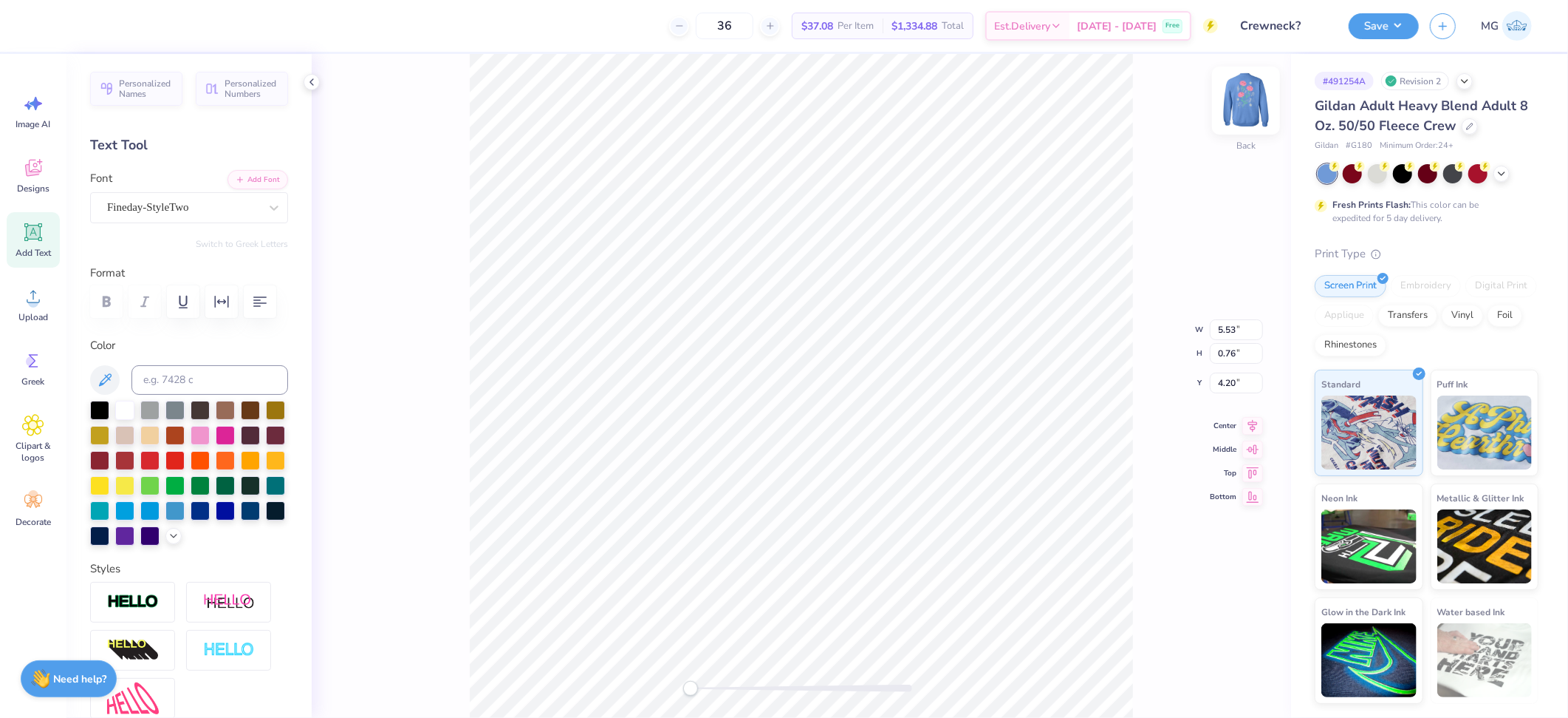
click at [1243, 104] on img at bounding box center [1246, 100] width 59 height 59
type input "5.54"
type input "6.52"
type input "10.30"
type input "15.00"
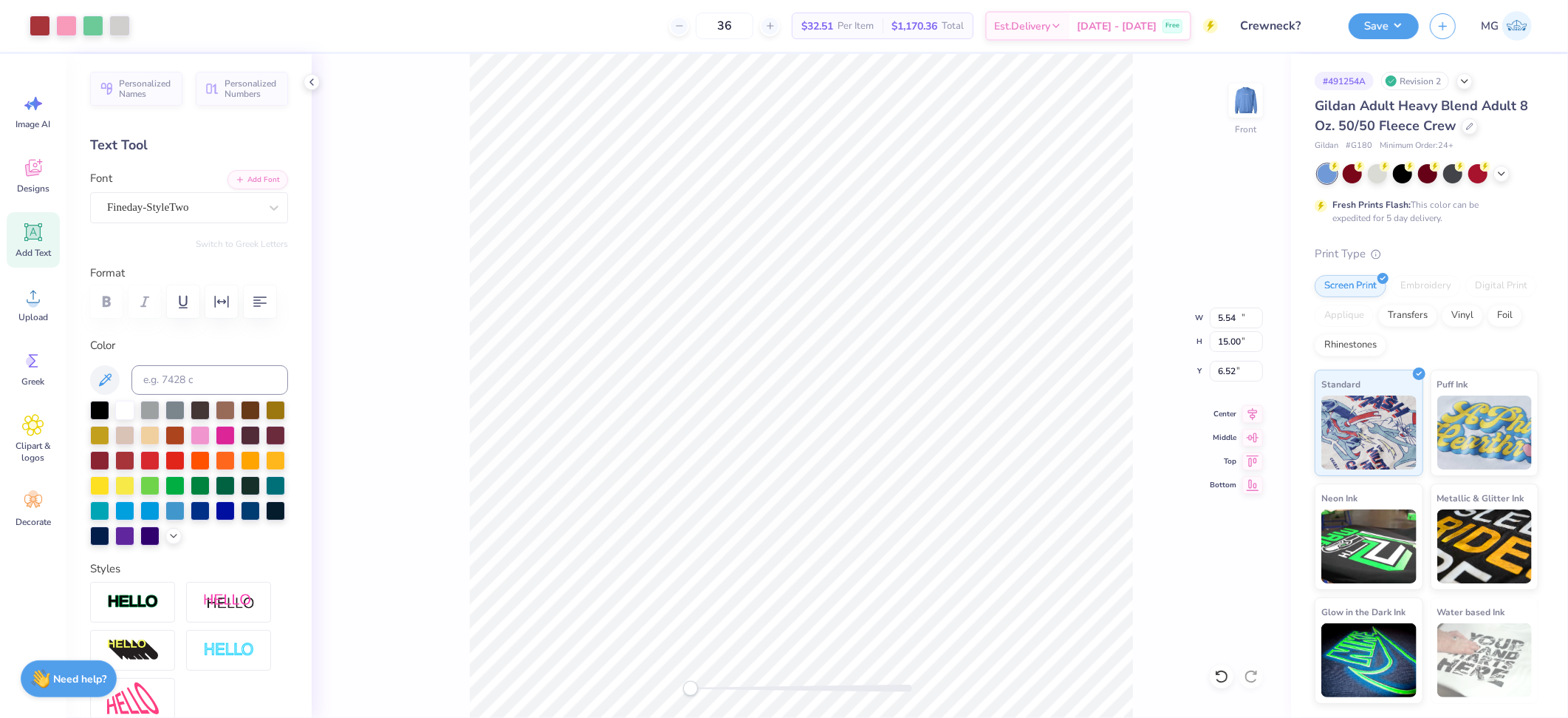
type input "3.00"
click at [1265, 97] on div "Front" at bounding box center [801, 385] width 980 height 663
click at [1254, 99] on img at bounding box center [1246, 100] width 59 height 59
click at [168, 541] on icon at bounding box center [173, 534] width 12 height 12
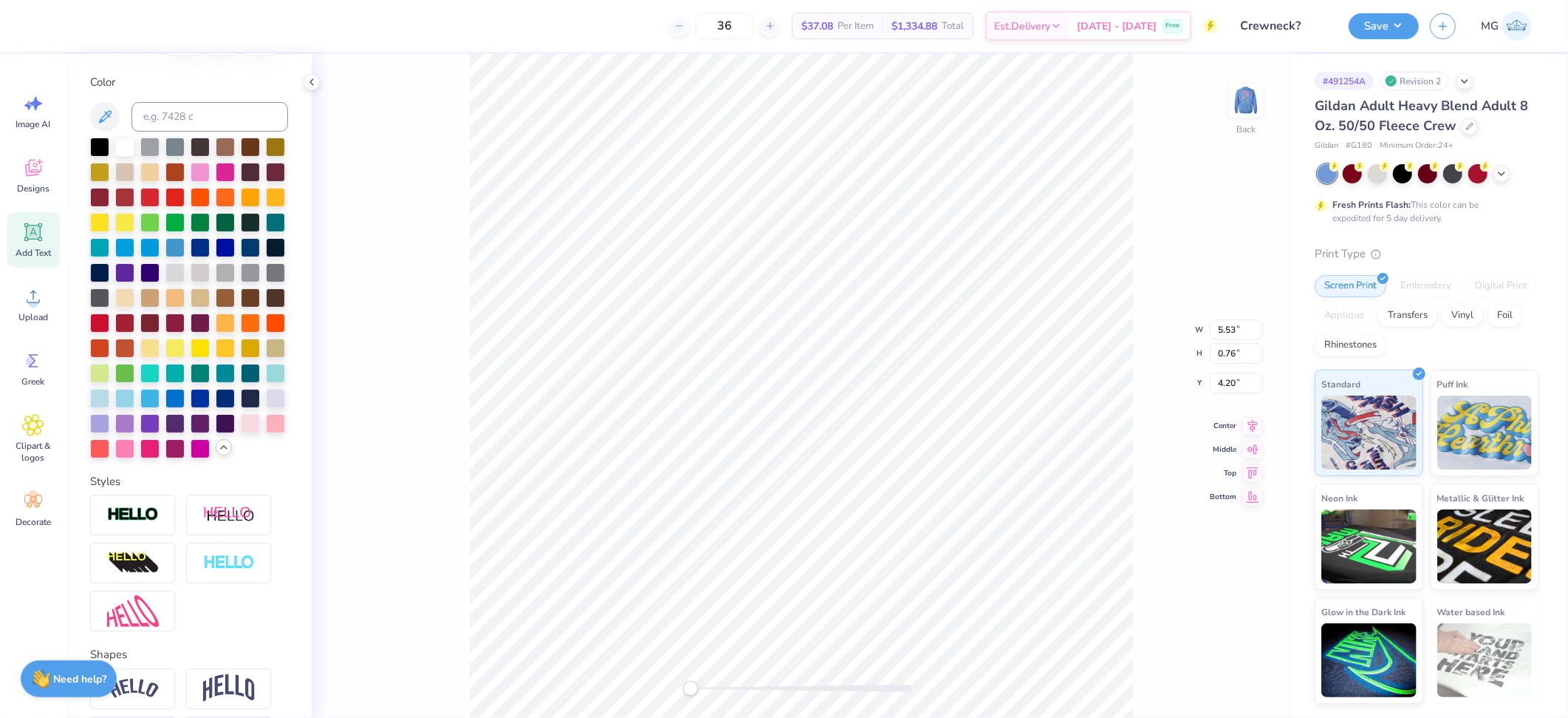
scroll to position [74, 0]
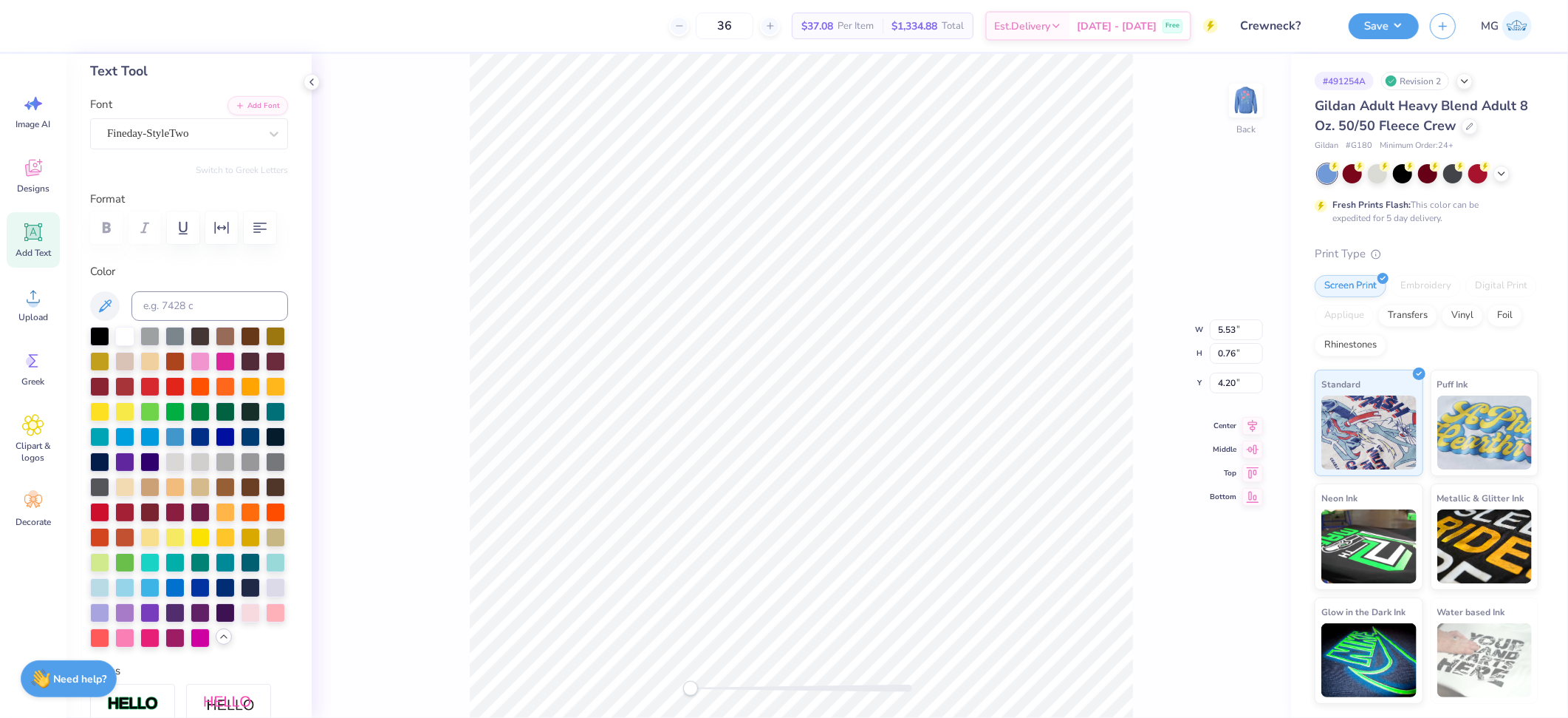
click at [1267, 94] on div "Back W 5.53 5.53 " H 0.76 0.76 " Y 4.20 4.20 " Center Middle Top Bottom" at bounding box center [801, 385] width 980 height 663
click at [1249, 100] on img at bounding box center [1246, 100] width 59 height 59
click at [1242, 110] on img at bounding box center [1246, 100] width 59 height 59
type input "7.55"
type input "10.99"
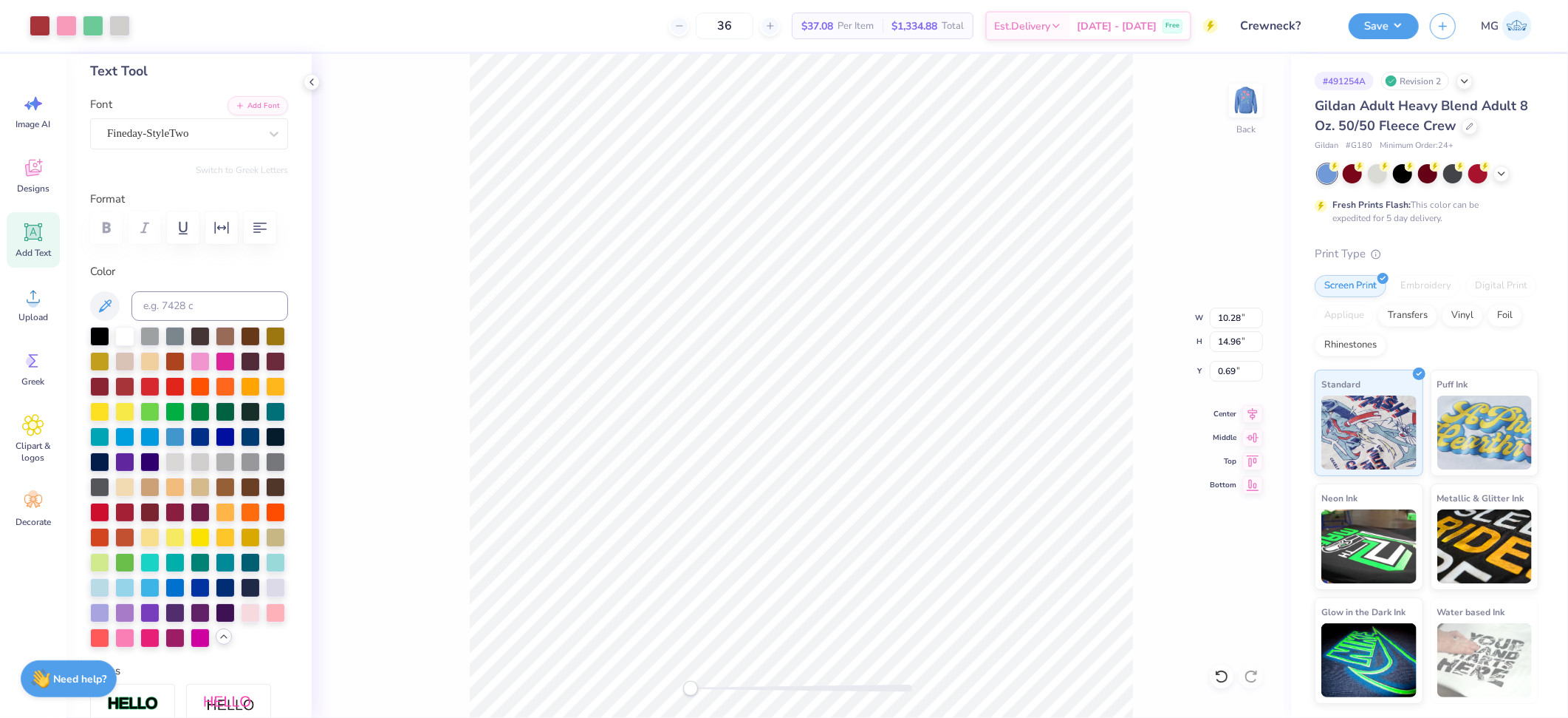
type input "8.94"
type input "5.53"
type input "0.76"
type input "4.20"
click at [107, 315] on icon at bounding box center [105, 306] width 18 height 18
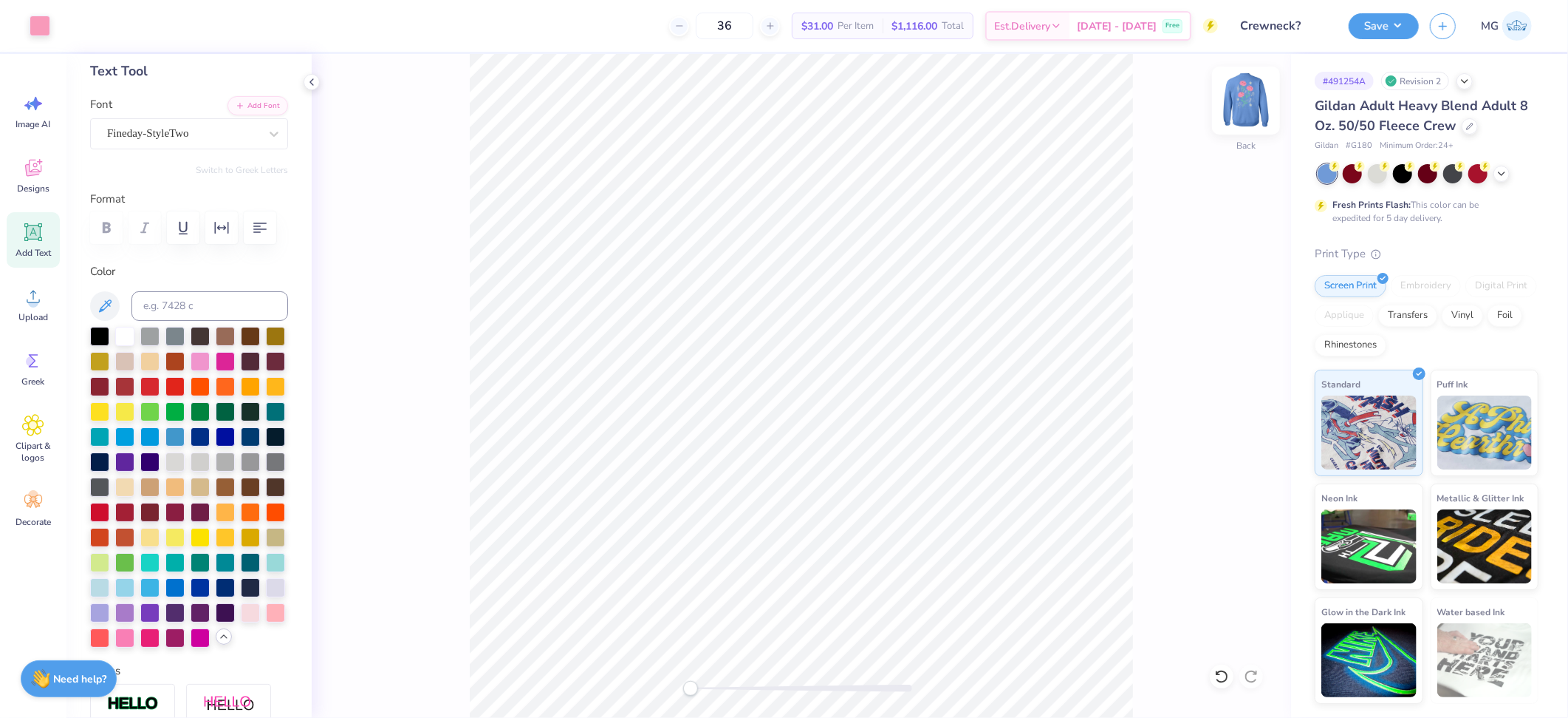
click at [1254, 101] on img at bounding box center [1246, 100] width 59 height 59
click at [1252, 410] on icon at bounding box center [1253, 410] width 9 height 12
click at [1251, 416] on icon at bounding box center [1252, 411] width 21 height 18
click at [1406, 22] on button "Save" at bounding box center [1383, 24] width 70 height 25
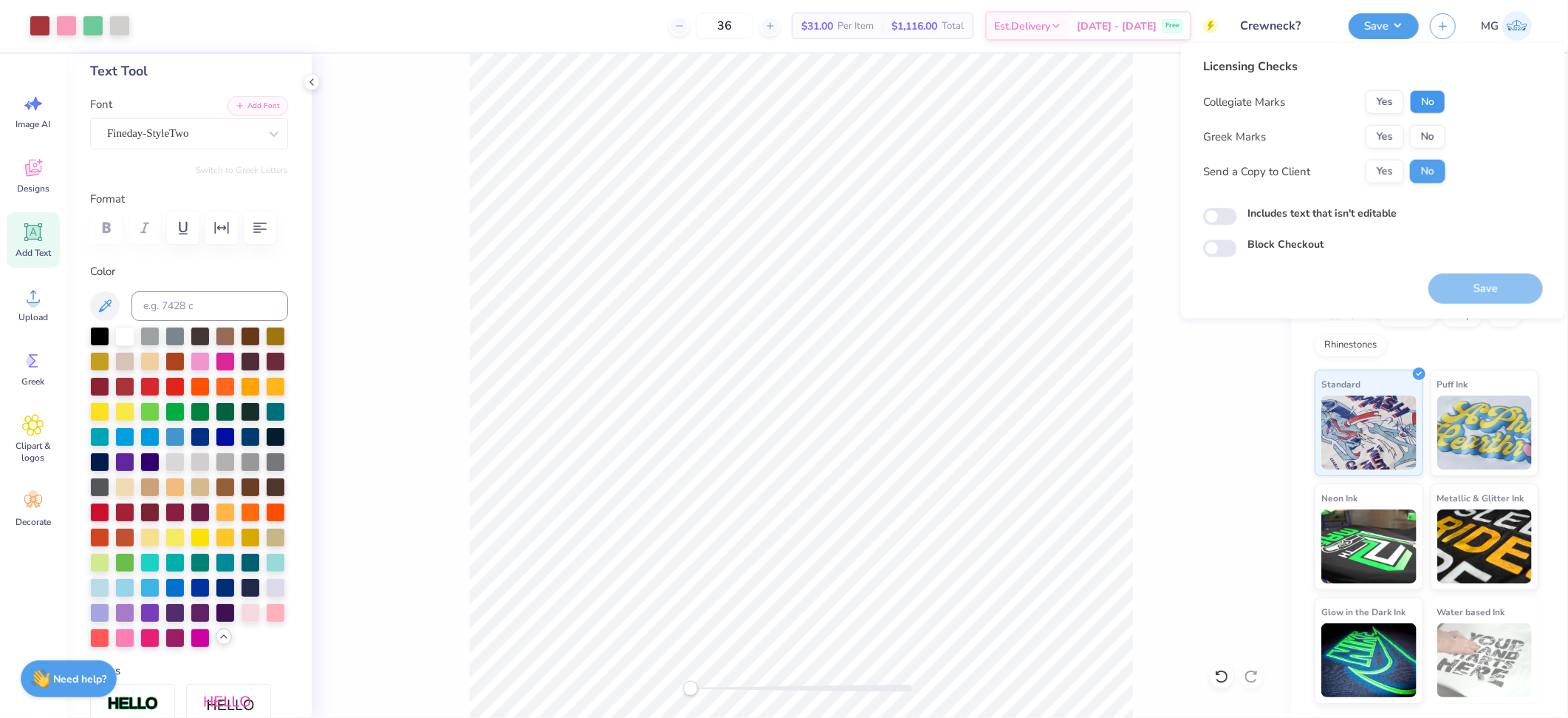
click at [1428, 98] on button "No" at bounding box center [1428, 102] width 36 height 24
click at [1421, 129] on button "No" at bounding box center [1428, 136] width 36 height 24
click at [1395, 165] on button "Yes" at bounding box center [1384, 171] width 39 height 24
click at [1219, 213] on input "Includes text that isn't editable" at bounding box center [1220, 216] width 34 height 18
checkbox input "true"
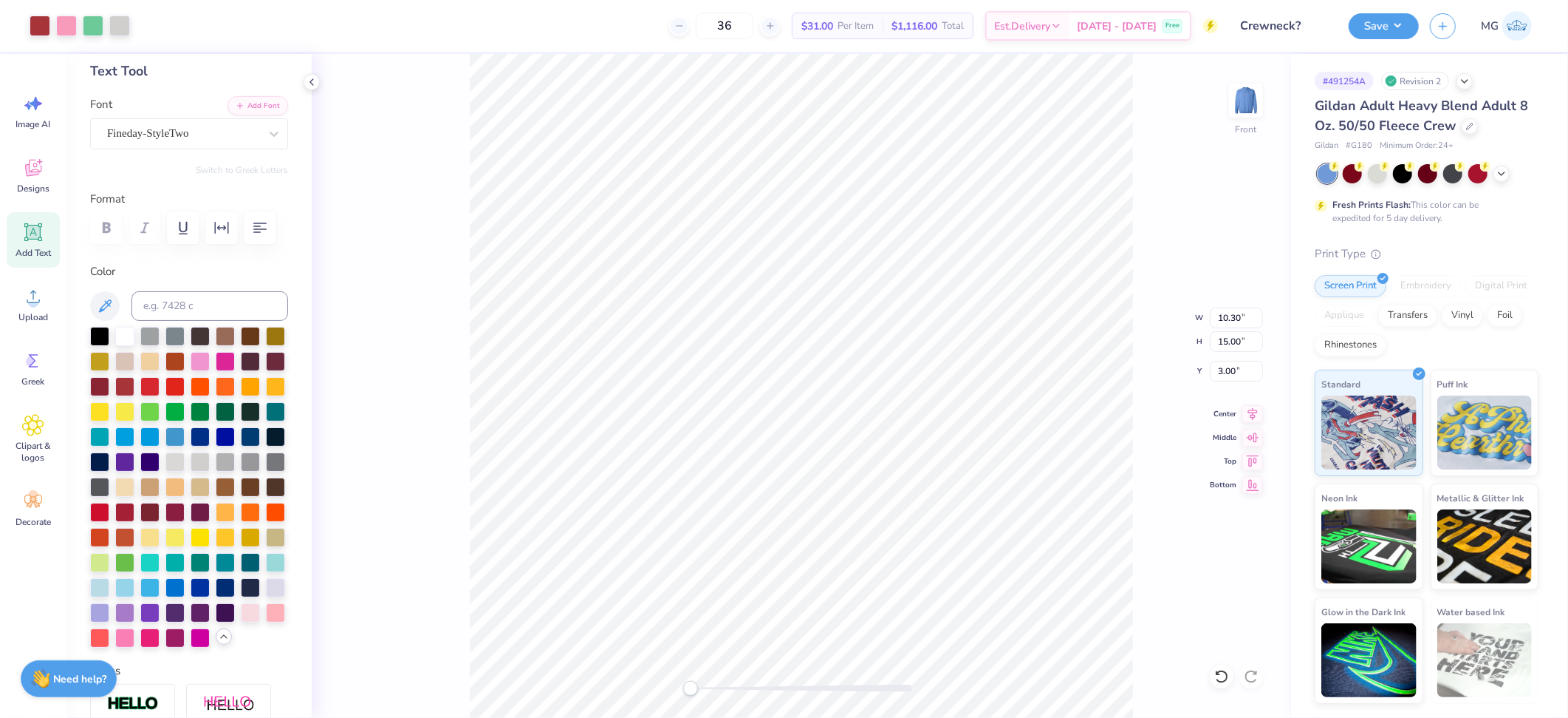
click at [1399, 39] on div "Save" at bounding box center [1383, 25] width 70 height 25
click at [1399, 30] on button "Save" at bounding box center [1383, 24] width 70 height 25
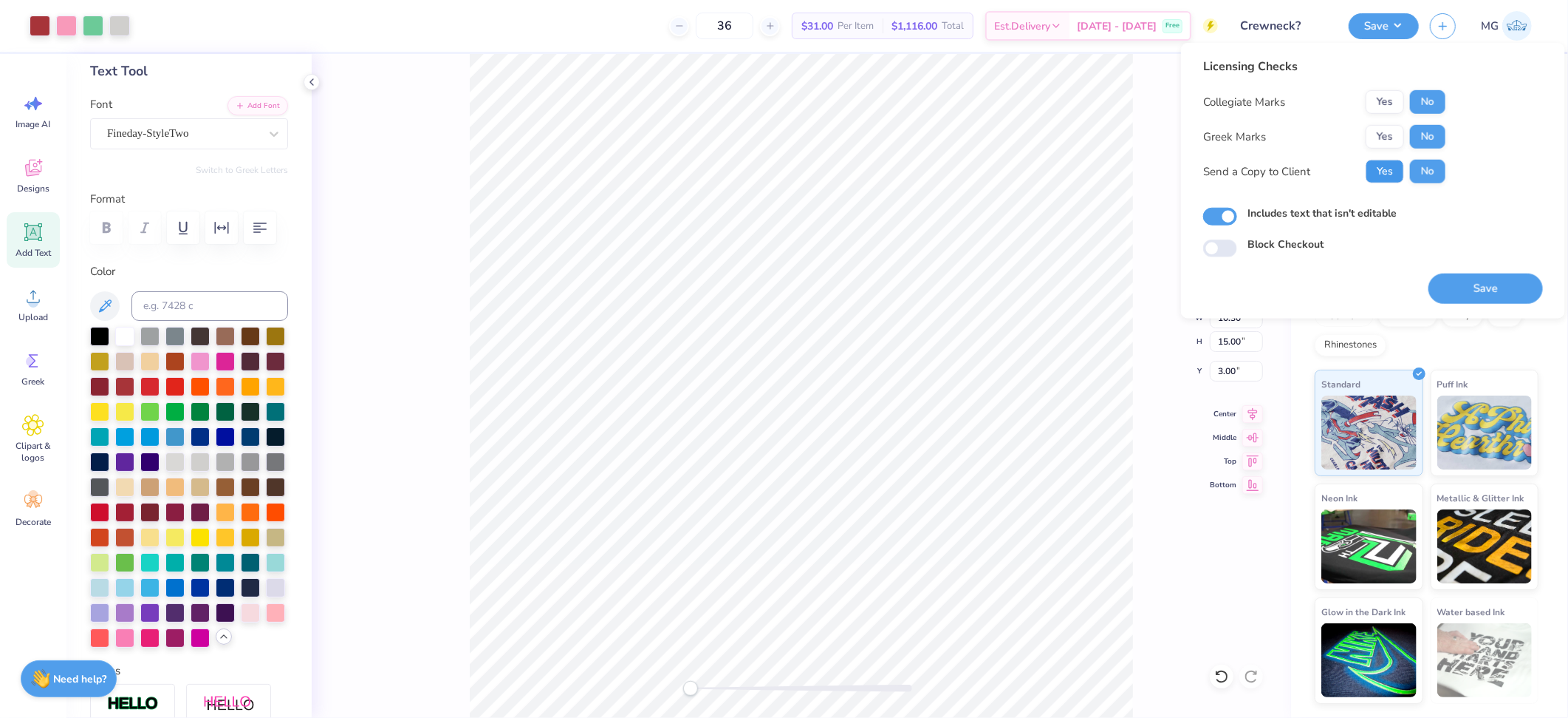
click at [1393, 169] on button "Yes" at bounding box center [1384, 171] width 39 height 24
click at [1481, 285] on button "Save" at bounding box center [1485, 289] width 114 height 30
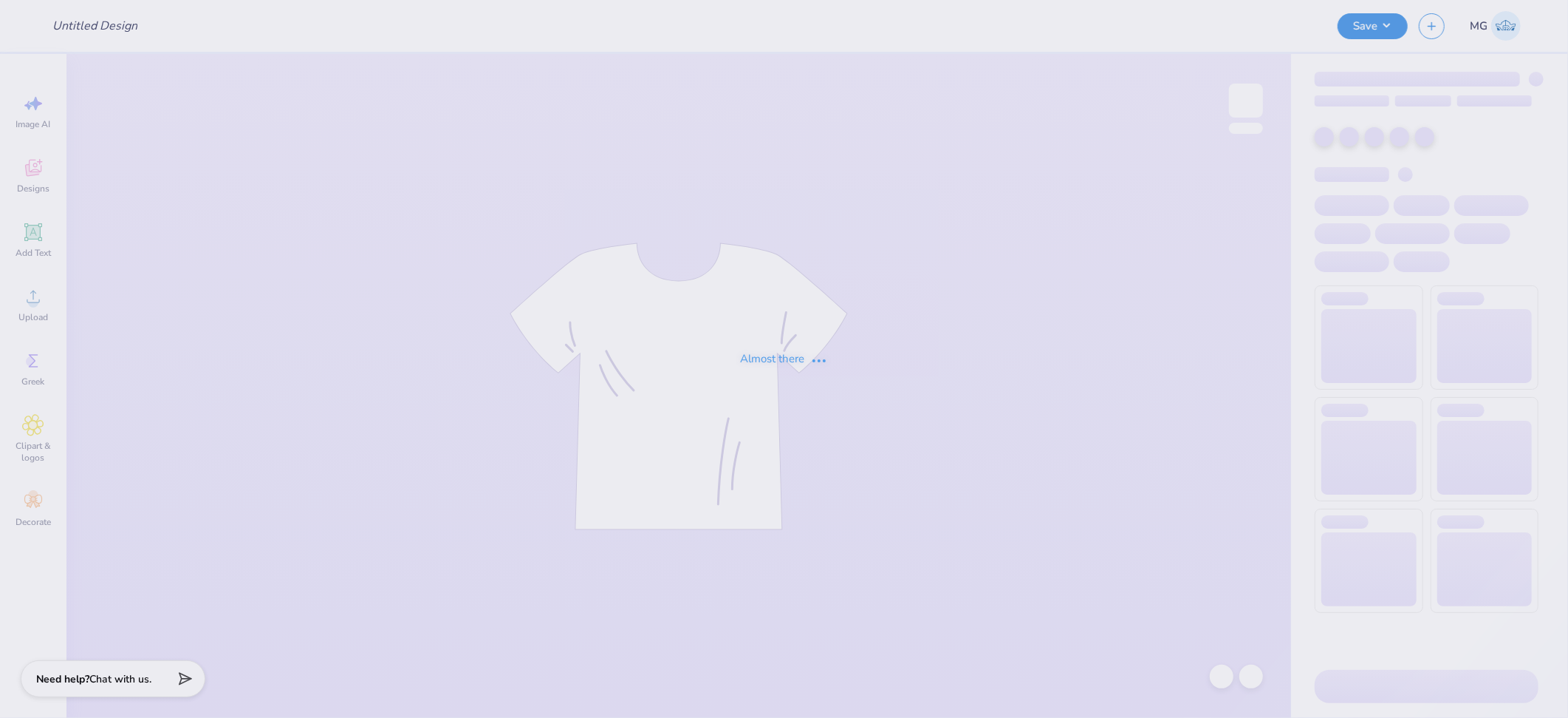
type input "Sigma Boo Shirt"
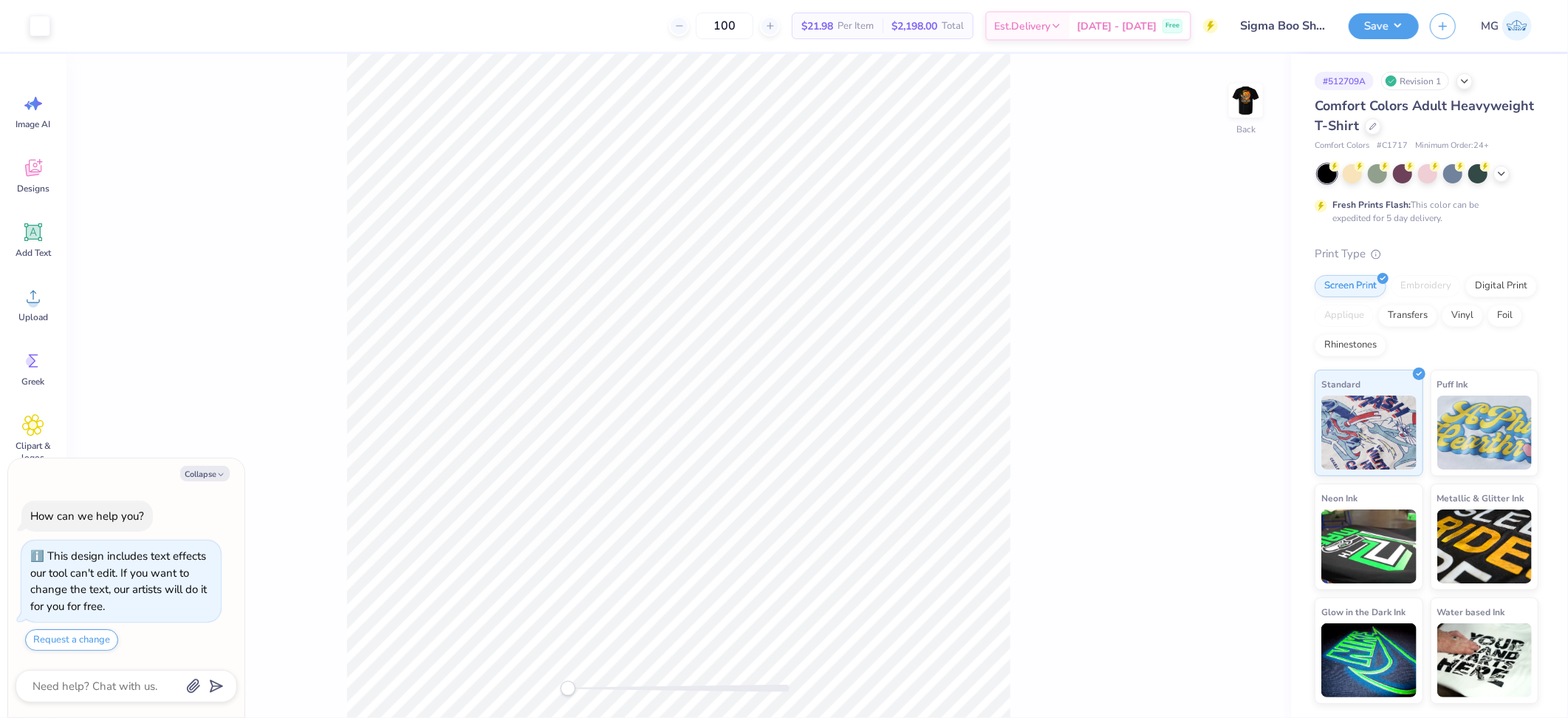
drag, startPoint x: 1243, startPoint y: 95, endPoint x: 1263, endPoint y: 273, distance: 179.1
click at [1243, 95] on img at bounding box center [1246, 100] width 29 height 29
click at [208, 471] on button "Collapse" at bounding box center [205, 473] width 49 height 15
type textarea "x"
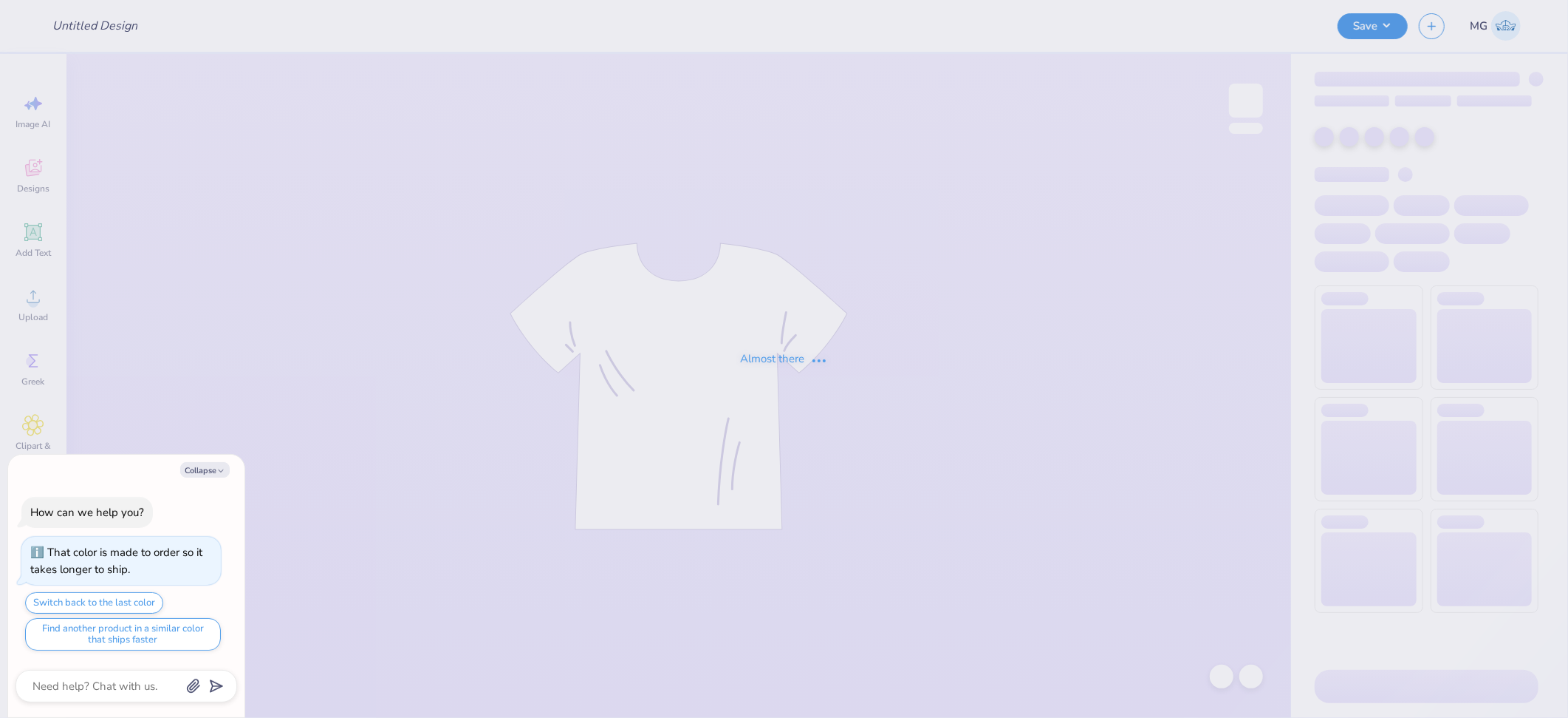
type input "Pink kk g"
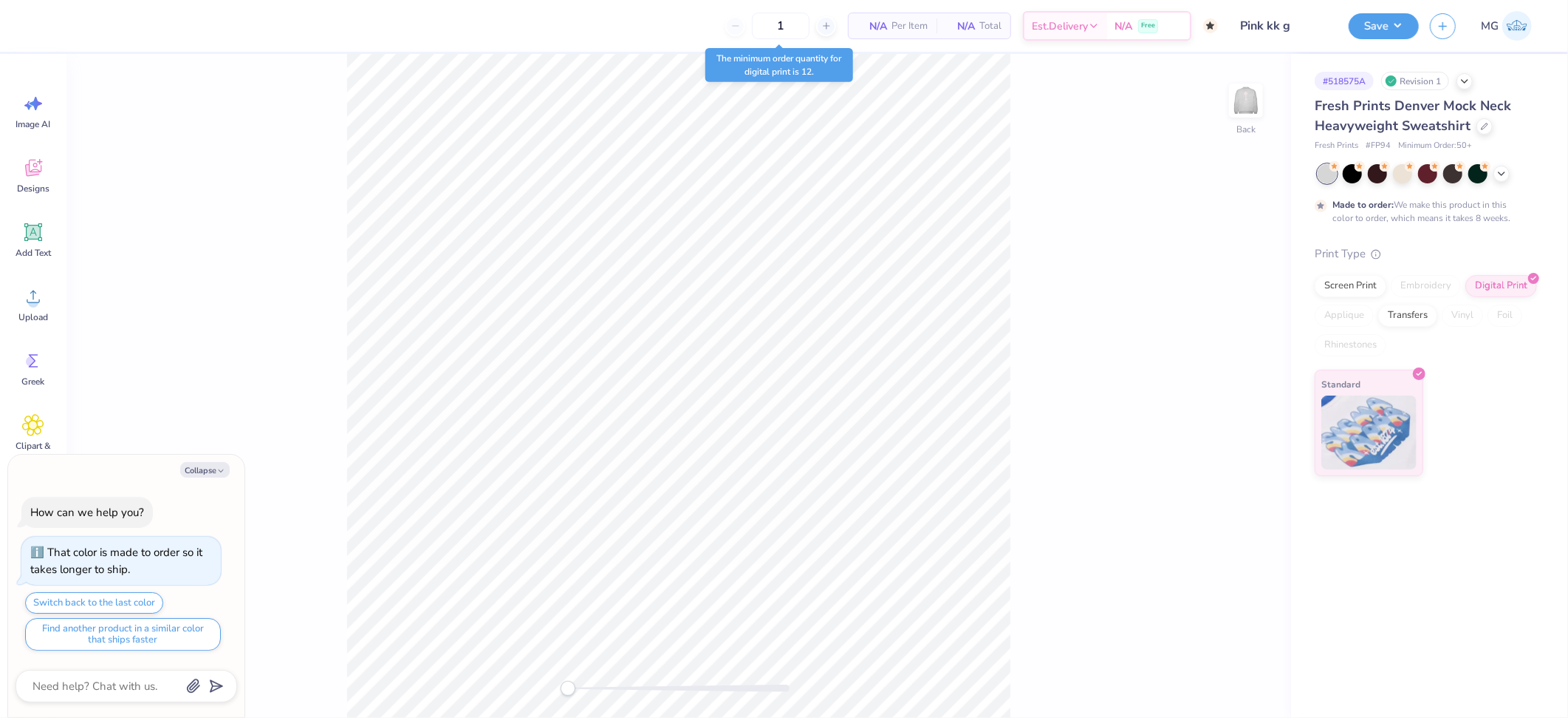
type textarea "x"
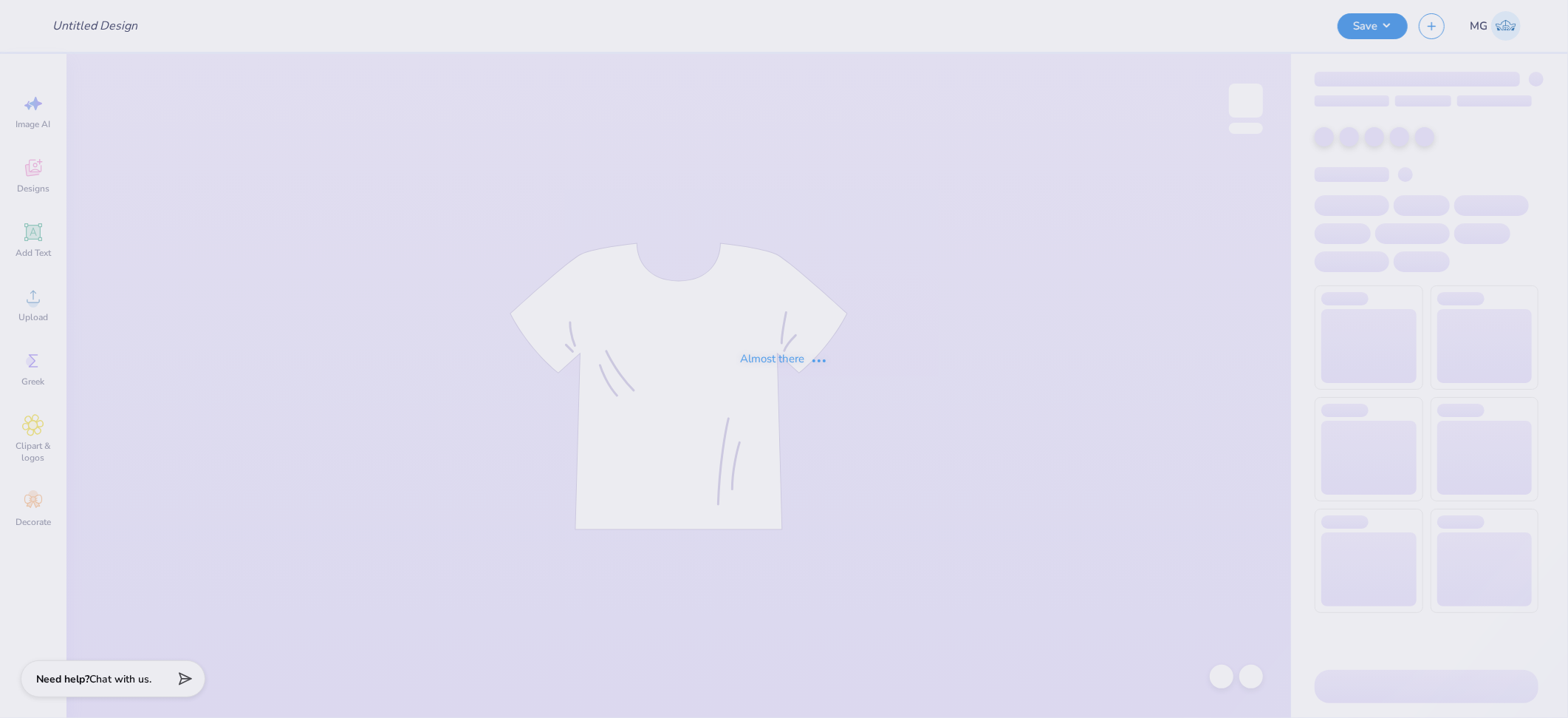
type input "SSF Staff Uniforms <> 100X"
type input "GBD Performance Shirt"
type input "50"
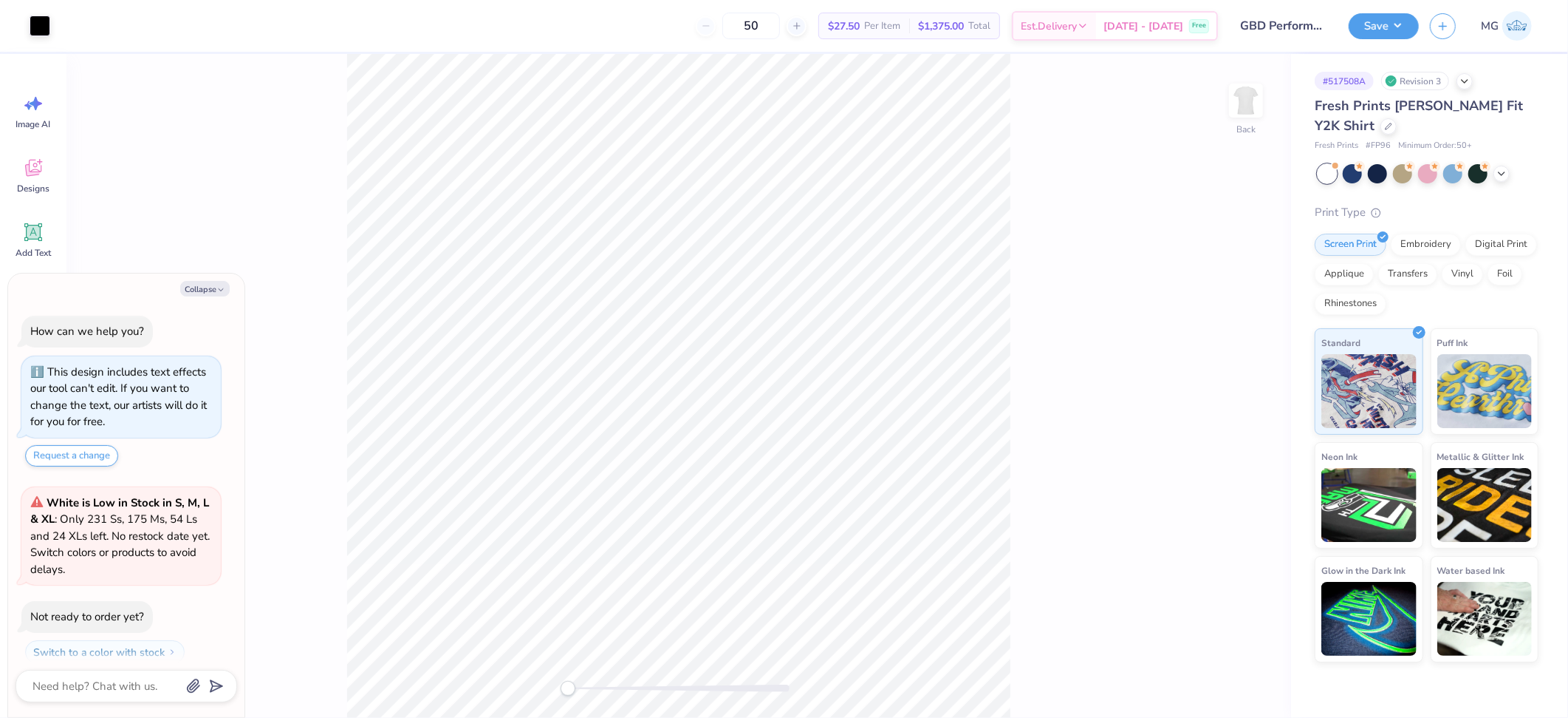
scroll to position [42, 0]
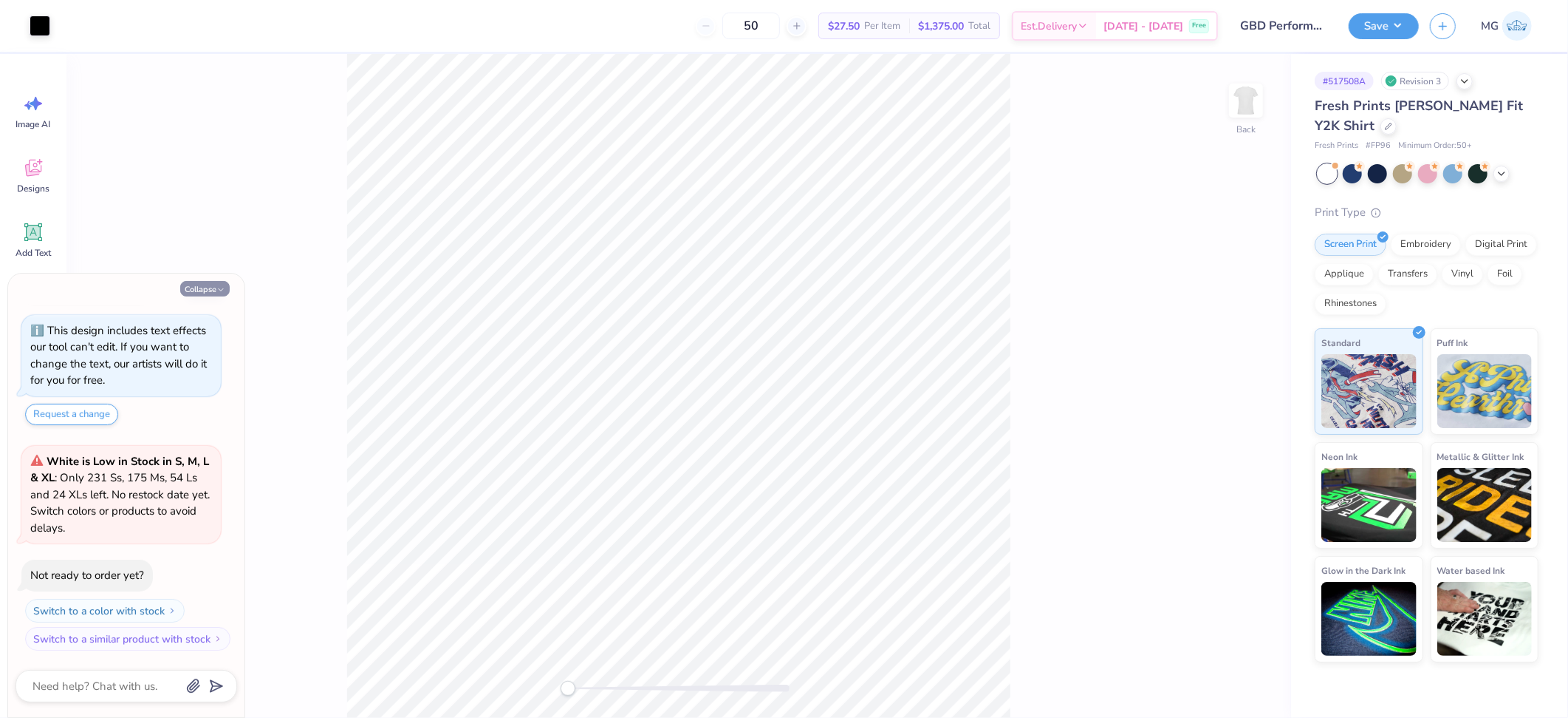
click at [209, 289] on button "Collapse" at bounding box center [205, 289] width 49 height 15
type textarea "x"
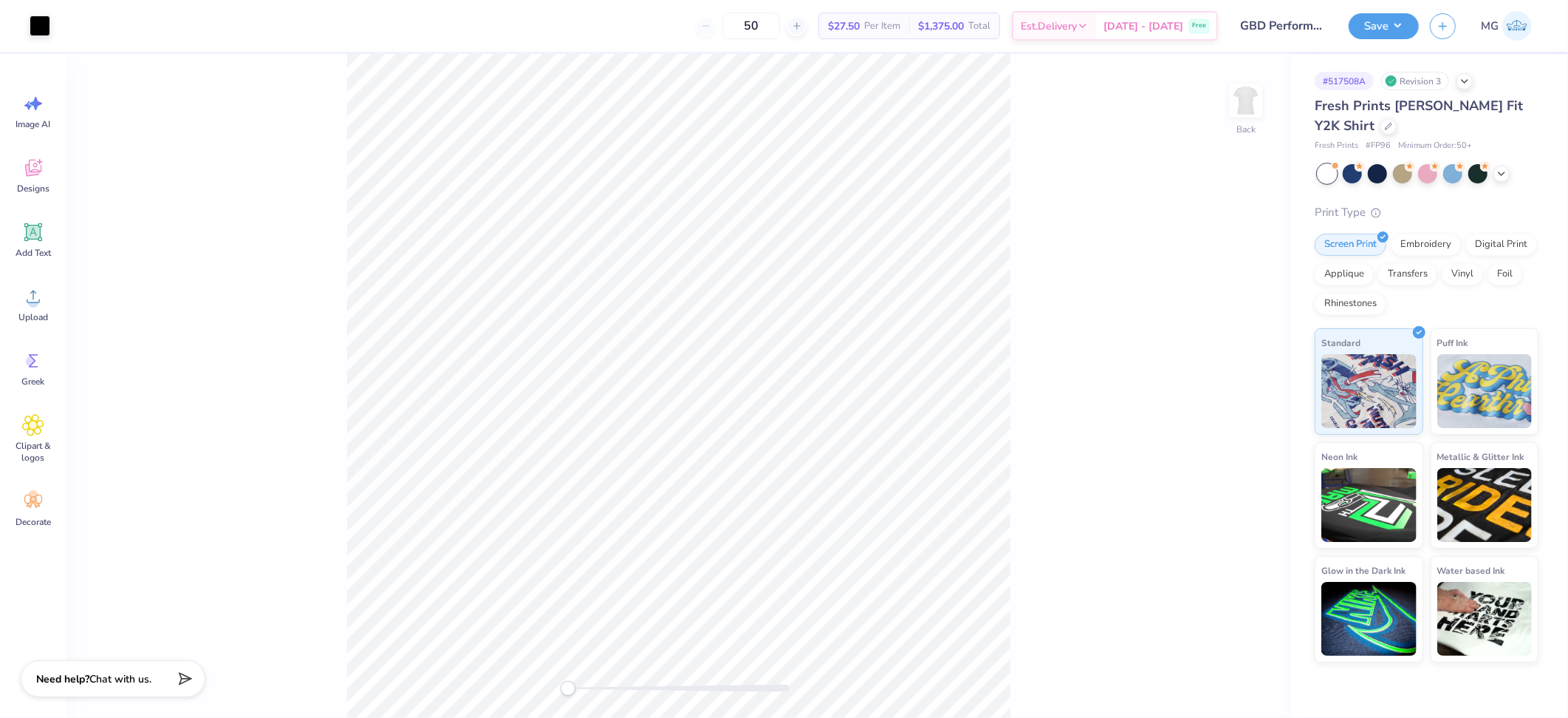
click at [1048, 288] on div "Back" at bounding box center [678, 385] width 1225 height 663
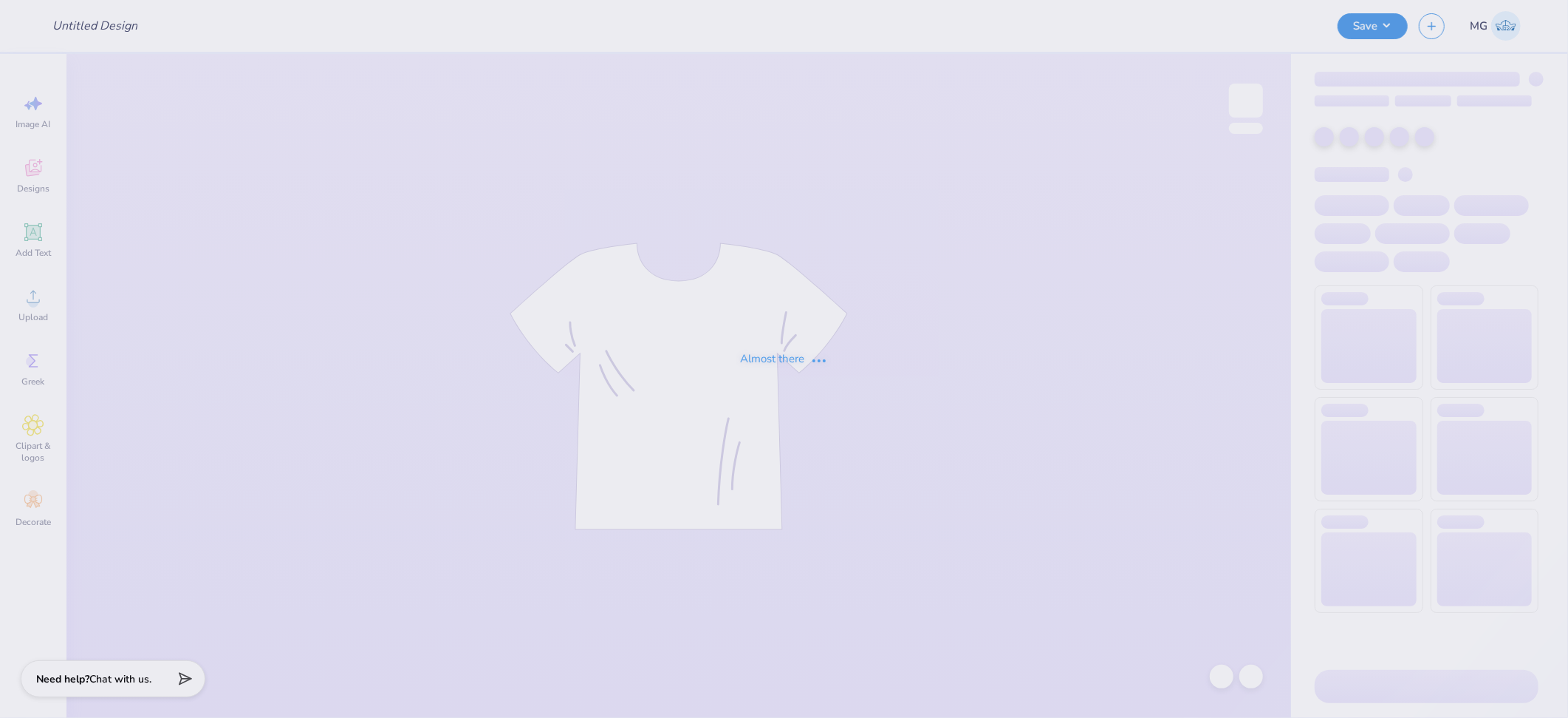
type input "KD Dude's Day 2025 Football"
